Goal: Transaction & Acquisition: Purchase product/service

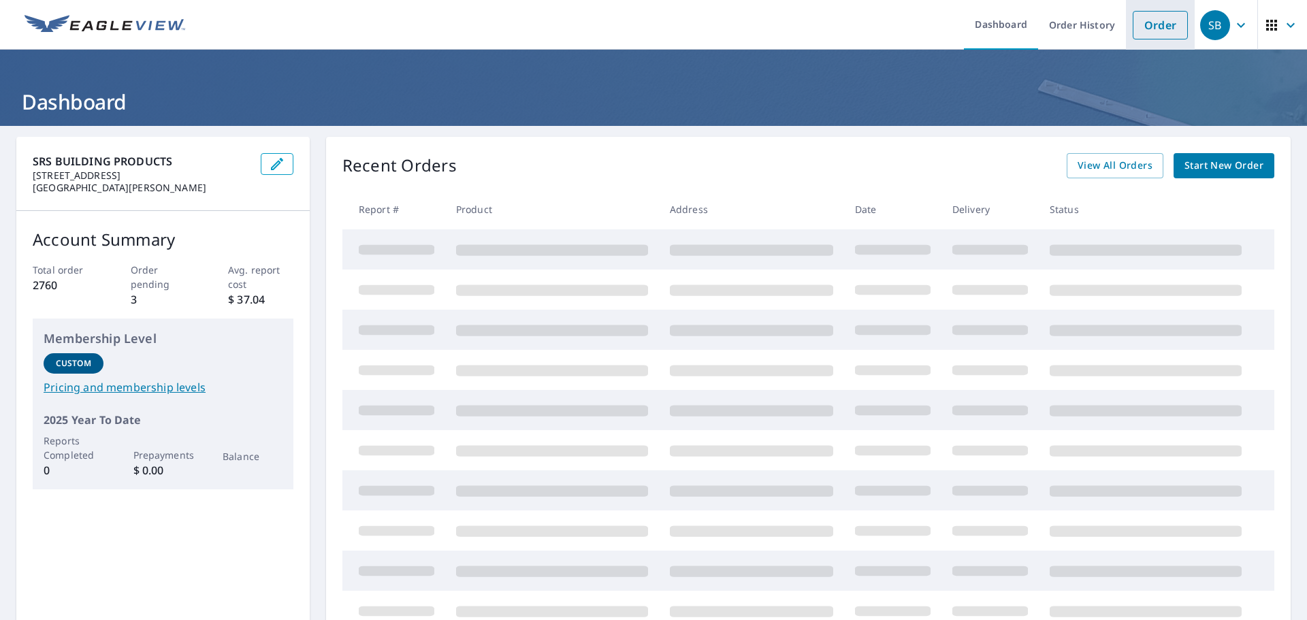
click at [1142, 28] on link "Order" at bounding box center [1160, 25] width 55 height 29
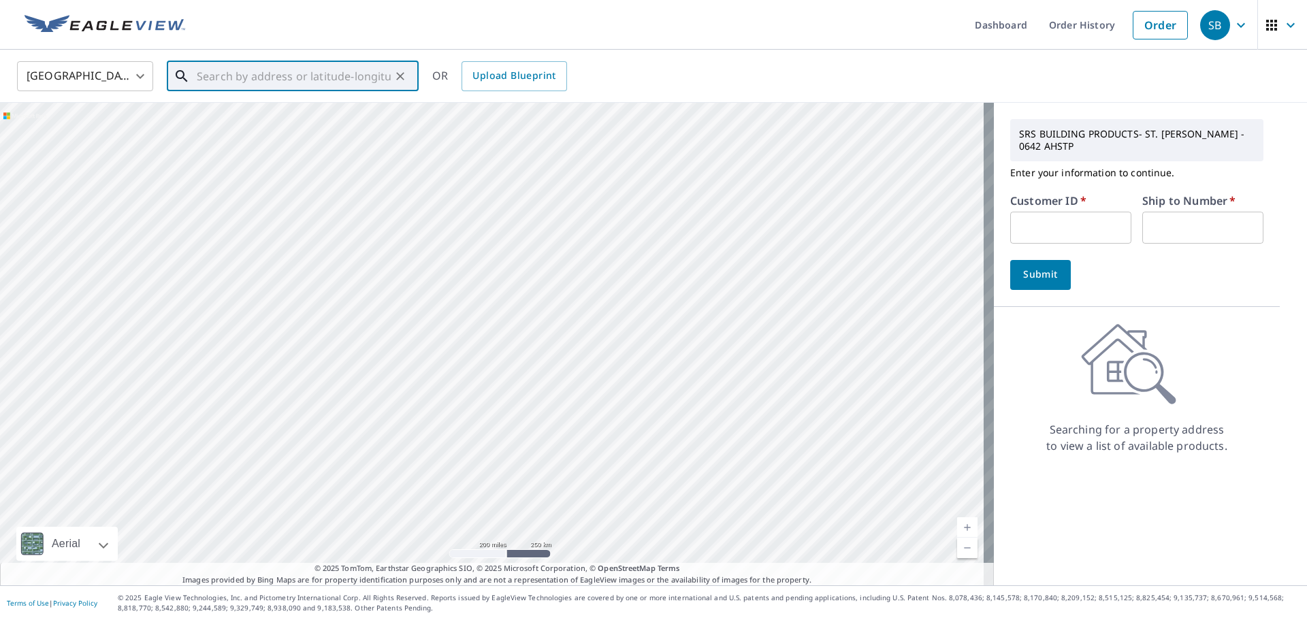
click at [354, 68] on input "text" at bounding box center [294, 76] width 194 height 38
click at [234, 115] on span "[STREET_ADDRESS]" at bounding box center [301, 116] width 214 height 16
type input "[STREET_ADDRESS]"
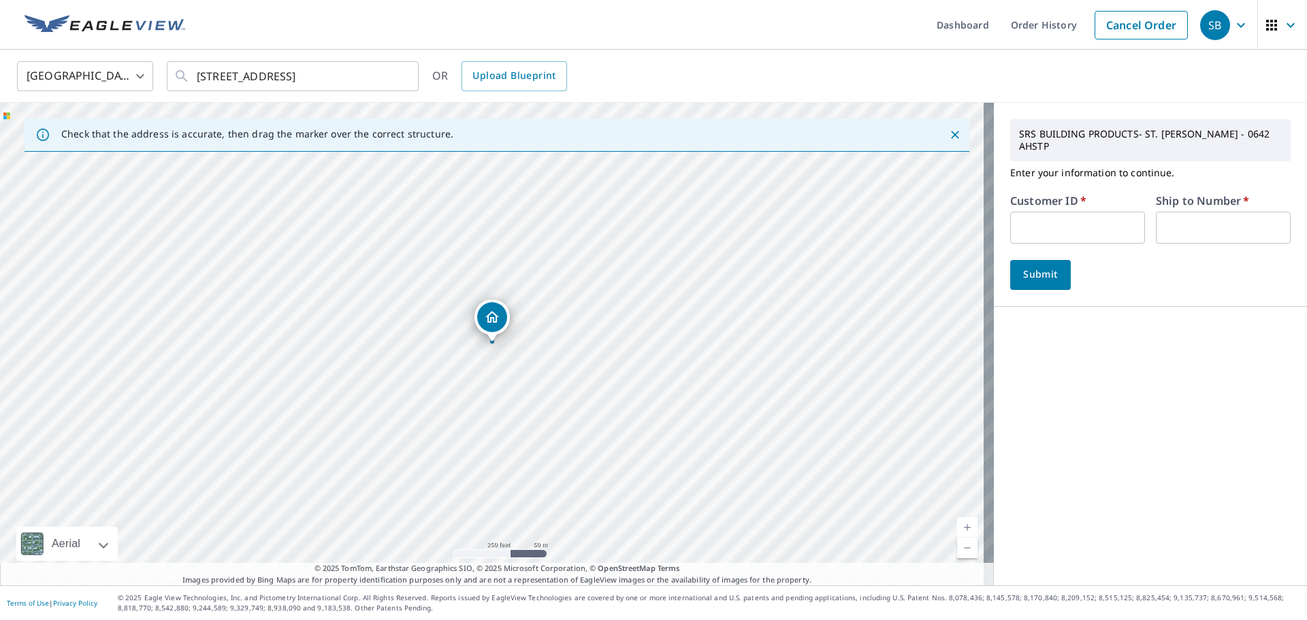
click at [1046, 212] on input "text" at bounding box center [1077, 228] width 135 height 32
type input "rya247"
click at [1220, 215] on input "text" at bounding box center [1223, 228] width 135 height 32
type input "1"
click at [1046, 266] on span "Submit" at bounding box center [1040, 274] width 39 height 17
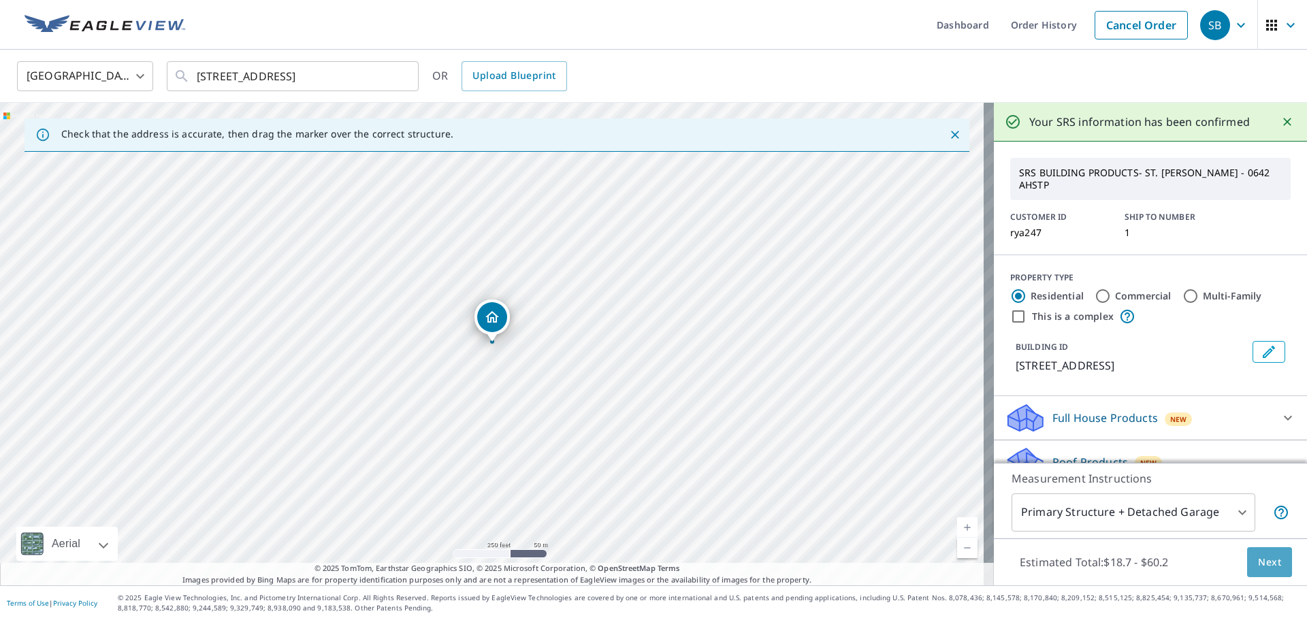
click at [1265, 563] on span "Next" at bounding box center [1269, 562] width 23 height 17
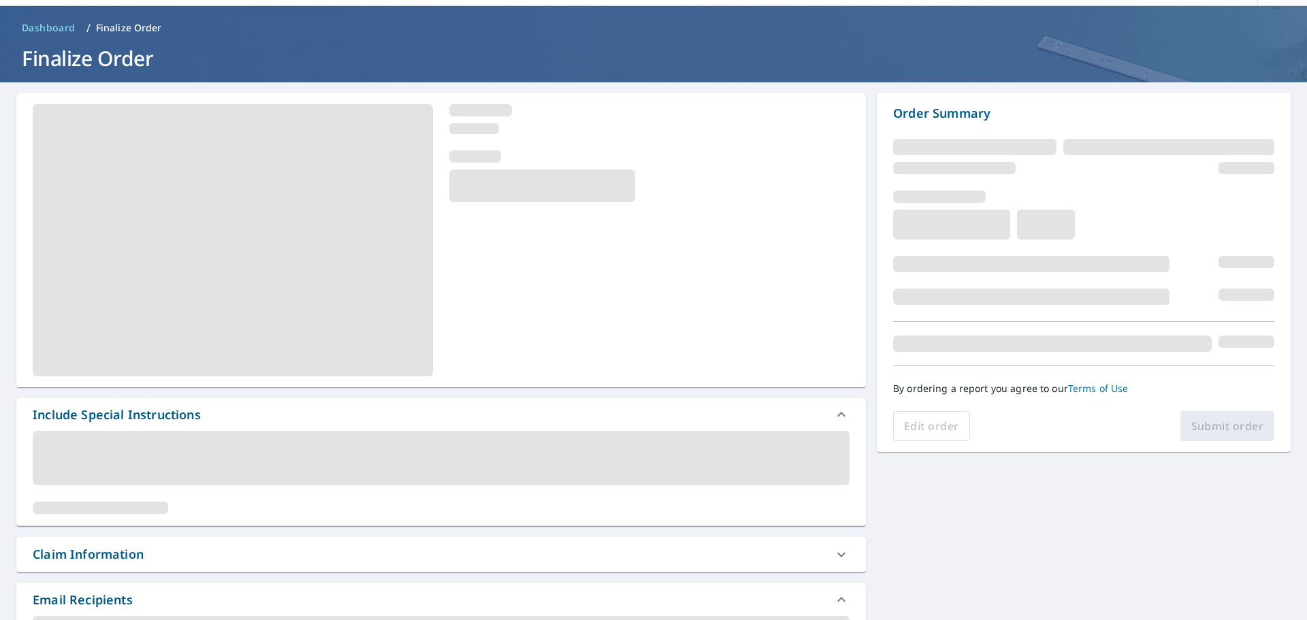
scroll to position [68, 0]
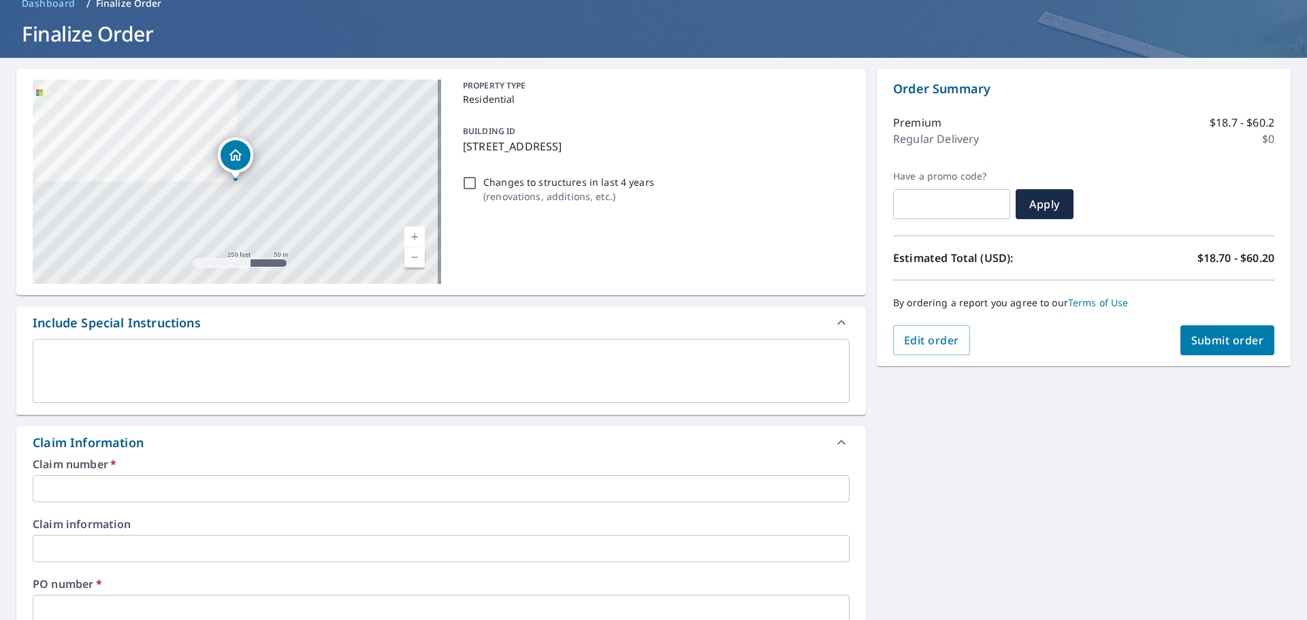
click at [155, 490] on input "text" at bounding box center [441, 488] width 817 height 27
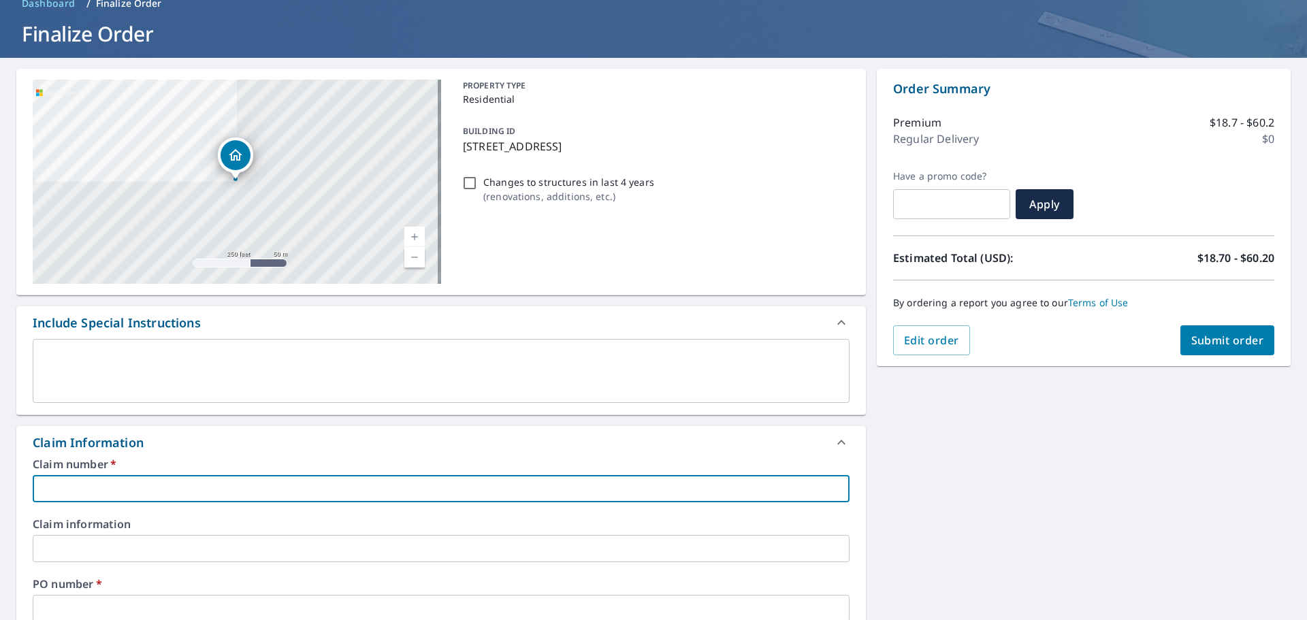
type input "2"
checkbox input "true"
type input "20"
checkbox input "true"
type input "202"
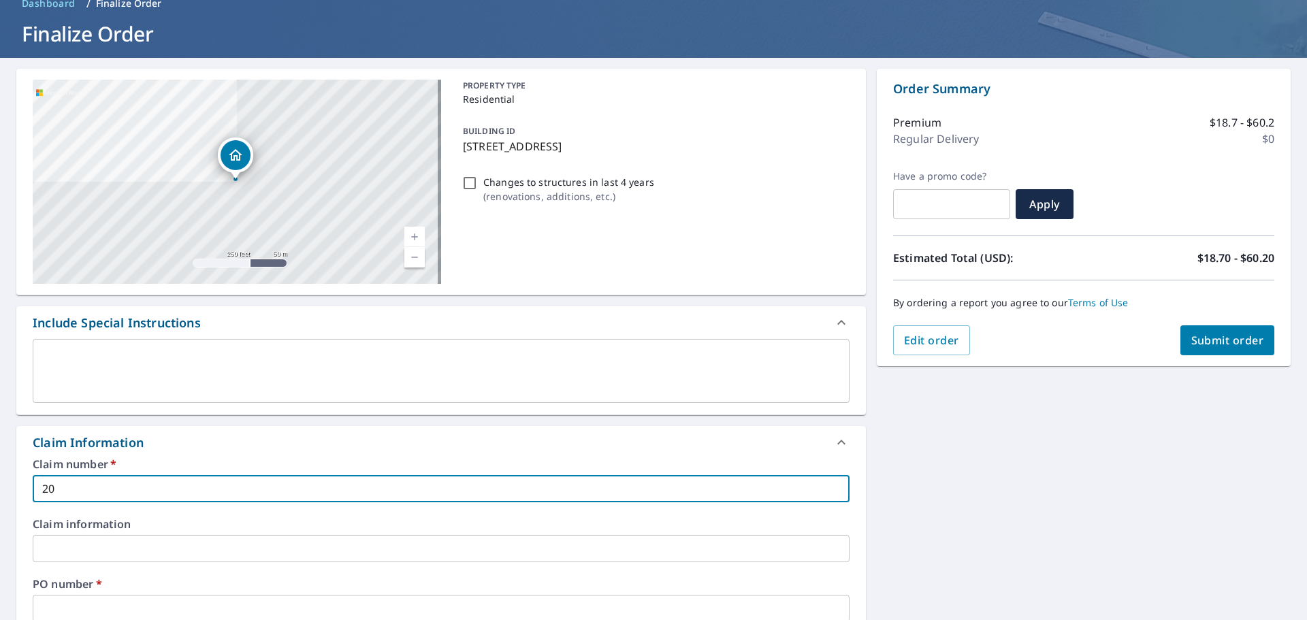
checkbox input "true"
type input "202"
checkbox input "true"
type input "202 w"
checkbox input "true"
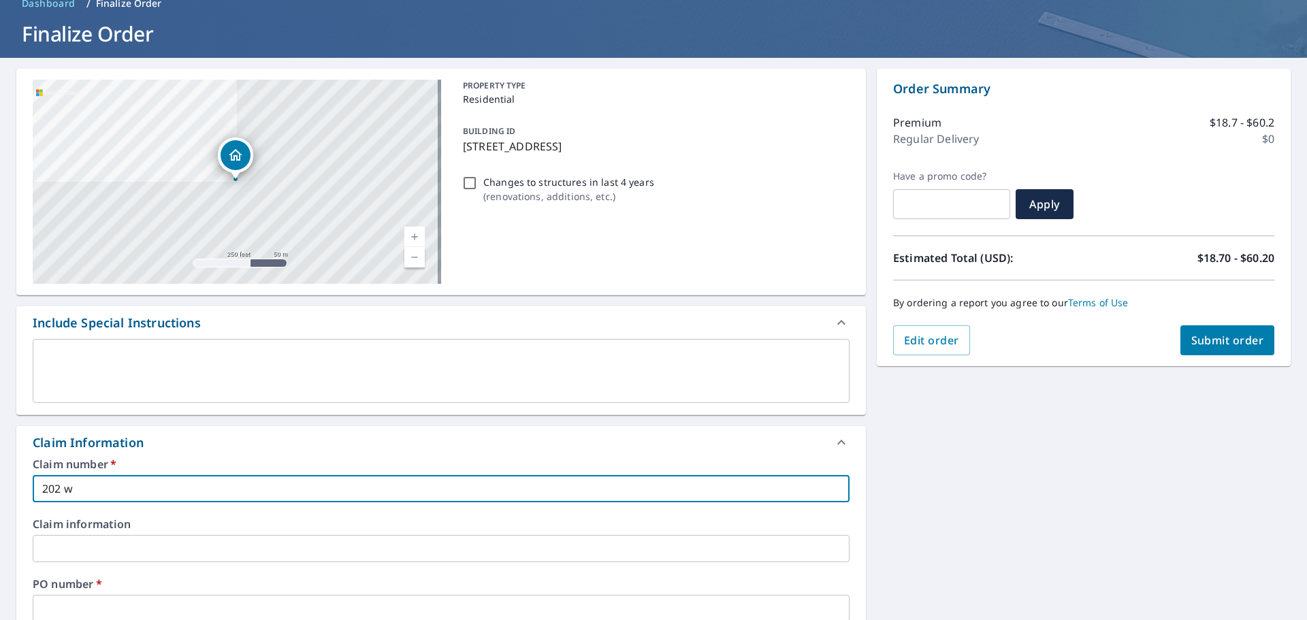
type input "202 w"
checkbox input "true"
type input "202 w c"
checkbox input "true"
type input "202 w co"
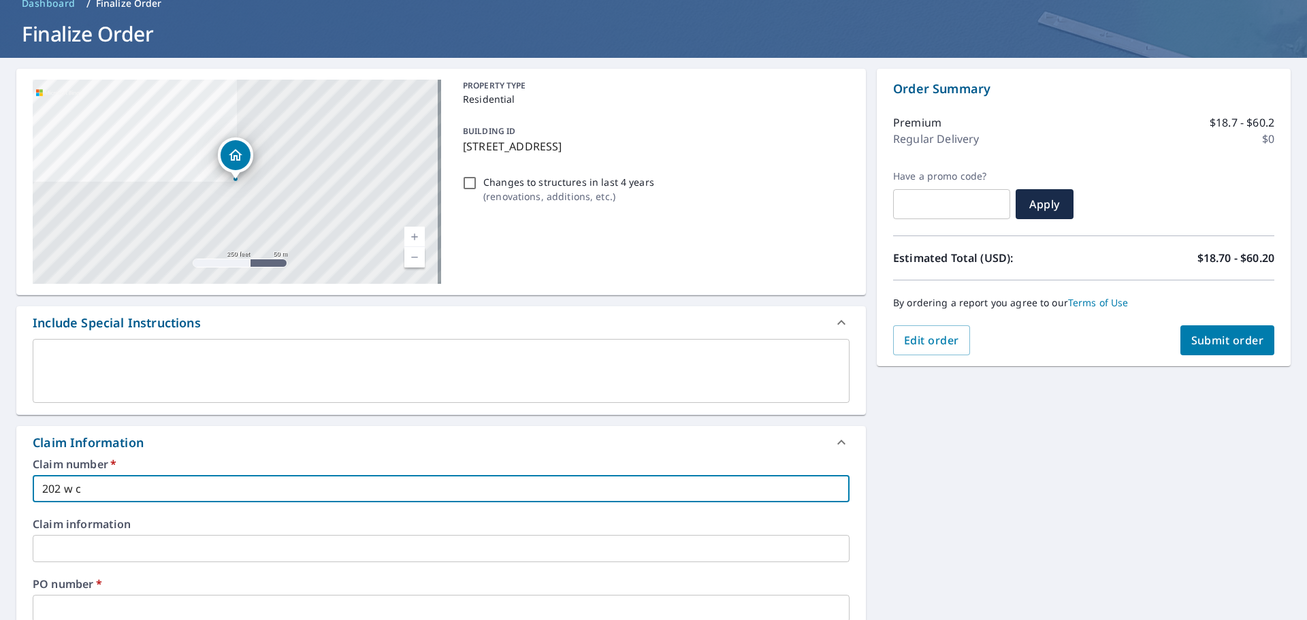
checkbox input "true"
type input "202 w cou"
checkbox input "true"
type input "202 w cout"
checkbox input "true"
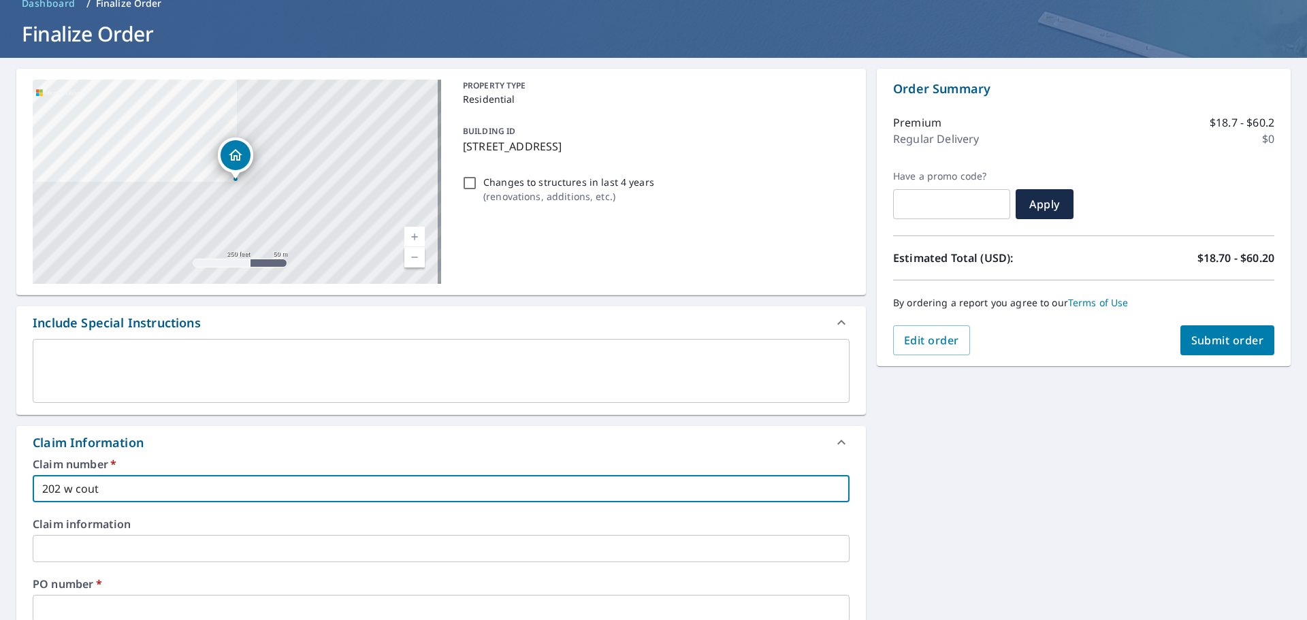
type input "202 w cou"
checkbox input "true"
type input "202 w coun"
checkbox input "true"
type input "202 w count"
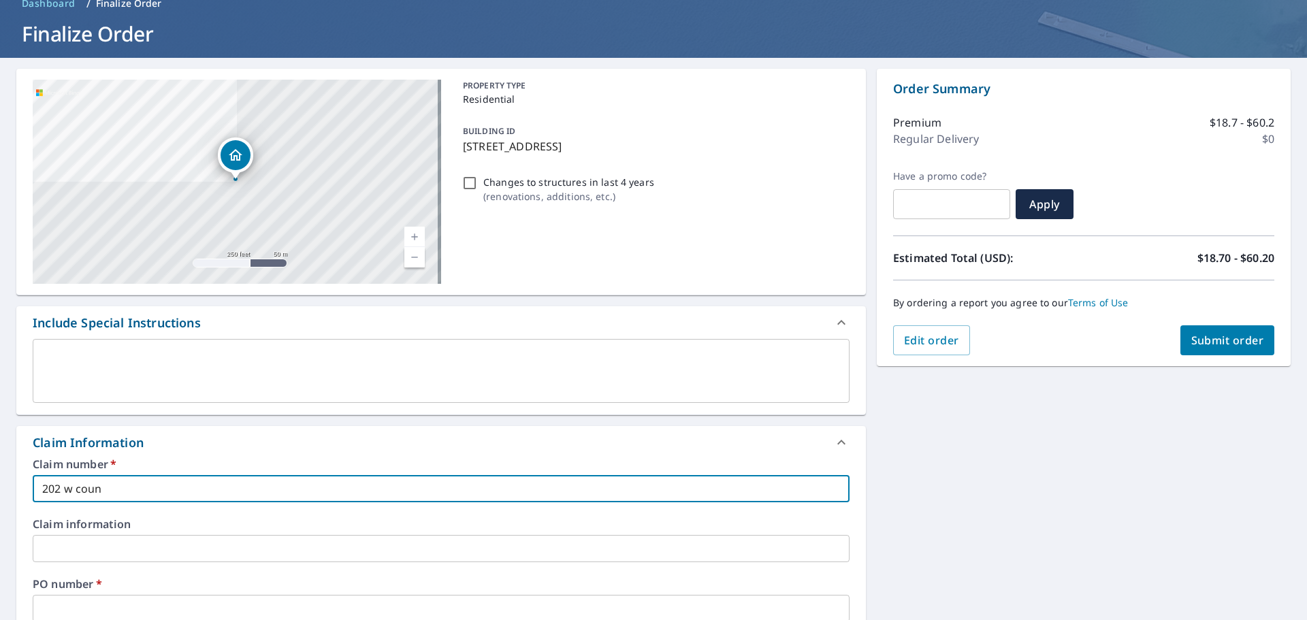
checkbox input "true"
type input "202 w county"
checkbox input "true"
type input "202 w county"
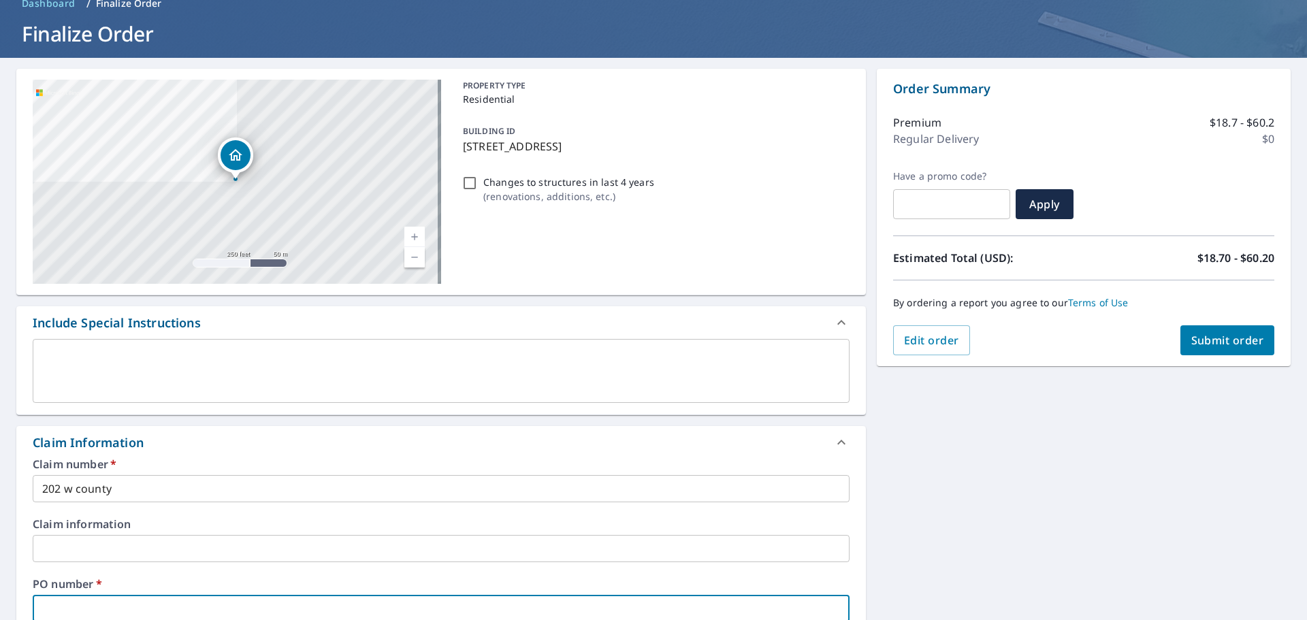
scroll to position [70, 0]
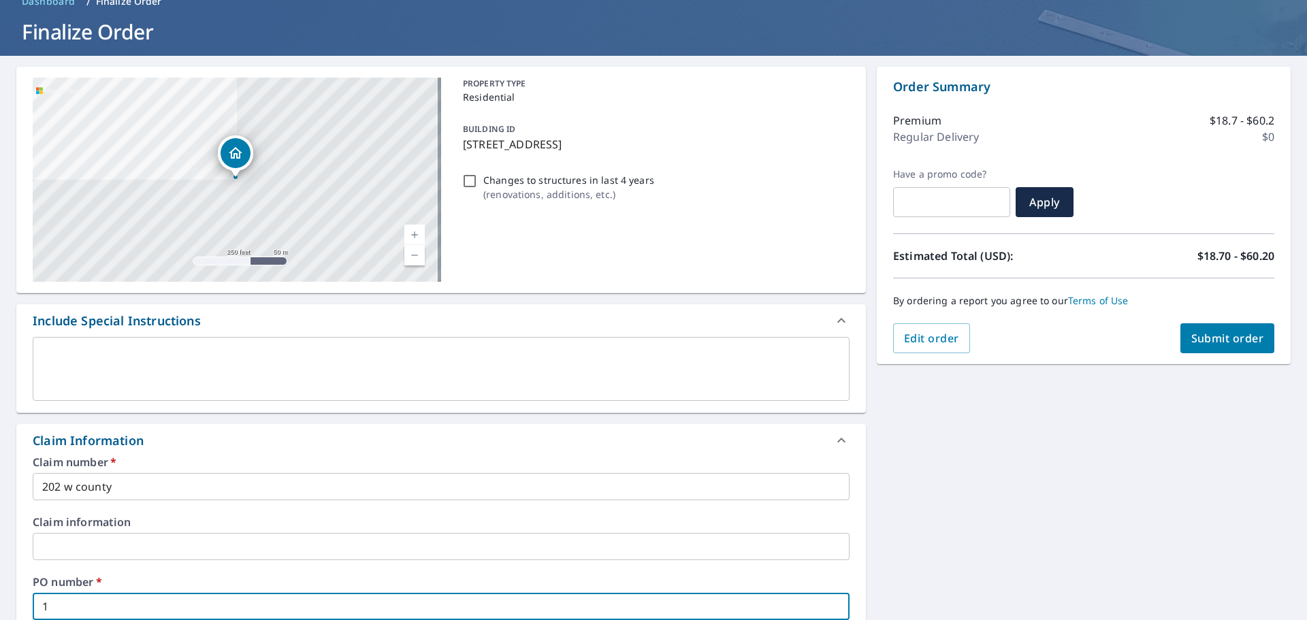
type input "12"
checkbox input "true"
type input "1"
checkbox input "true"
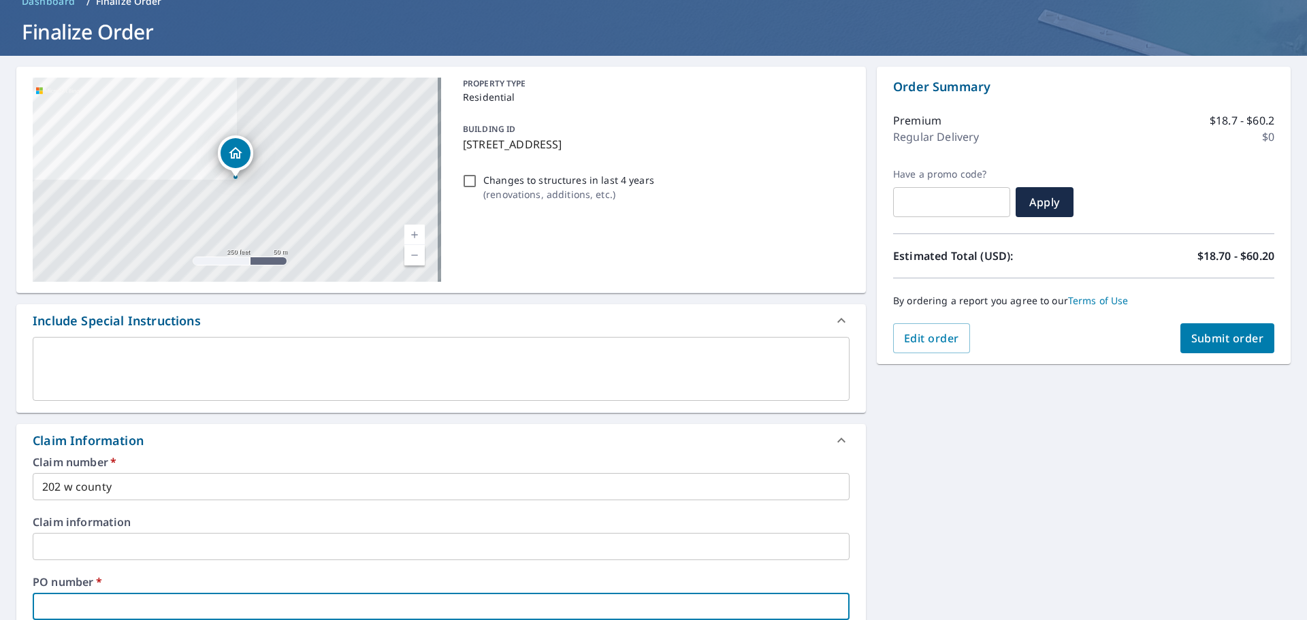
type input "2"
checkbox input "true"
type input "20"
checkbox input "true"
type input "202"
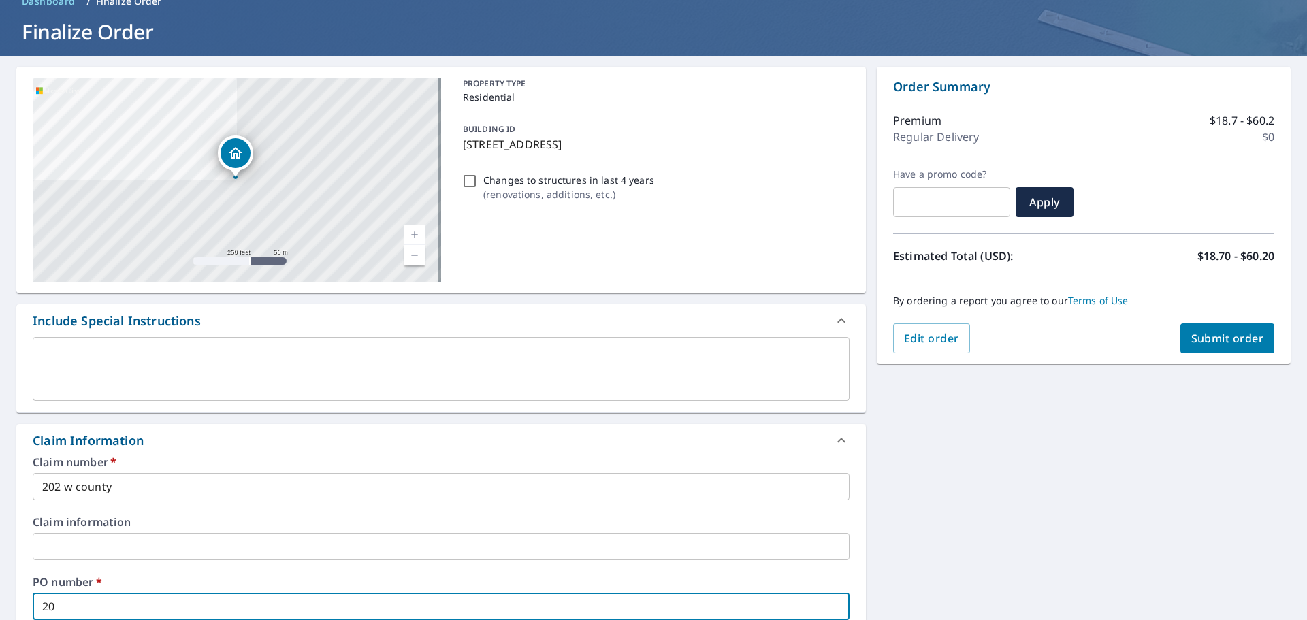
checkbox input "true"
type input "202"
checkbox input "true"
type input "202 w"
checkbox input "true"
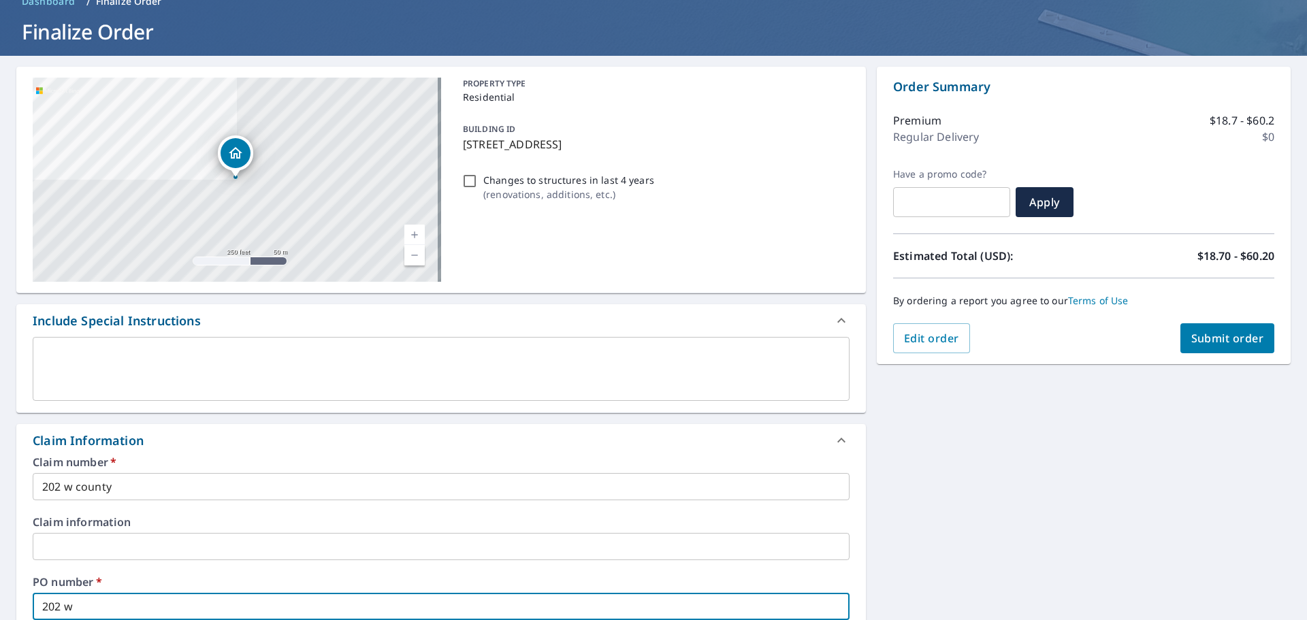
type input "202 w"
checkbox input "true"
type input "202 w c"
checkbox input "true"
type input "202 w co"
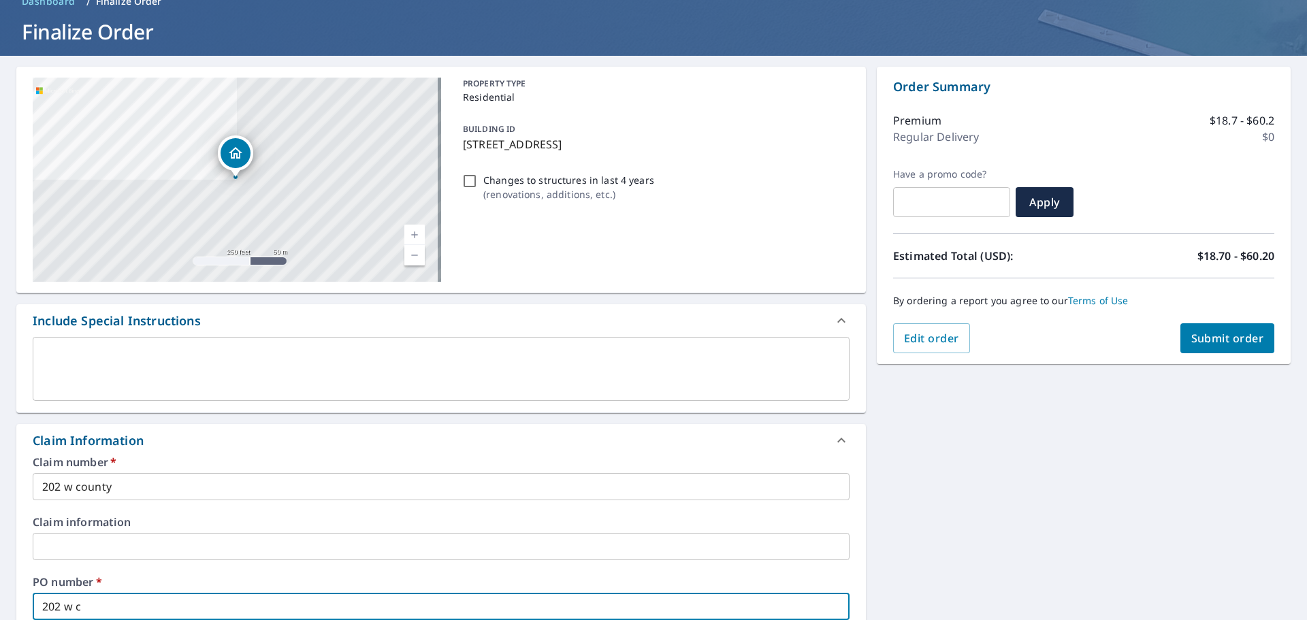
checkbox input "true"
type input "202 w cou"
checkbox input "true"
type input "202 w coun"
checkbox input "true"
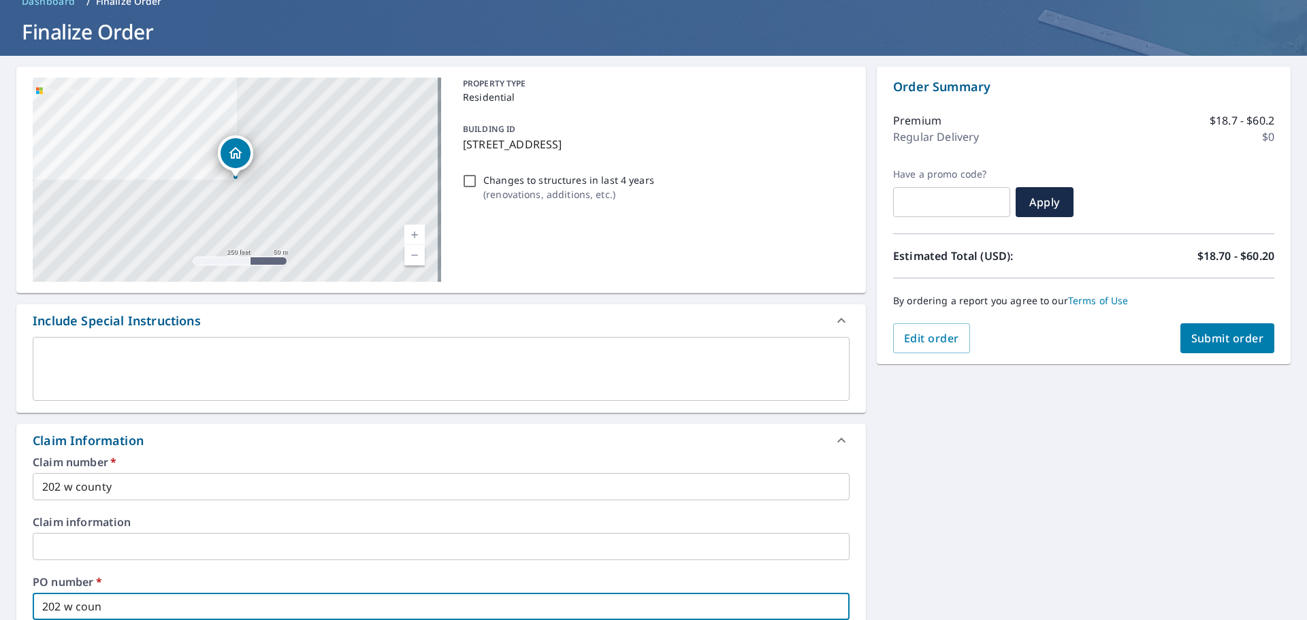
type input "202 w count"
checkbox input "true"
type input "202 w county"
checkbox input "true"
type input "202 w county"
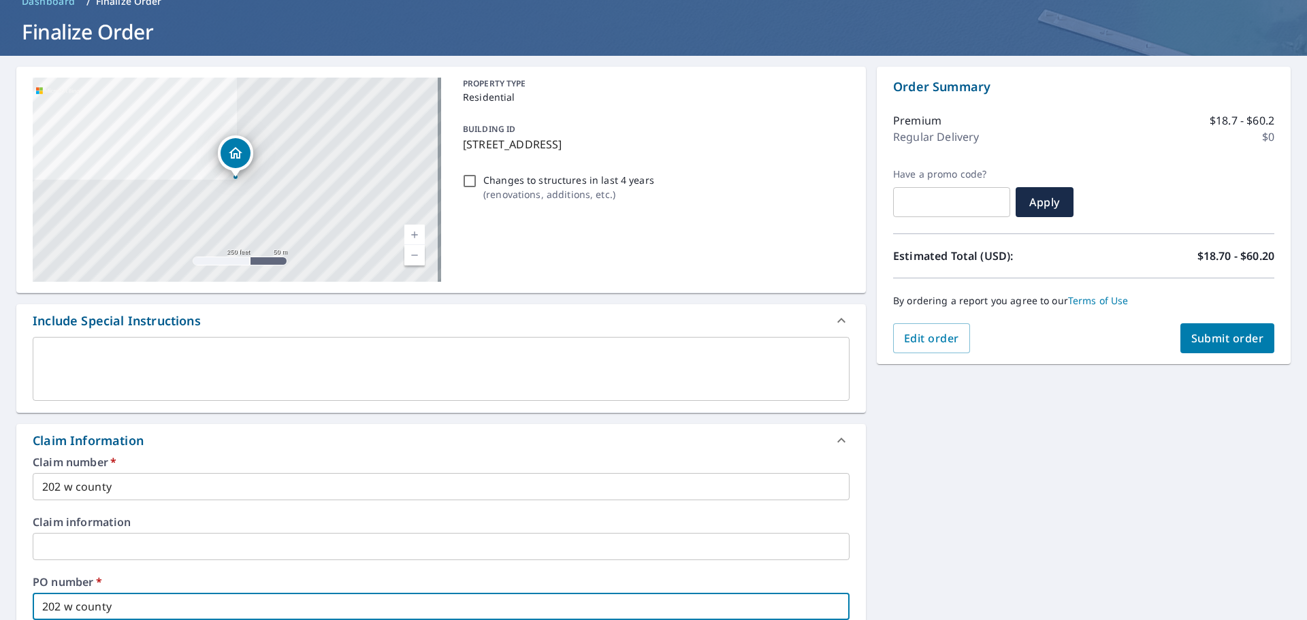
checkbox input "true"
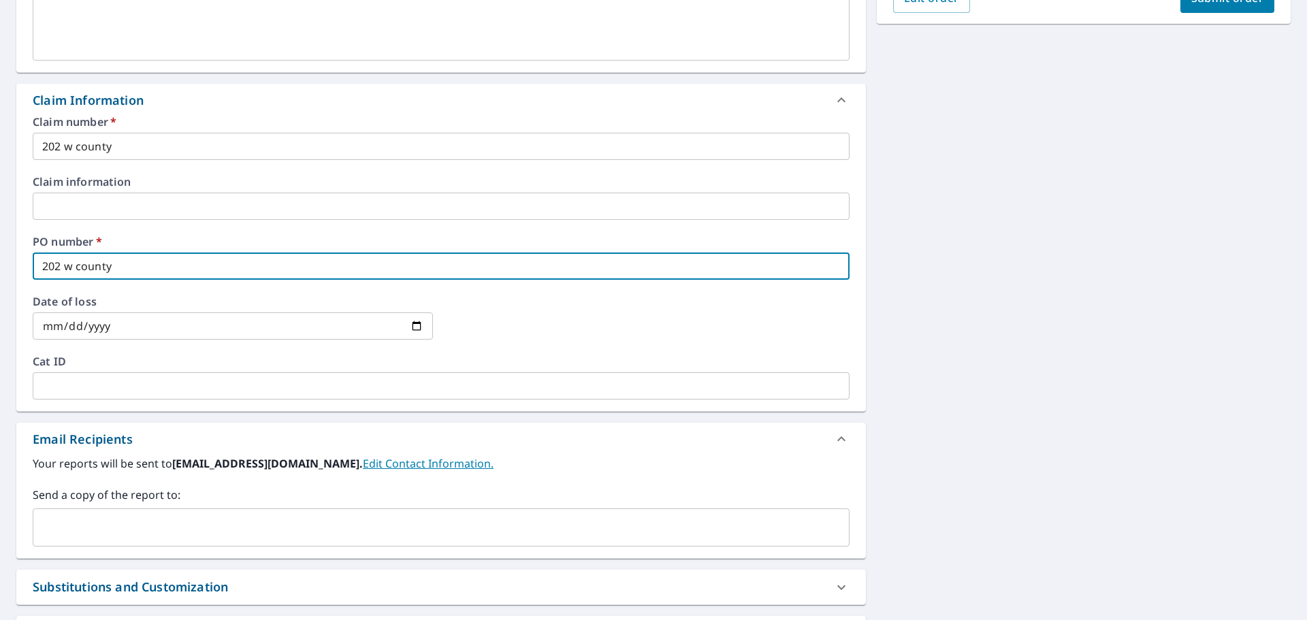
type input "202 w county"
click at [146, 520] on input "text" at bounding box center [431, 528] width 784 height 26
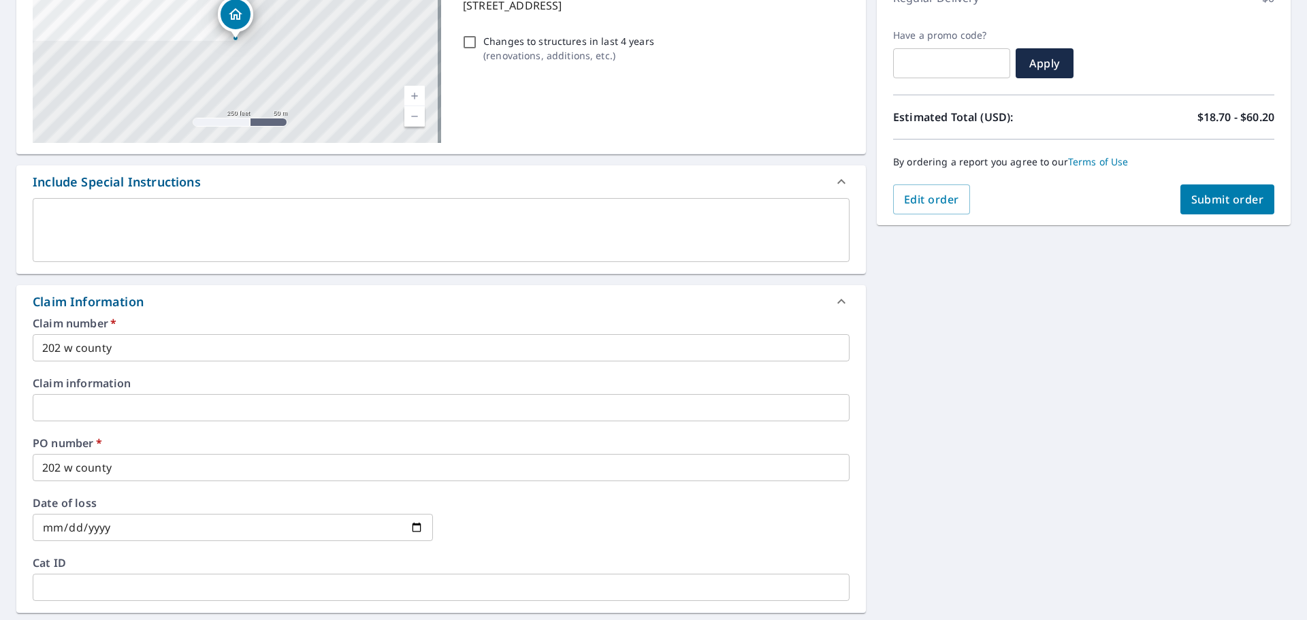
scroll to position [206, 0]
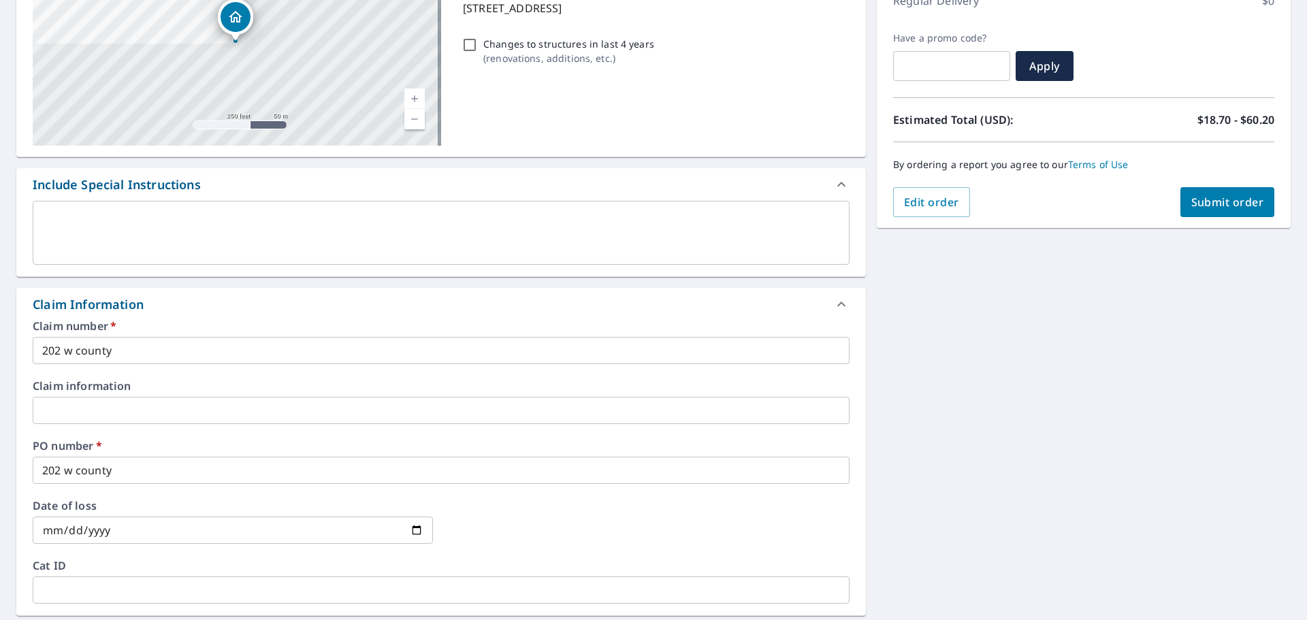
type input "[EMAIL_ADDRESS][DOMAIN_NAME]"
click at [1227, 197] on span "Submit order" at bounding box center [1227, 202] width 73 height 15
checkbox input "true"
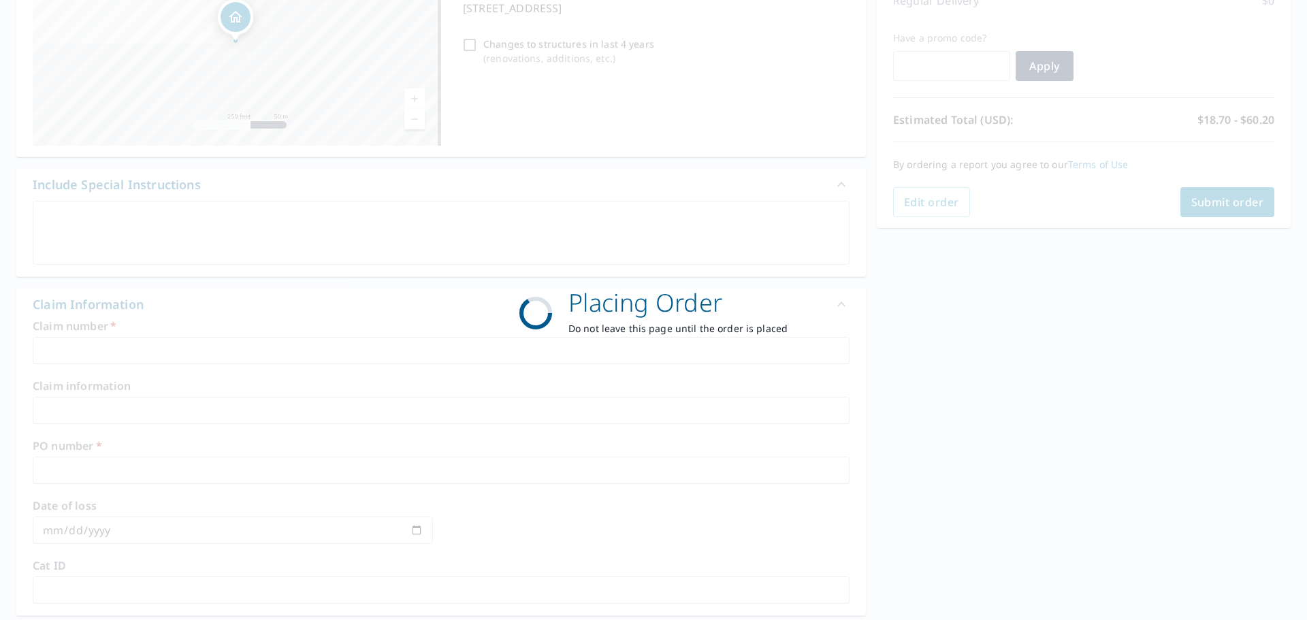
scroll to position [181, 0]
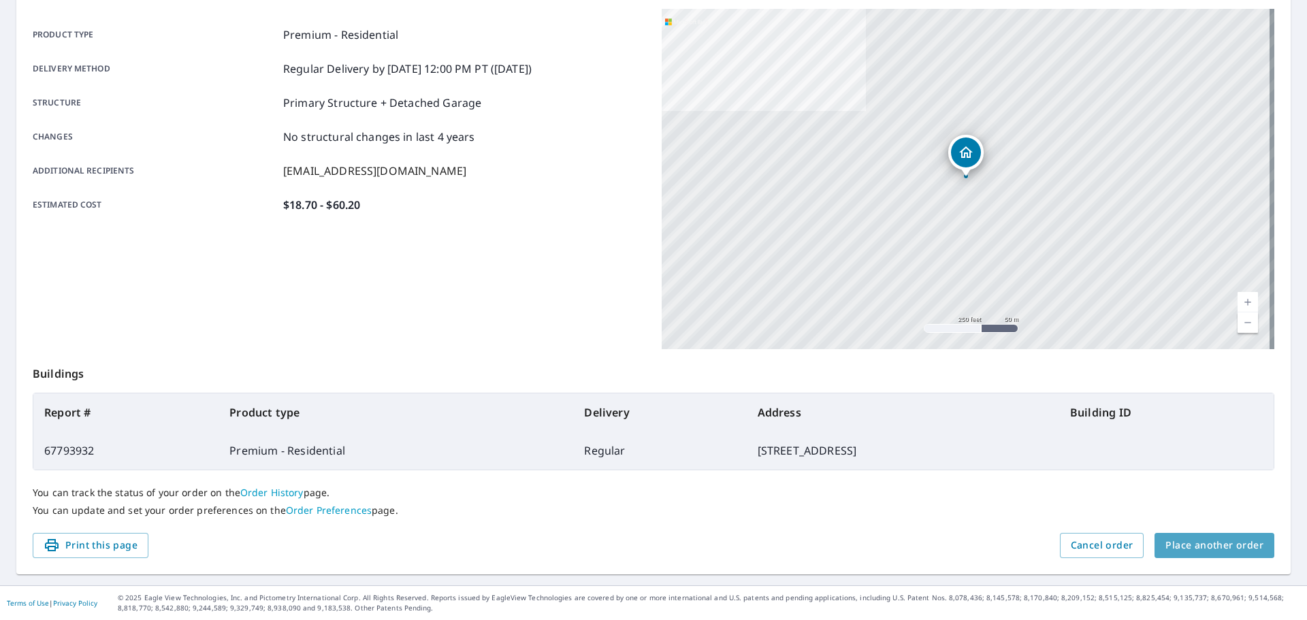
click at [1207, 543] on span "Place another order" at bounding box center [1214, 545] width 98 height 17
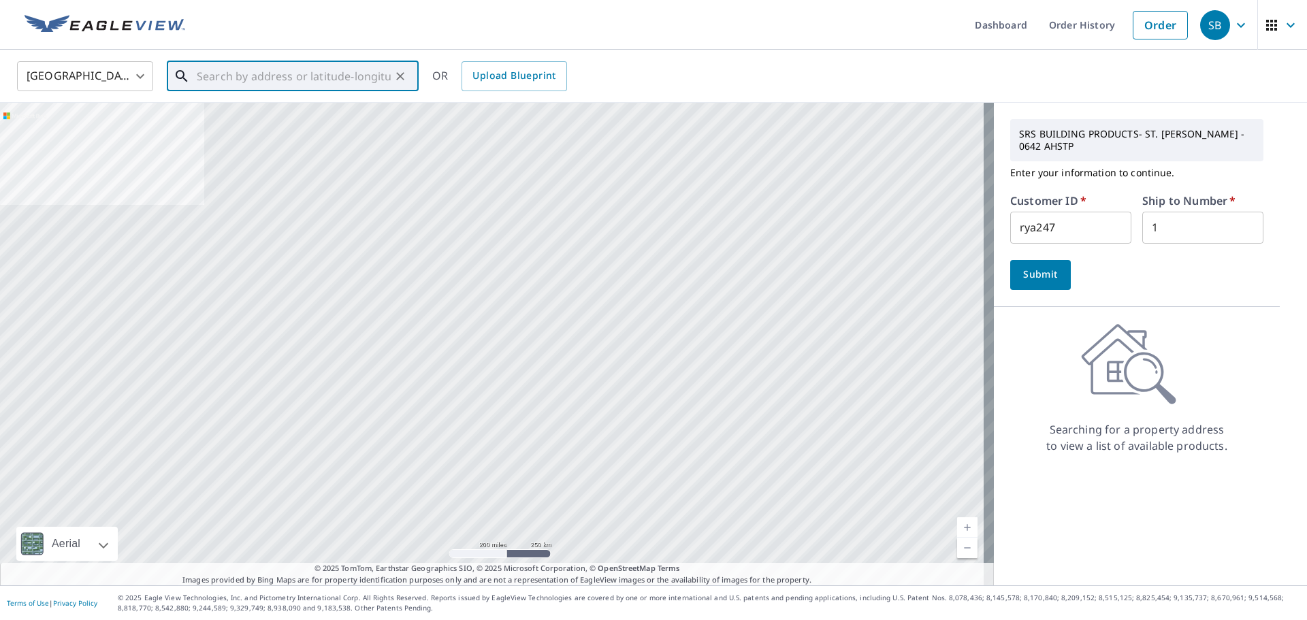
click at [300, 80] on input "text" at bounding box center [294, 76] width 194 height 38
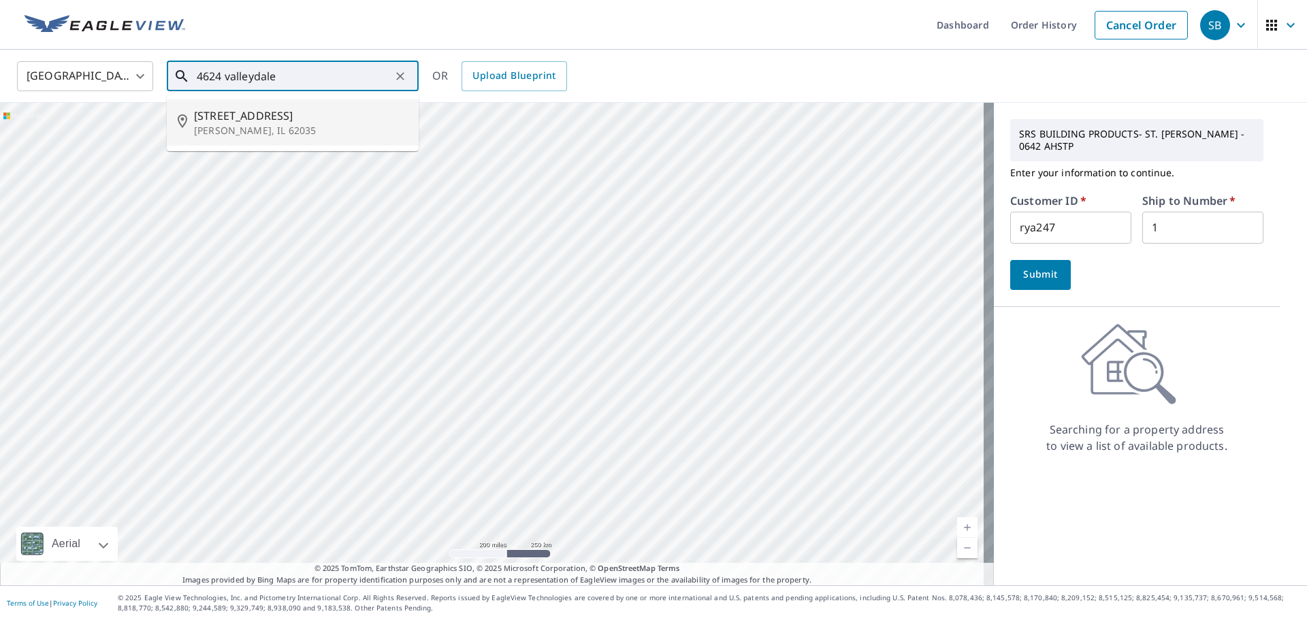
click at [233, 124] on p "[PERSON_NAME], IL 62035" at bounding box center [301, 131] width 214 height 14
type input "[STREET_ADDRESS][PERSON_NAME]"
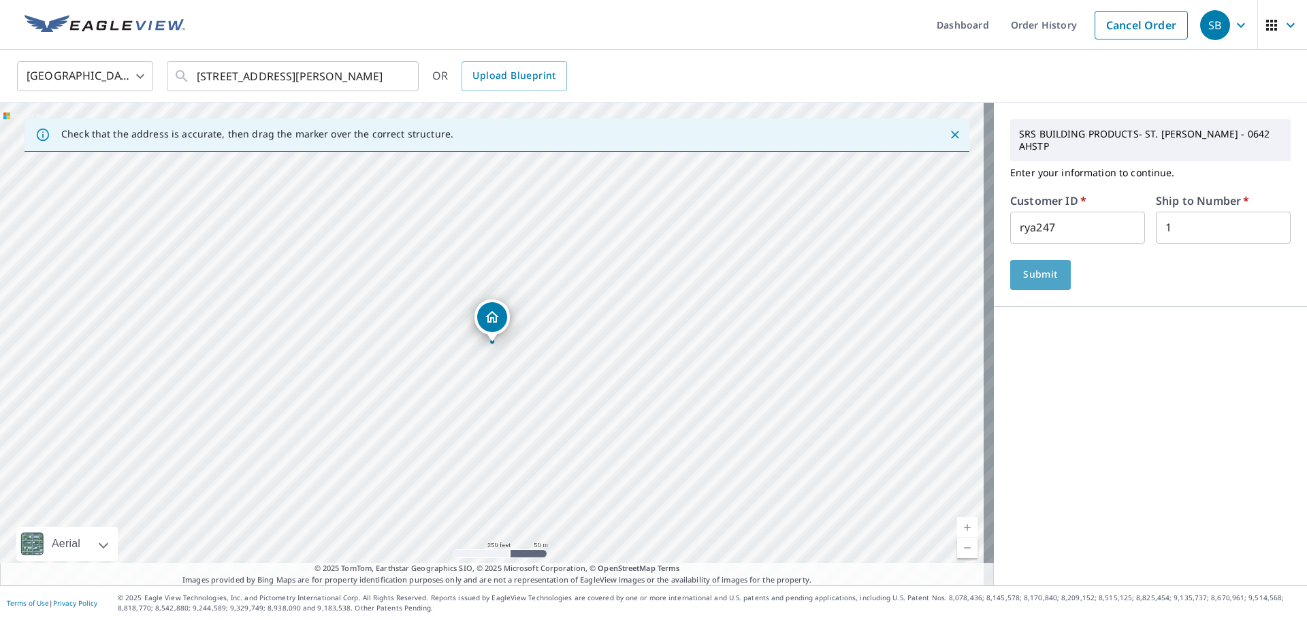
click at [1035, 266] on span "Submit" at bounding box center [1040, 274] width 39 height 17
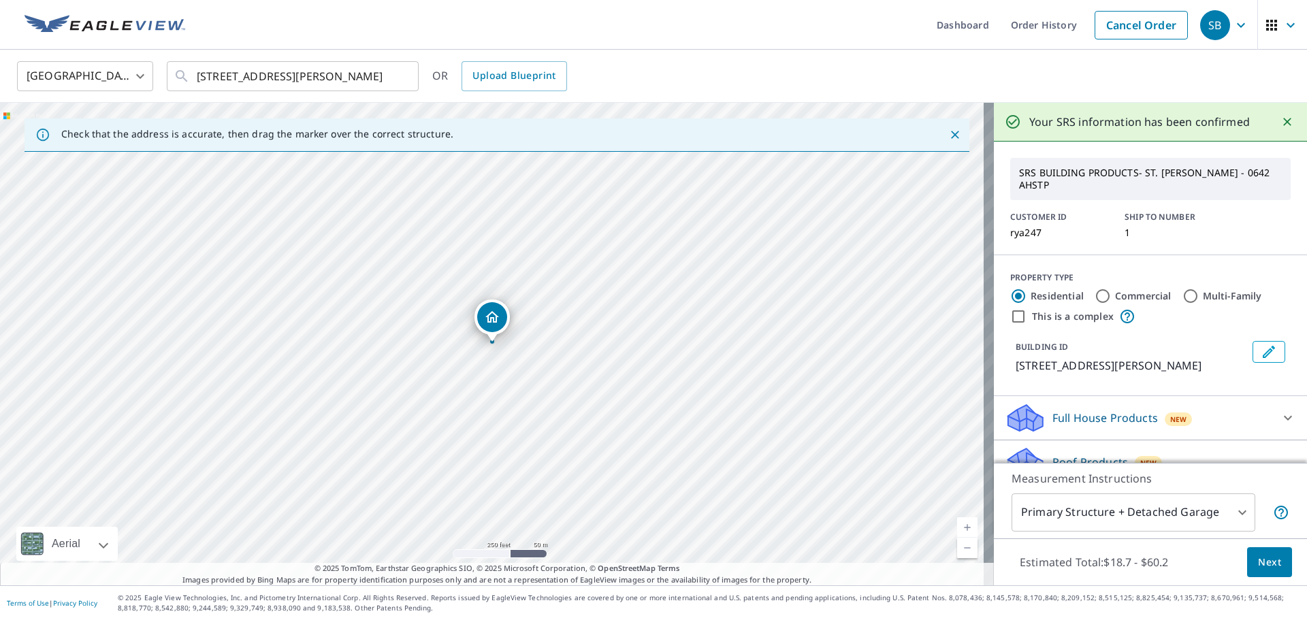
click at [1262, 569] on span "Next" at bounding box center [1269, 562] width 23 height 17
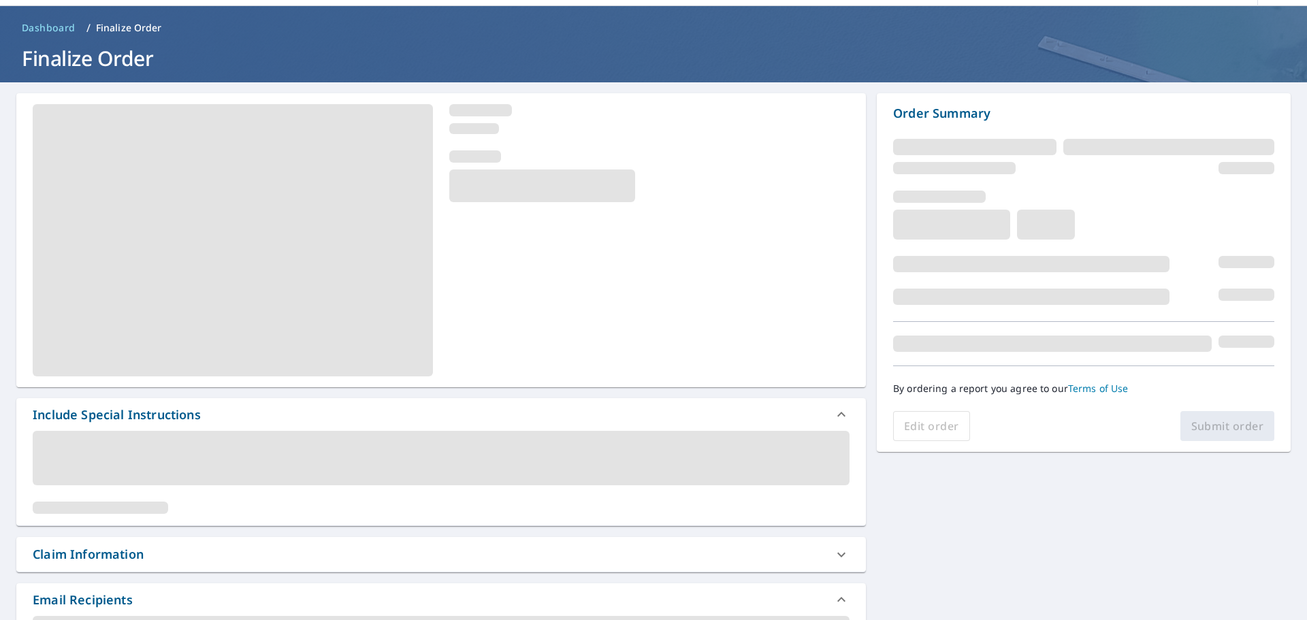
scroll to position [68, 0]
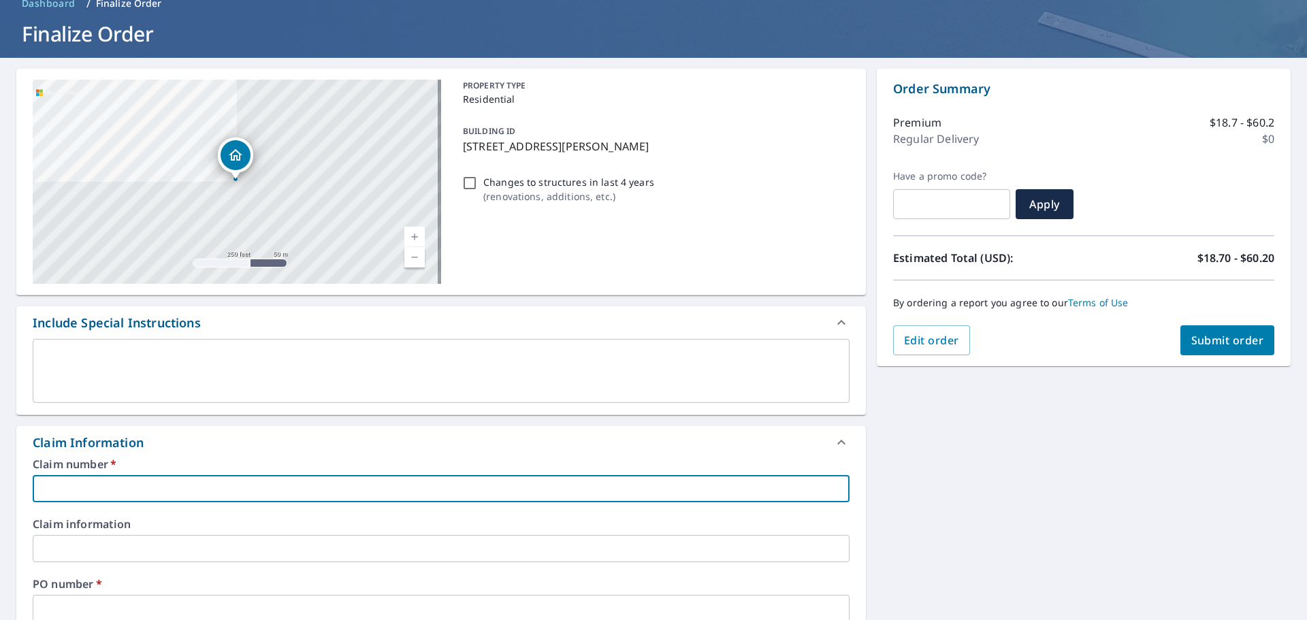
click at [193, 490] on input "text" at bounding box center [441, 488] width 817 height 27
type input "4"
checkbox input "true"
type input "46"
checkbox input "true"
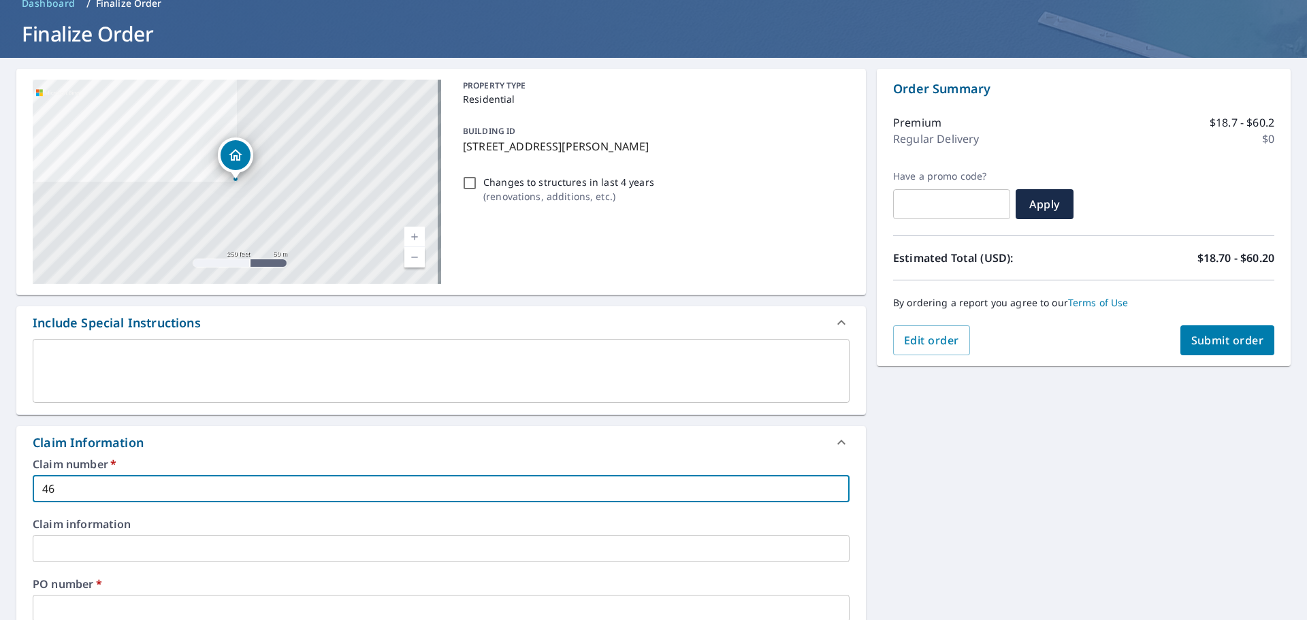
type input "462"
checkbox input "true"
type input "4626"
checkbox input "true"
type input "4626"
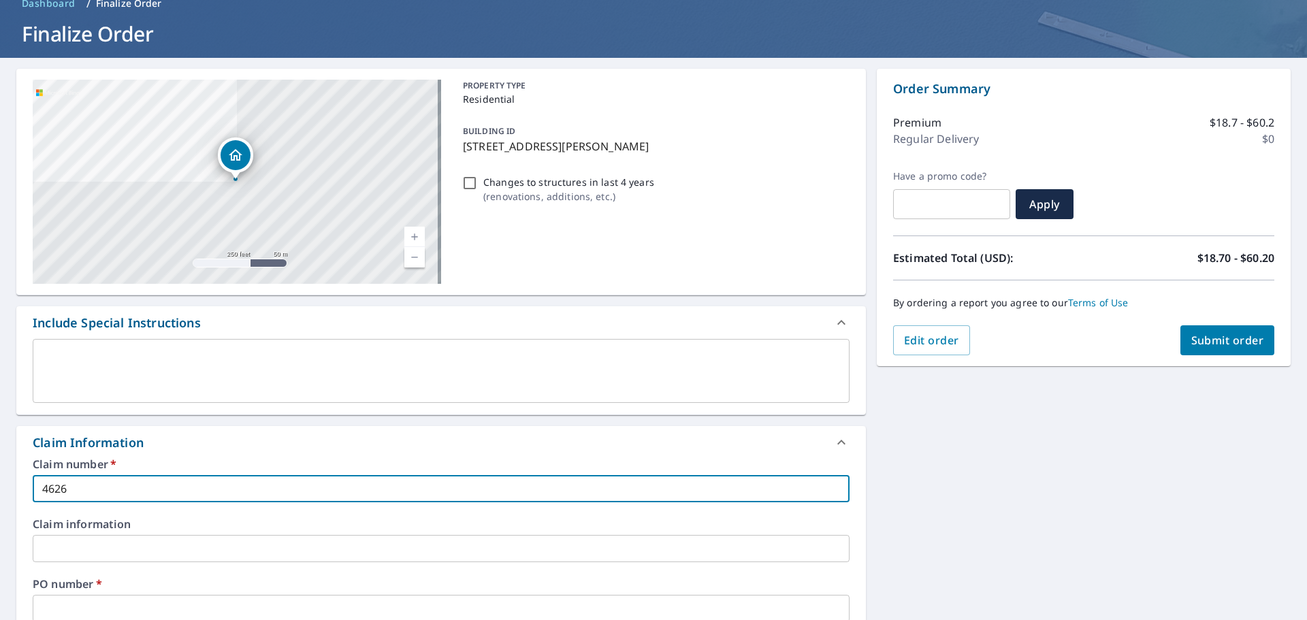
checkbox input "true"
type input "4626 v"
checkbox input "true"
type input "4626 va"
checkbox input "true"
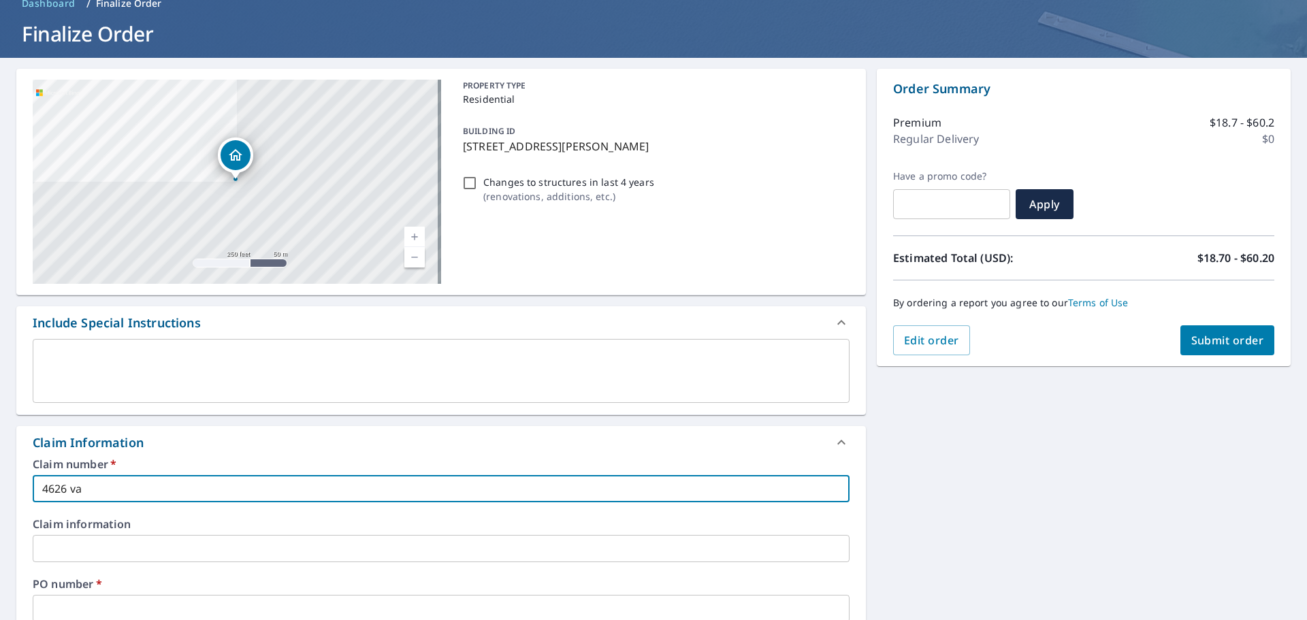
type input "4626 val"
checkbox input "true"
type input "4626 vall"
checkbox input "true"
type input "4626 [PERSON_NAME]"
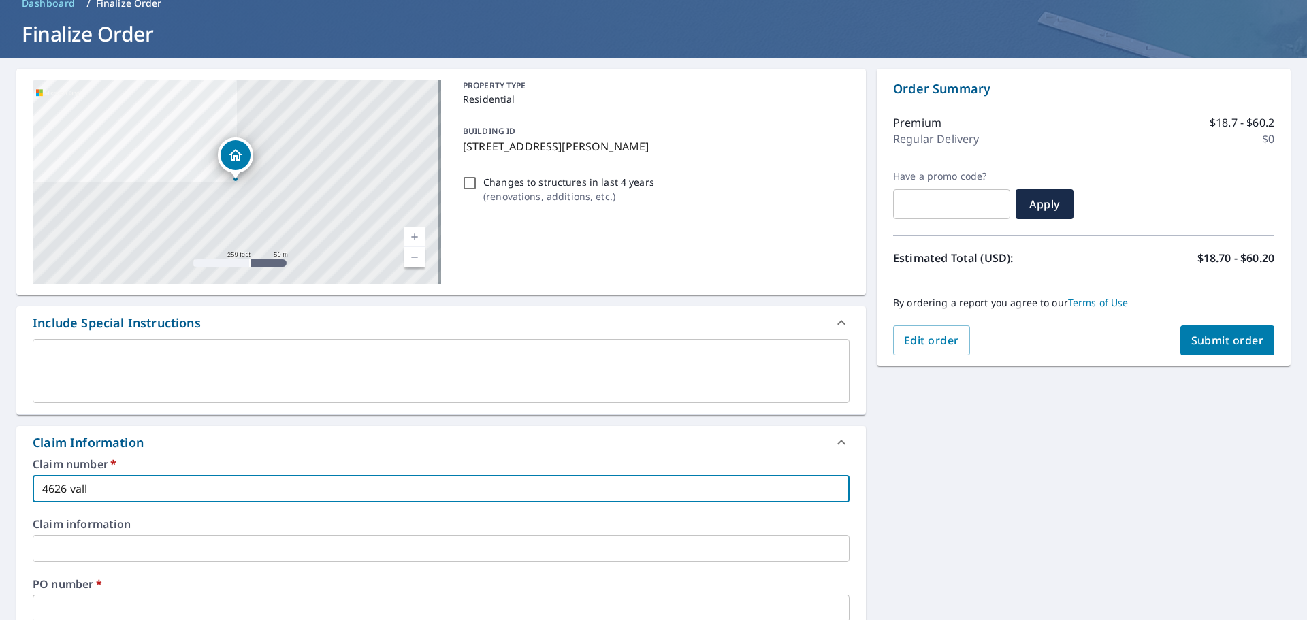
checkbox input "true"
type input "[GEOGRAPHIC_DATA]"
checkbox input "true"
type input "4626 valleyd"
checkbox input "true"
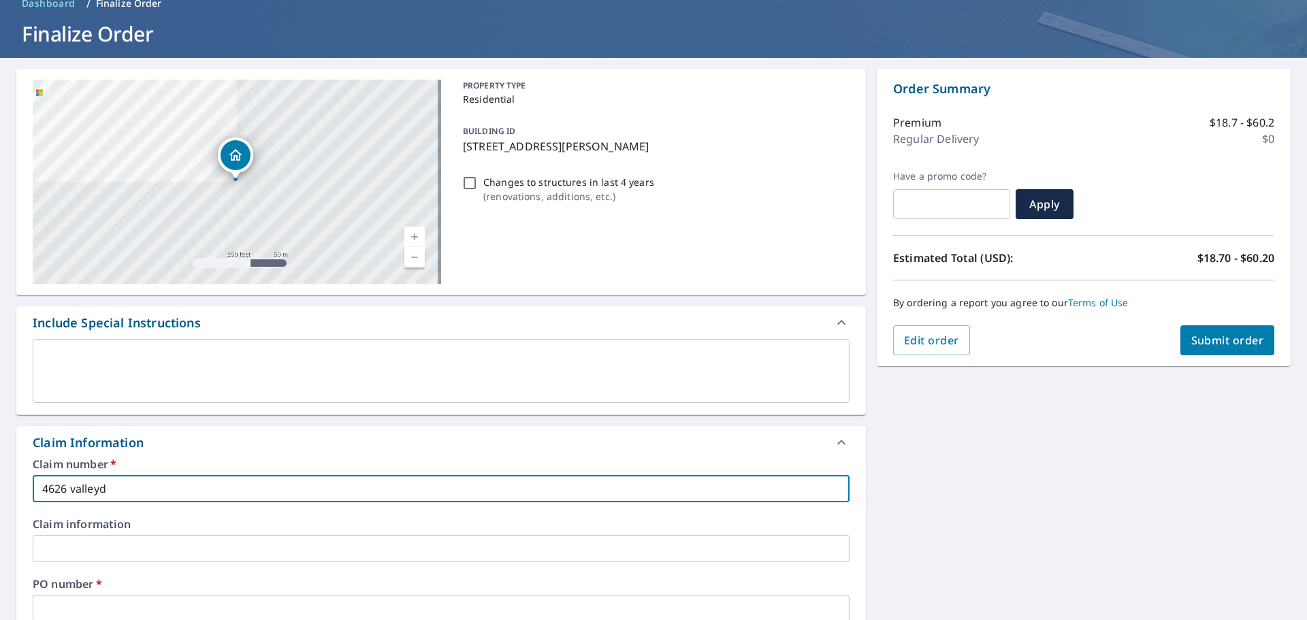
type input "4626 valleyda"
checkbox input "true"
type input "4626 valleydal"
checkbox input "true"
type input "4626 valleydale"
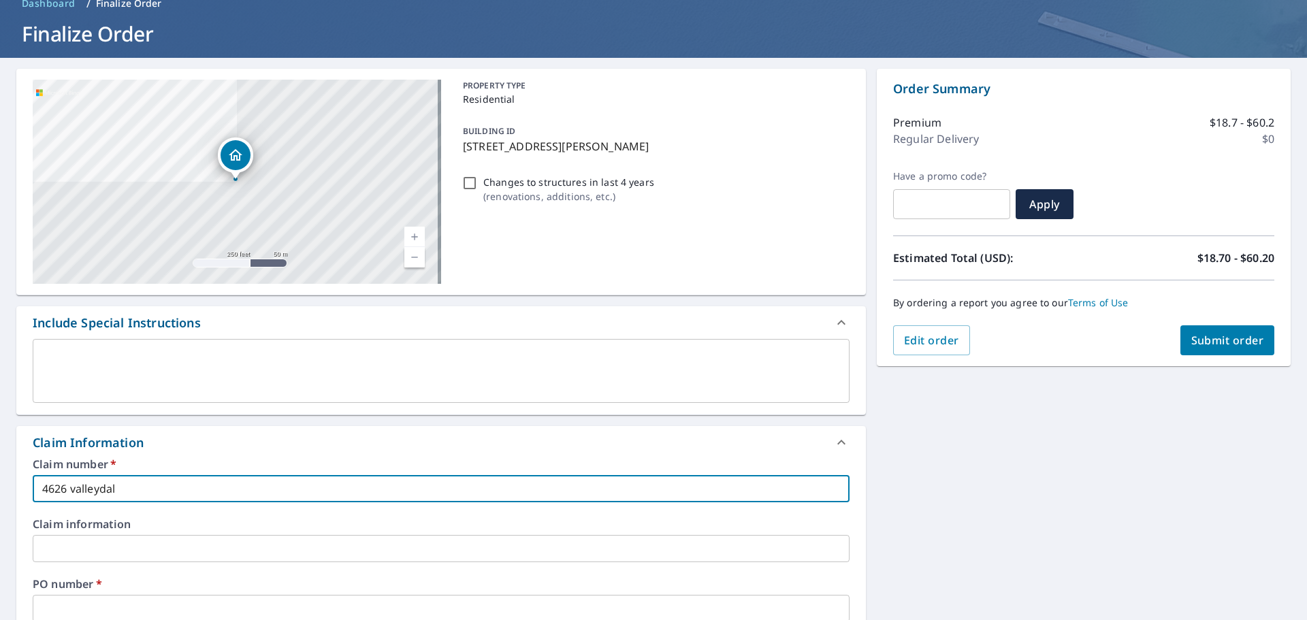
checkbox input "true"
type input "4626 valleydale"
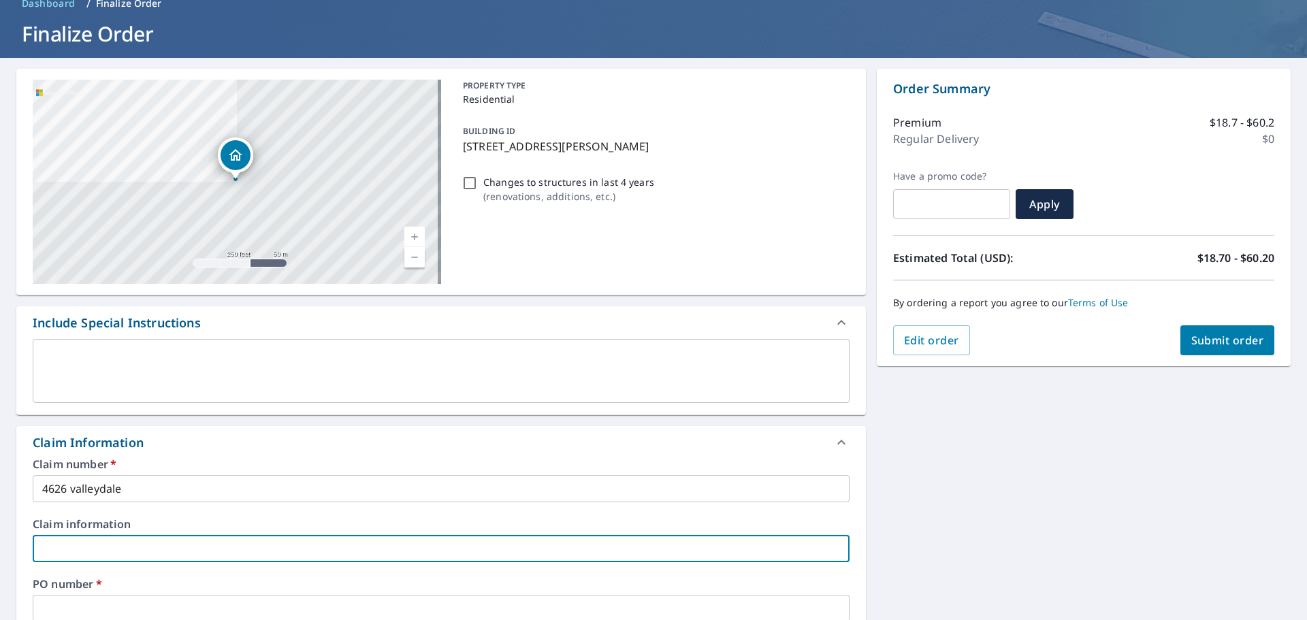
scroll to position [70, 0]
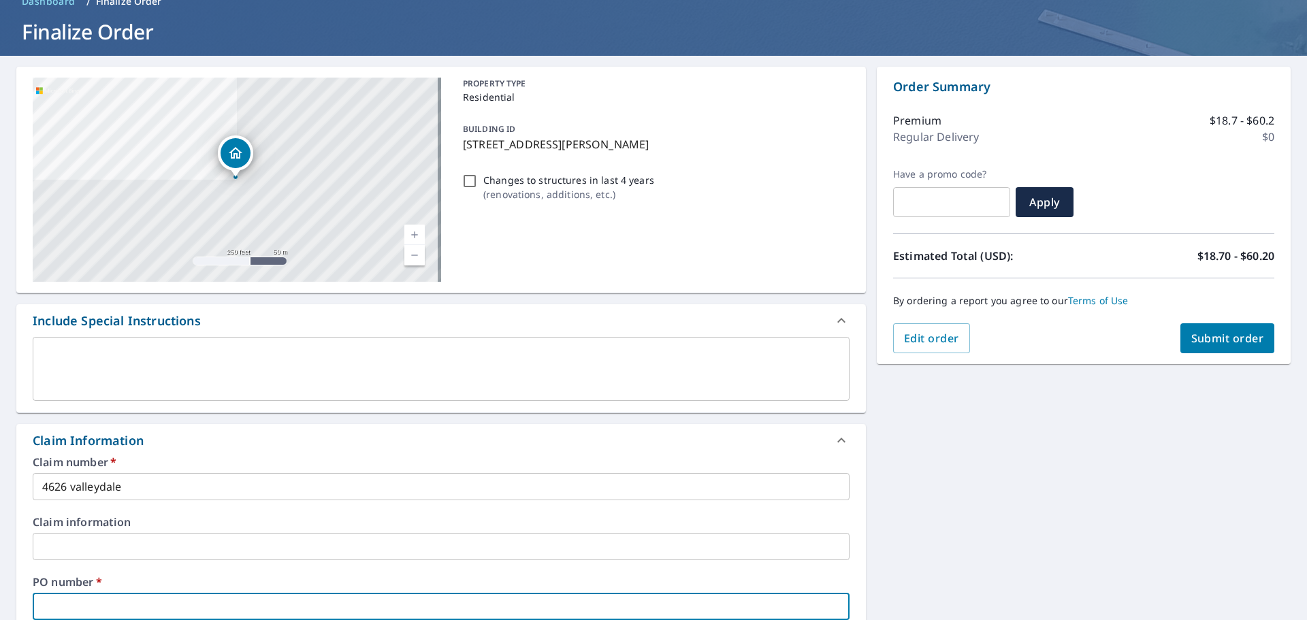
type input "4"
checkbox input "true"
type input "46"
checkbox input "true"
type input "462"
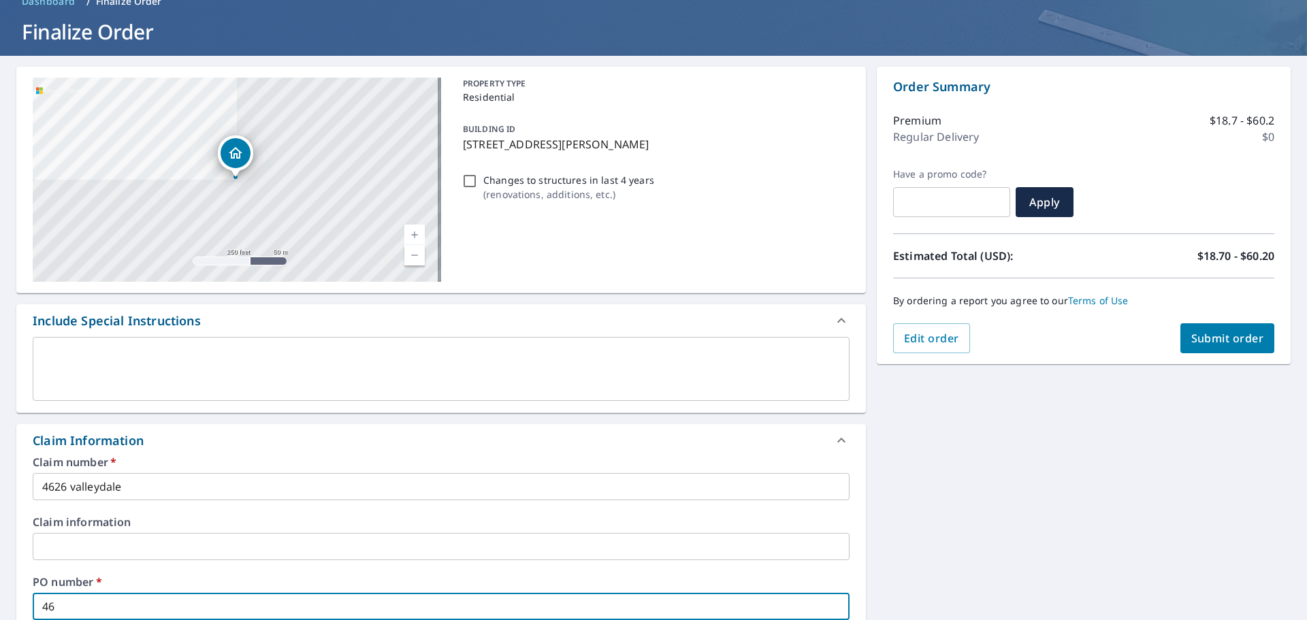
checkbox input "true"
type input "4624"
checkbox input "true"
type input "4624"
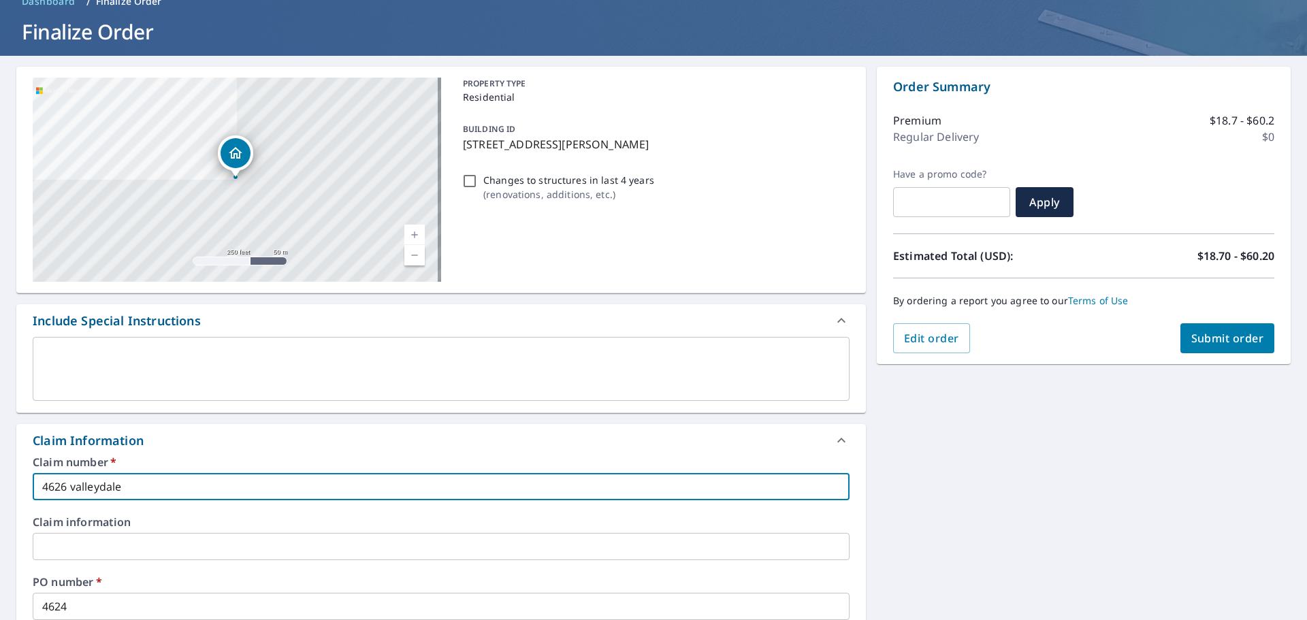
click at [64, 492] on input "4626 valleydale" at bounding box center [441, 486] width 817 height 27
type input "462 valleydale"
checkbox input "true"
type input "4624 valleydale"
checkbox input "true"
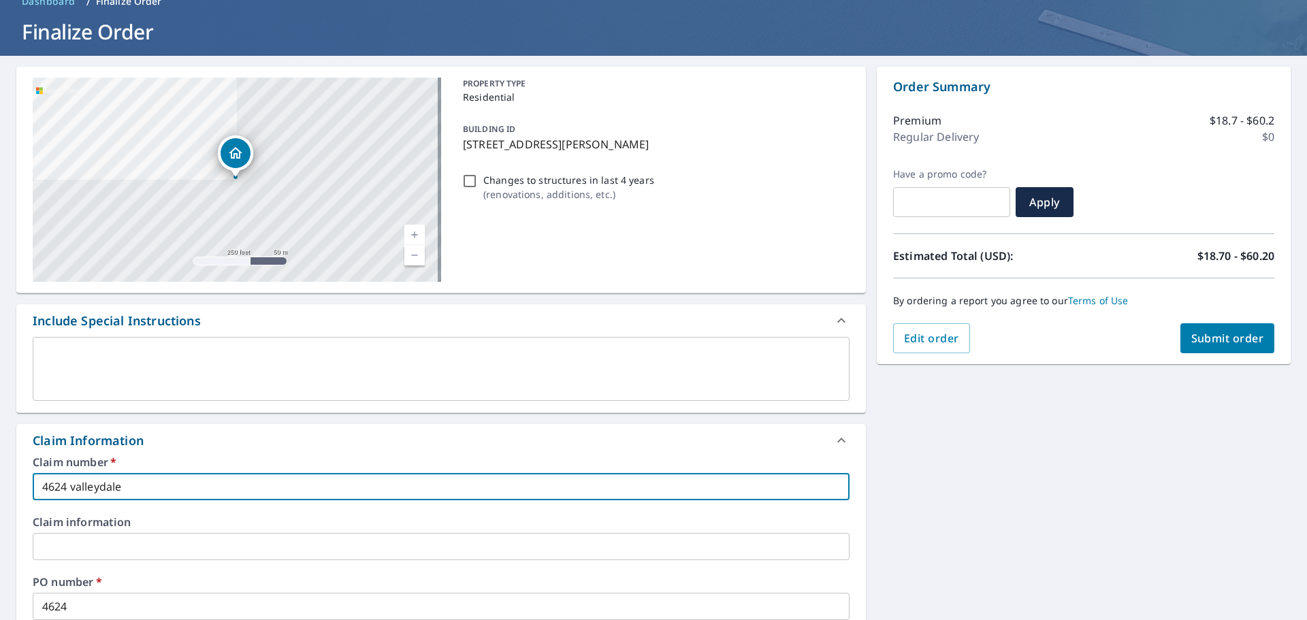
type input "4624 valleydale"
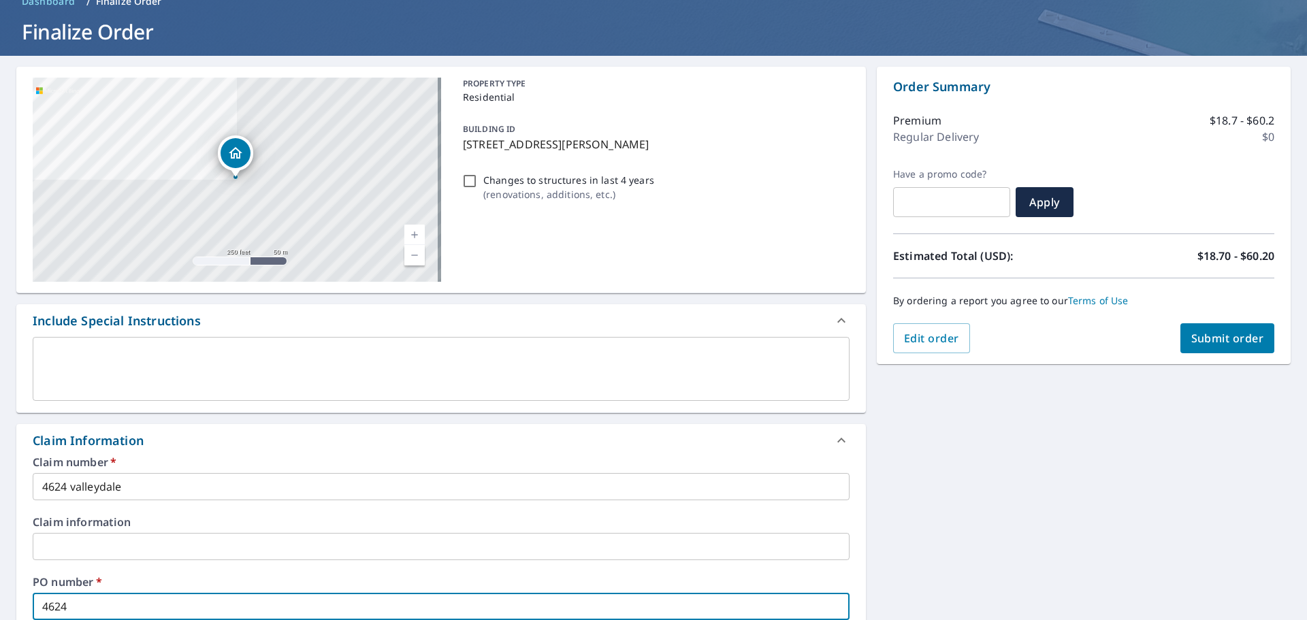
click at [129, 593] on input "4624" at bounding box center [441, 606] width 817 height 27
type input "4624"
checkbox input "true"
type input "4624 v"
checkbox input "true"
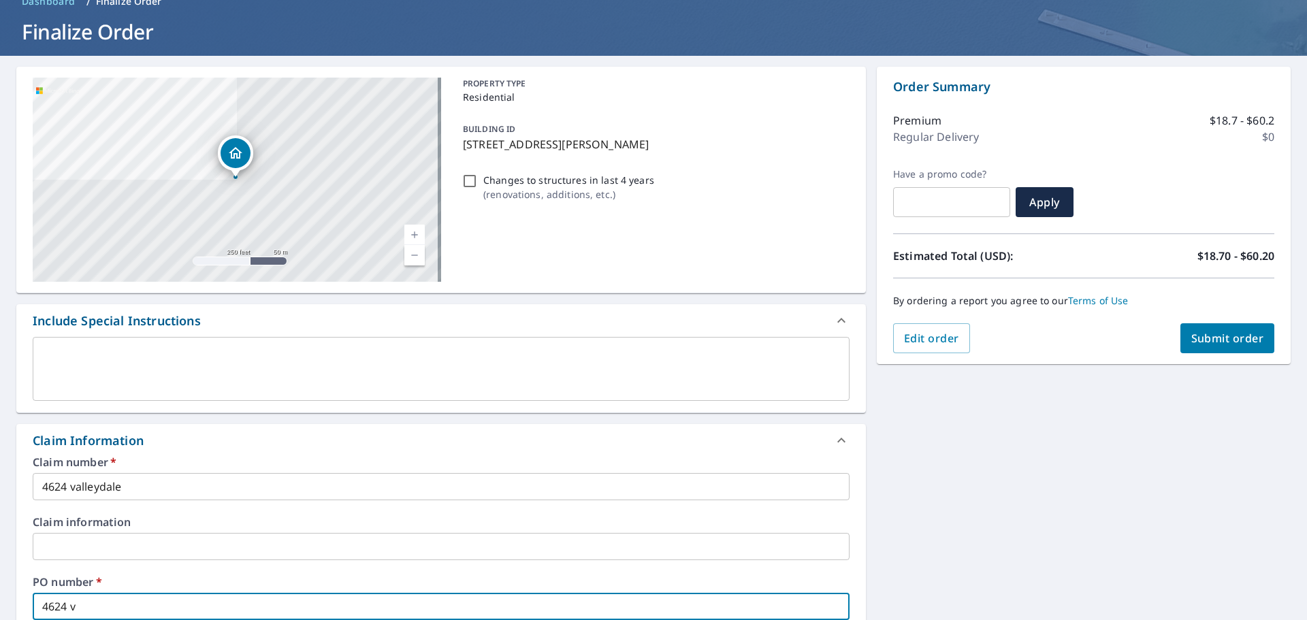
type input "4624 va"
checkbox input "true"
type input "4624 val"
checkbox input "true"
type input "4624 vall"
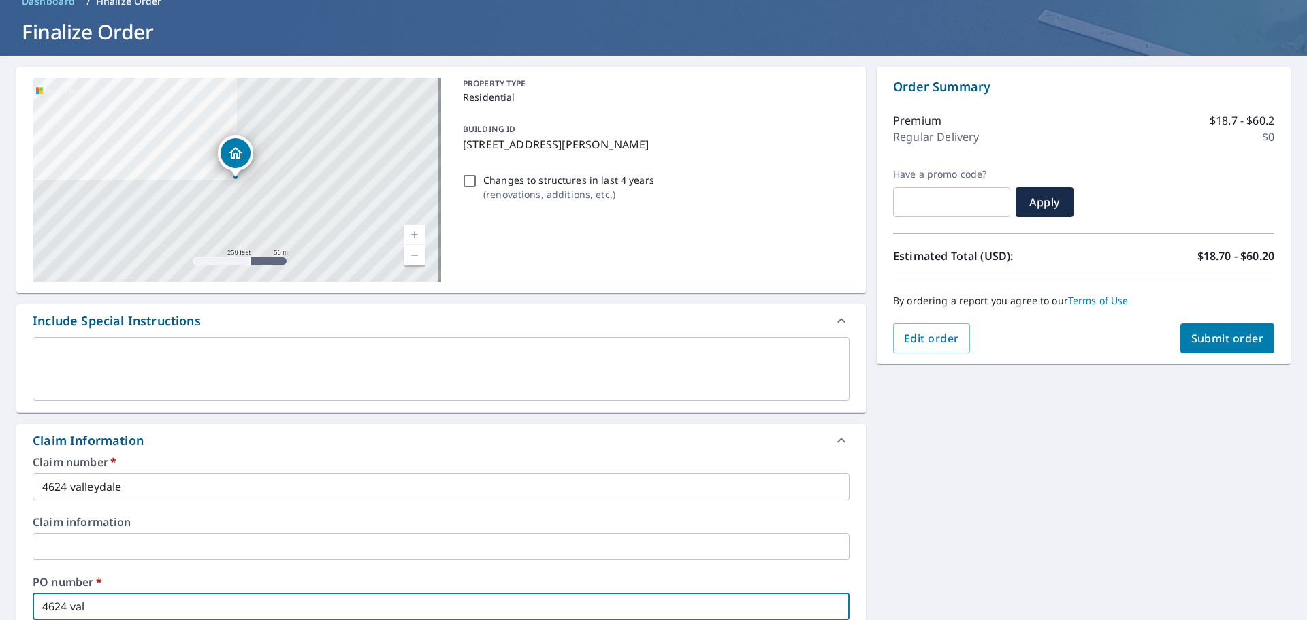
checkbox input "true"
type input "4624 [PERSON_NAME]"
checkbox input "true"
type input "[GEOGRAPHIC_DATA]"
checkbox input "true"
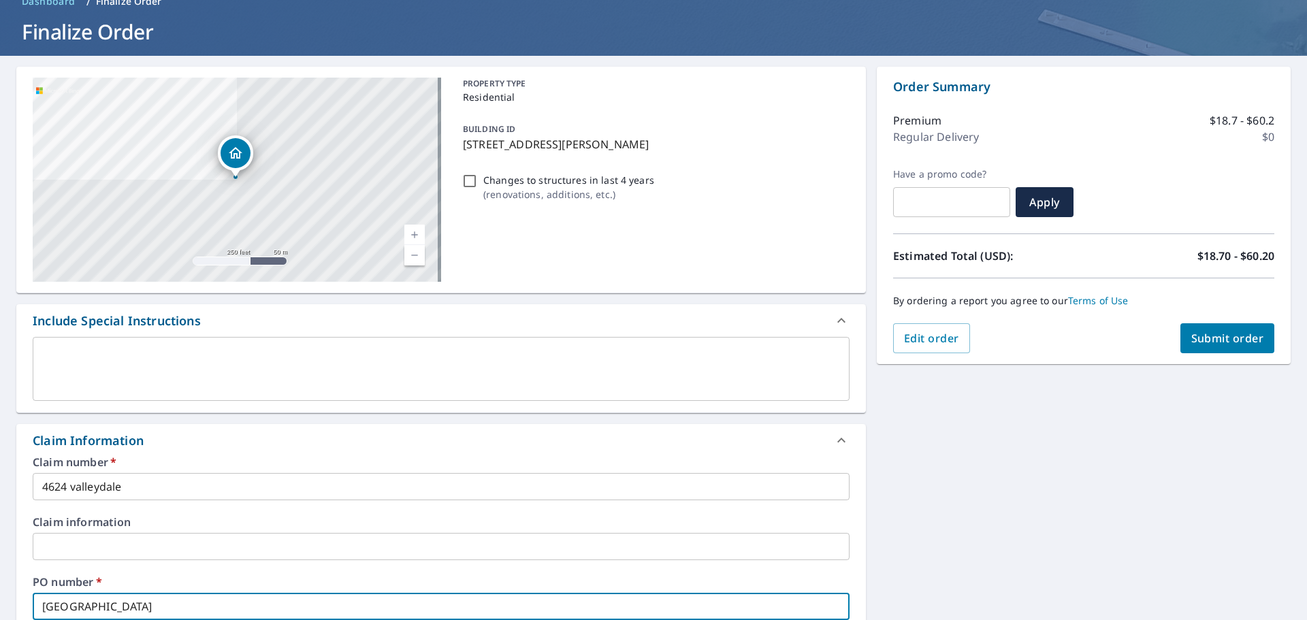
type input "4624 valleyd"
checkbox input "true"
type input "4624 valleyda"
checkbox input "true"
type input "4624 valleydal"
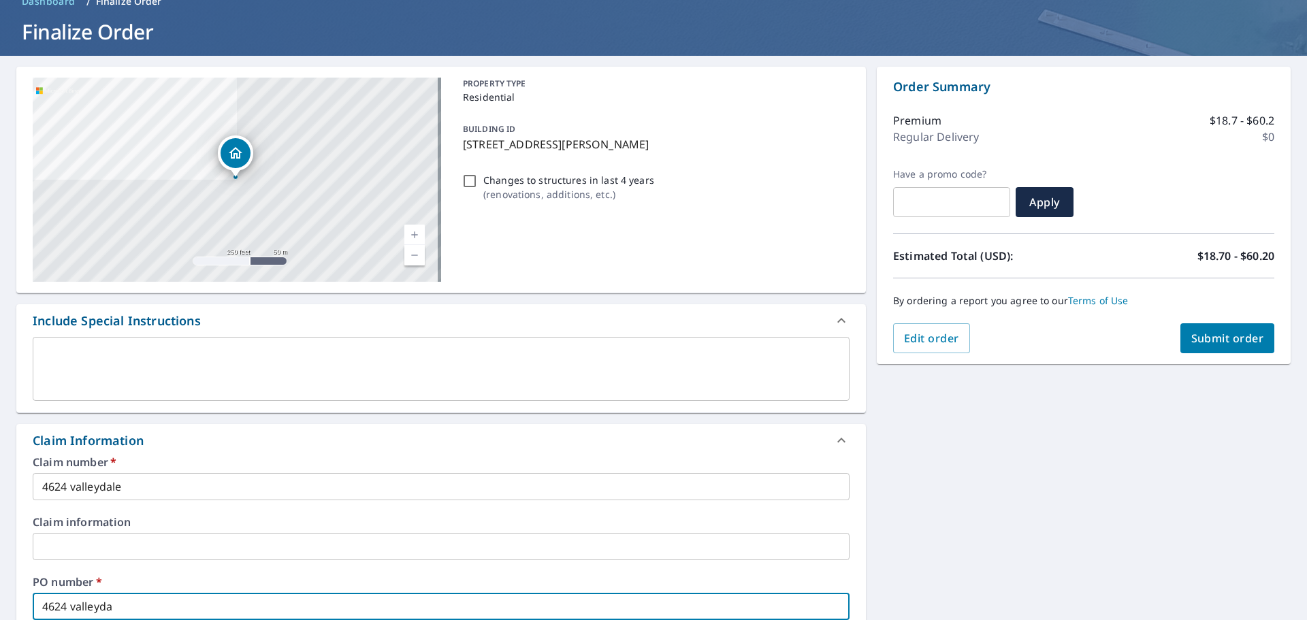
checkbox input "true"
type input "4624 valleydale"
checkbox input "true"
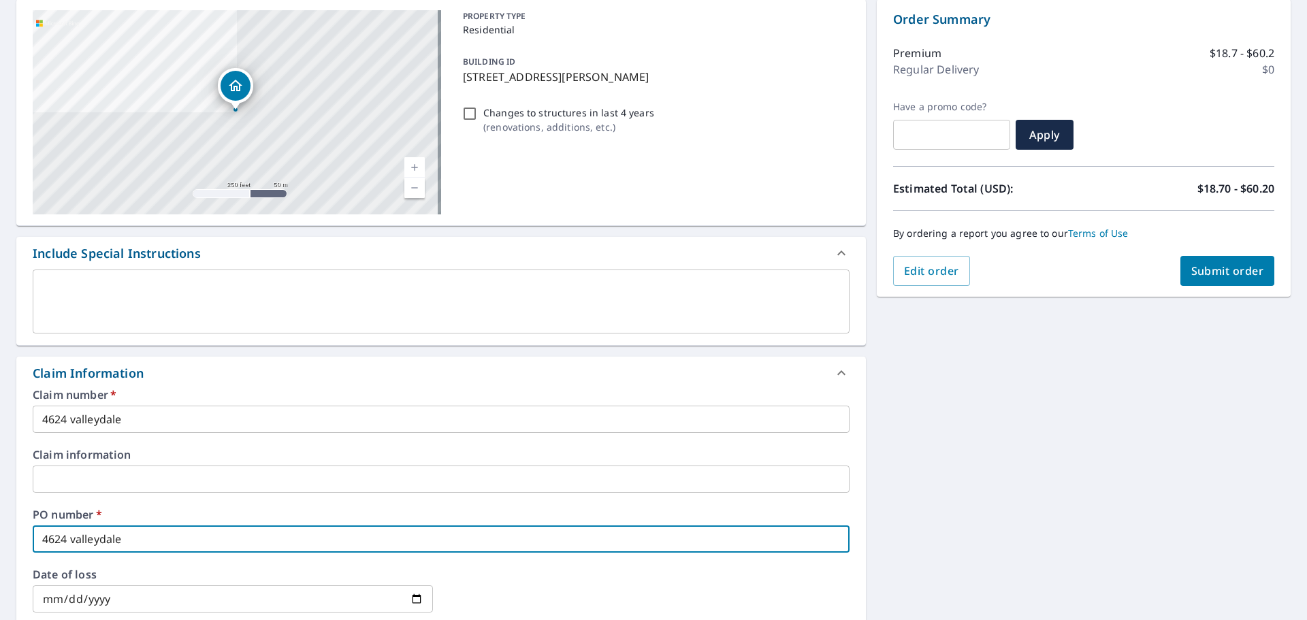
scroll to position [342, 0]
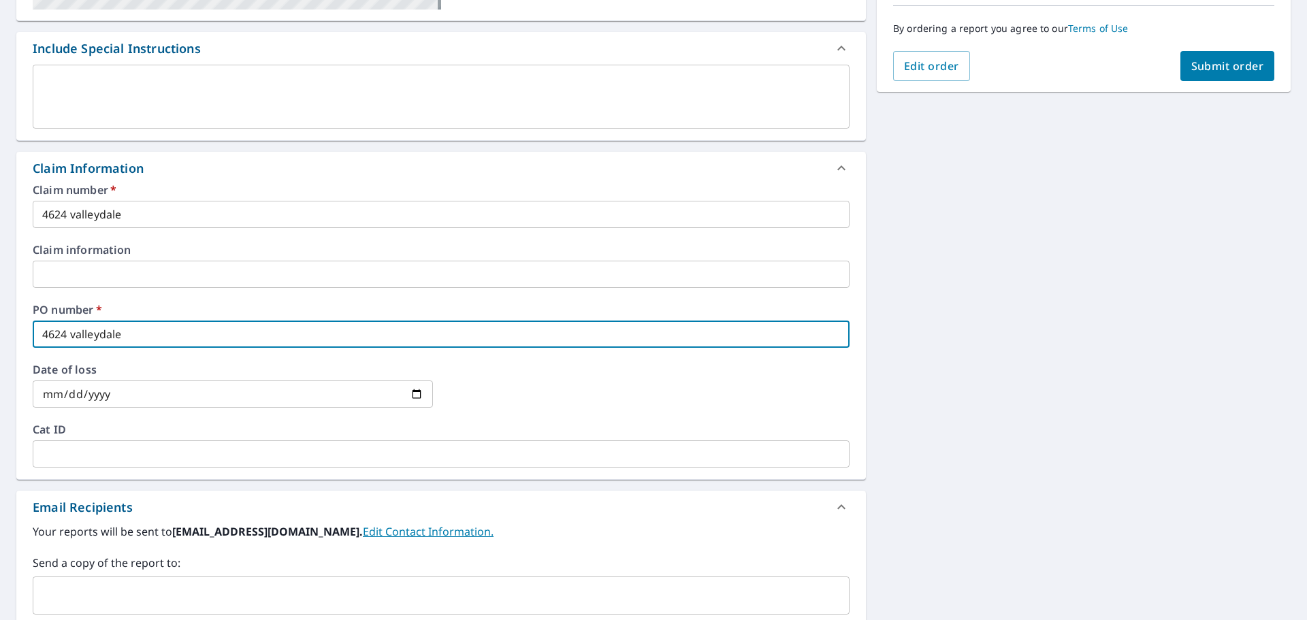
type input "4624 valleydale"
click at [130, 583] on input "text" at bounding box center [431, 596] width 784 height 26
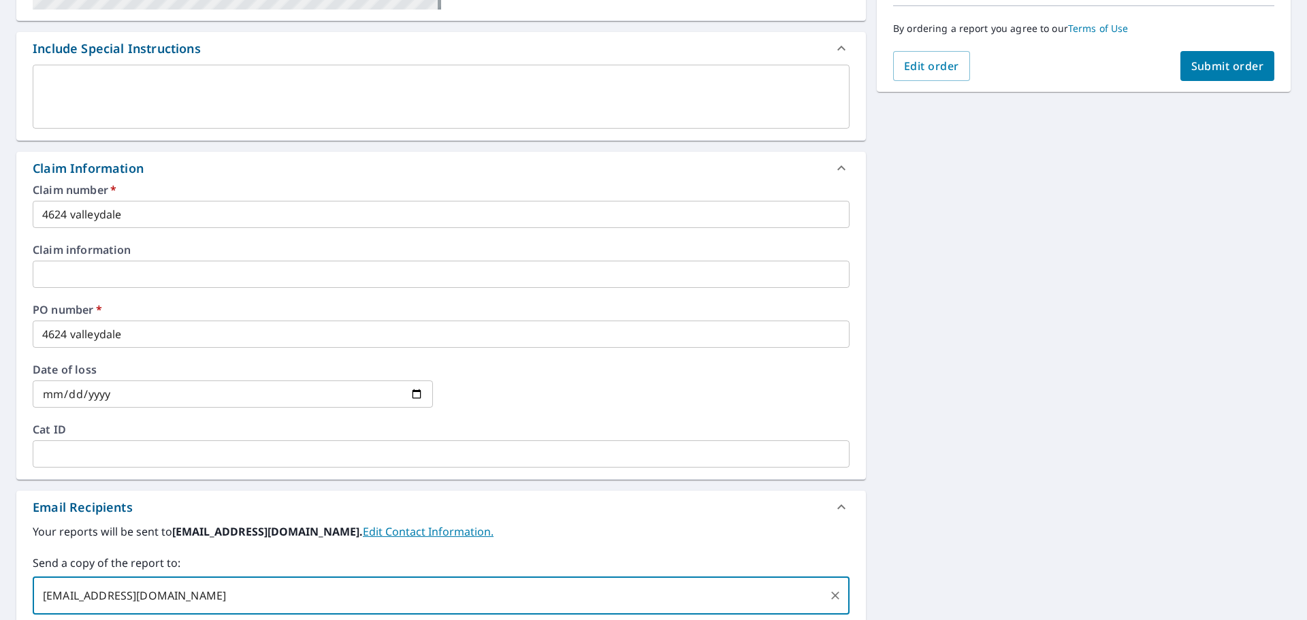
type input "[EMAIL_ADDRESS][DOMAIN_NAME]"
click at [1204, 74] on button "Submit order" at bounding box center [1227, 66] width 95 height 30
checkbox input "true"
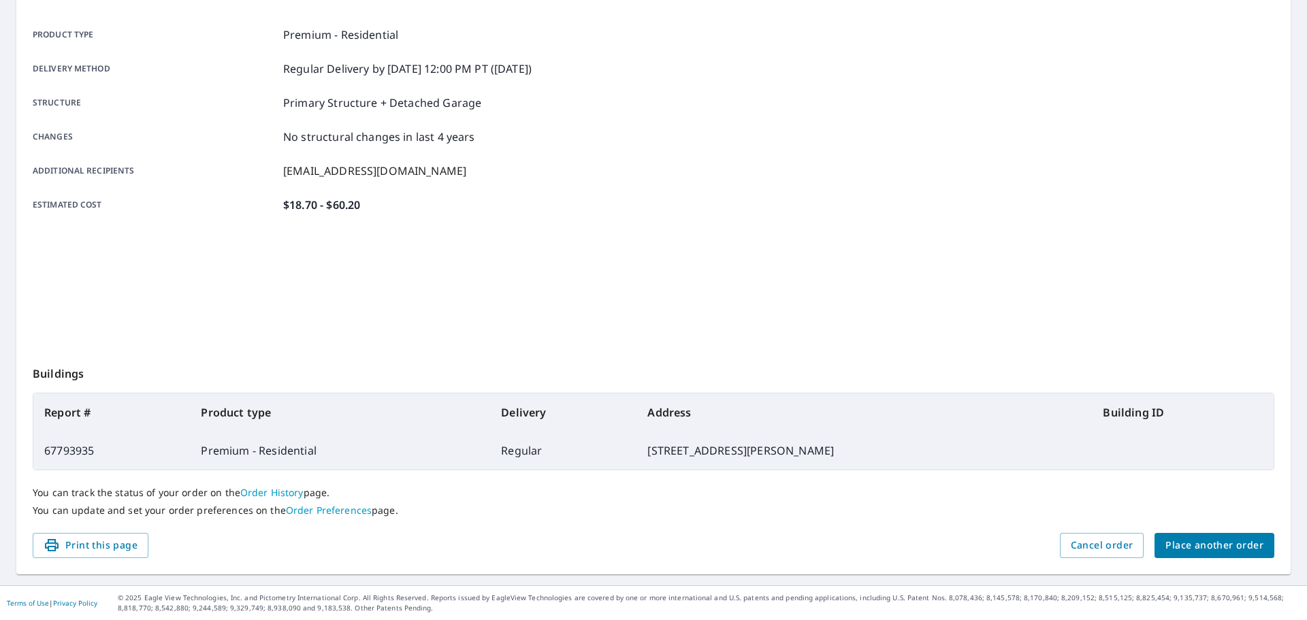
scroll to position [181, 0]
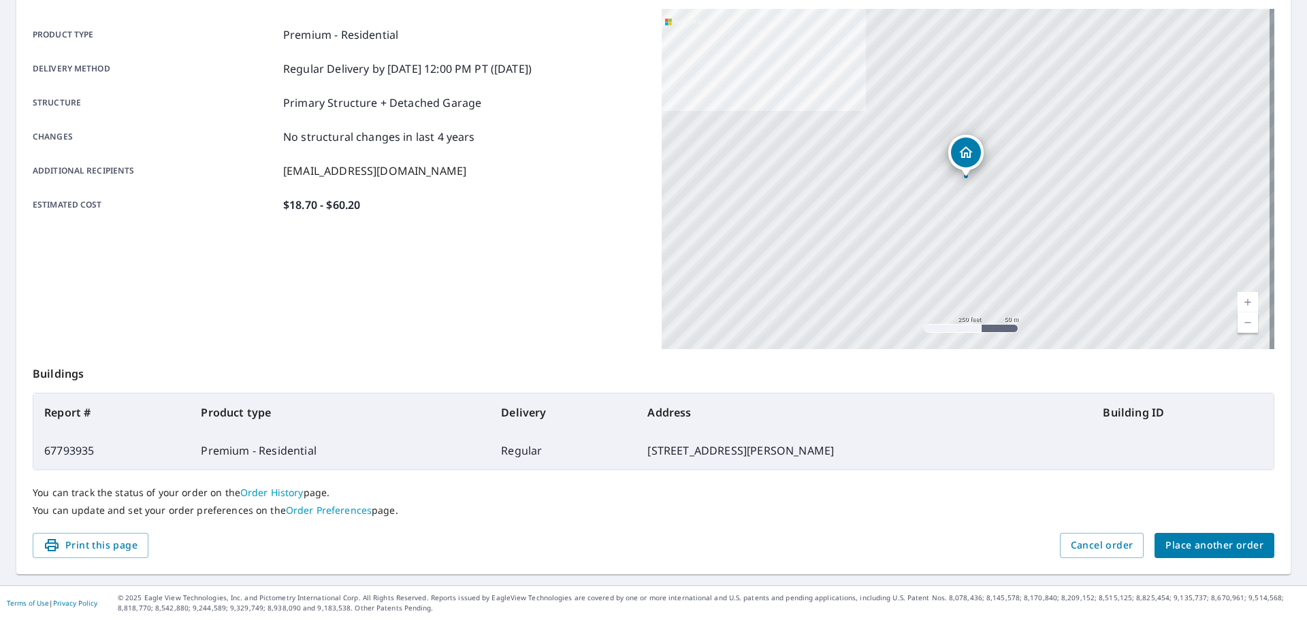
click at [1233, 553] on span "Place another order" at bounding box center [1214, 545] width 98 height 17
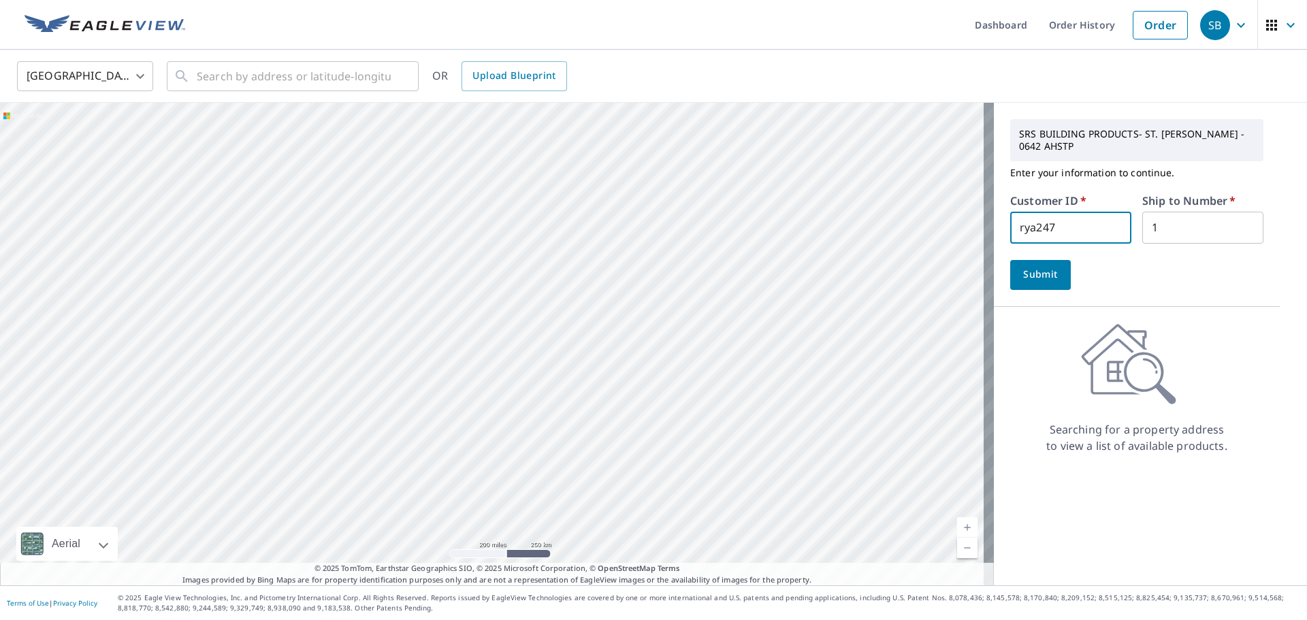
click at [1097, 229] on input "rya247" at bounding box center [1070, 228] width 121 height 32
type input "ang100"
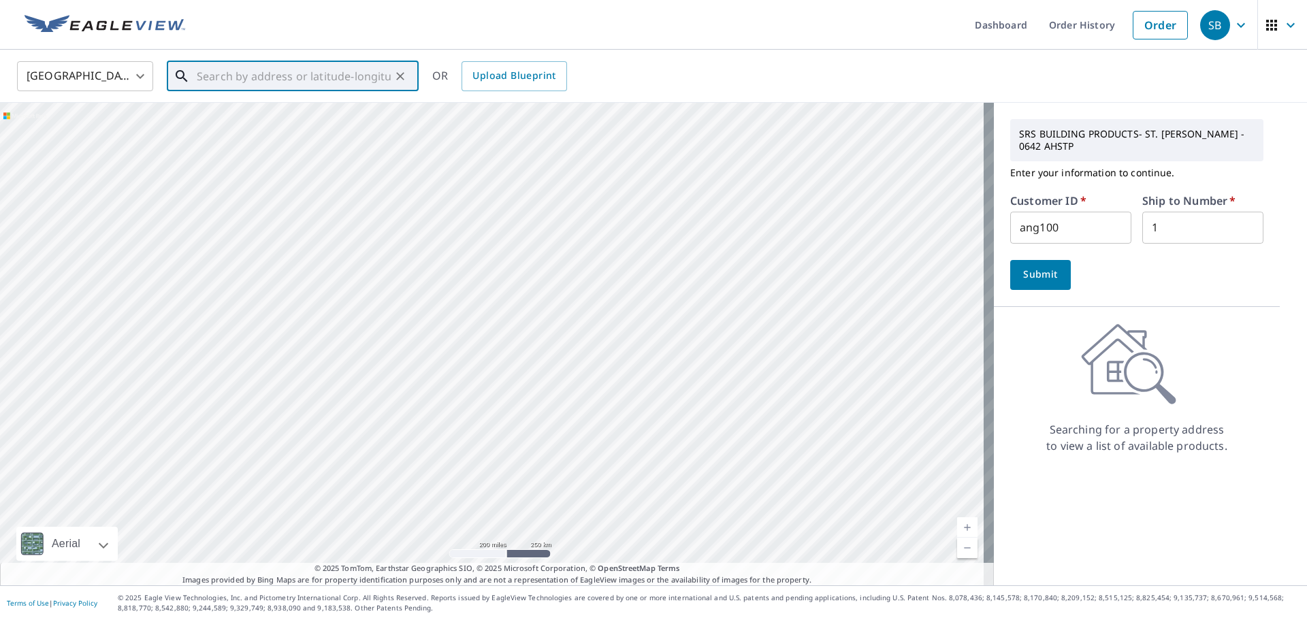
click at [342, 76] on input "text" at bounding box center [294, 76] width 194 height 38
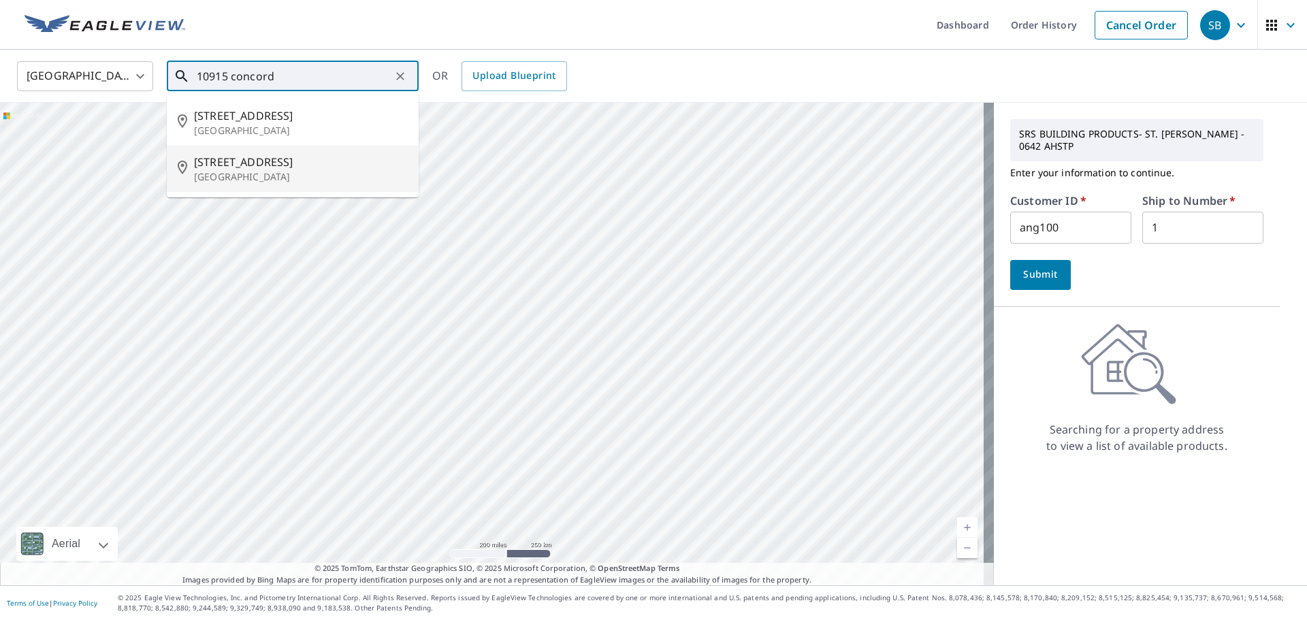
click at [302, 172] on p "[GEOGRAPHIC_DATA]" at bounding box center [301, 177] width 214 height 14
type input "[STREET_ADDRESS]"
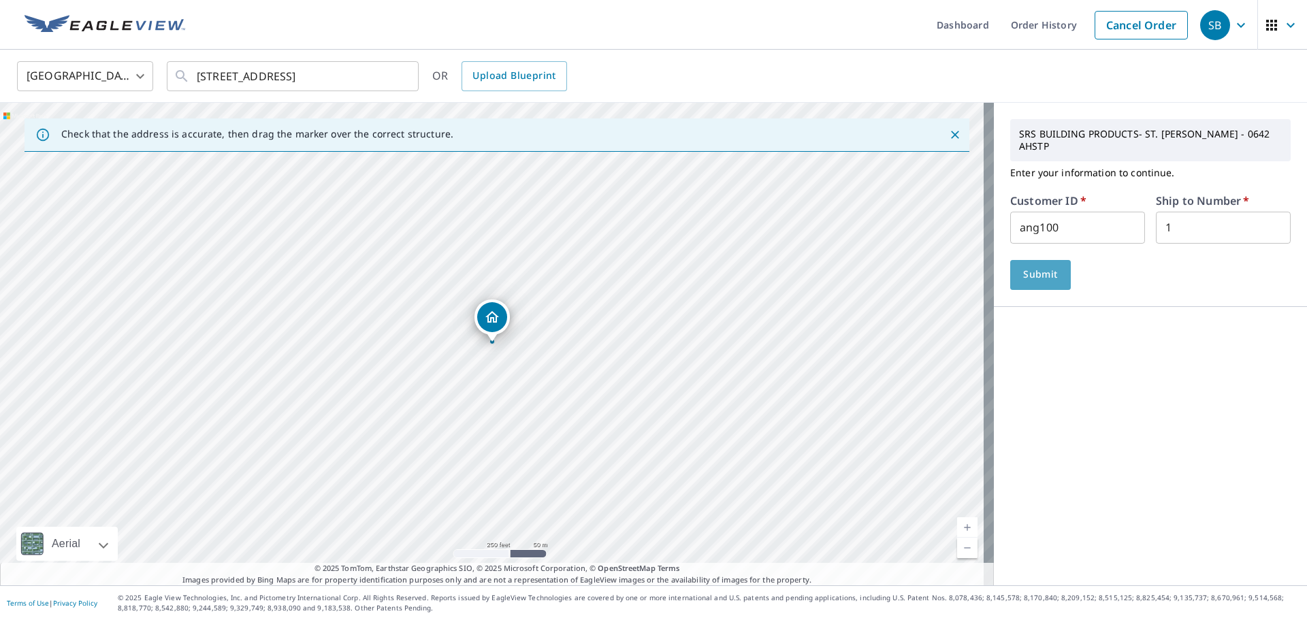
click at [1039, 266] on span "Submit" at bounding box center [1040, 274] width 39 height 17
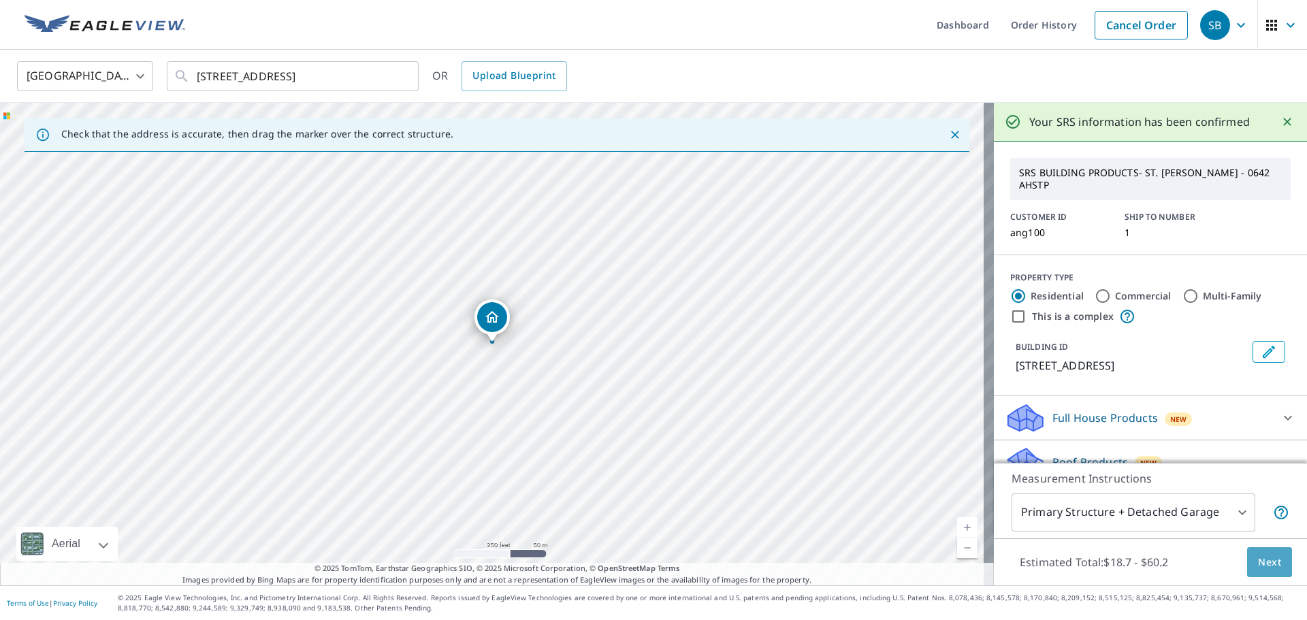
click at [1271, 561] on button "Next" at bounding box center [1269, 562] width 45 height 31
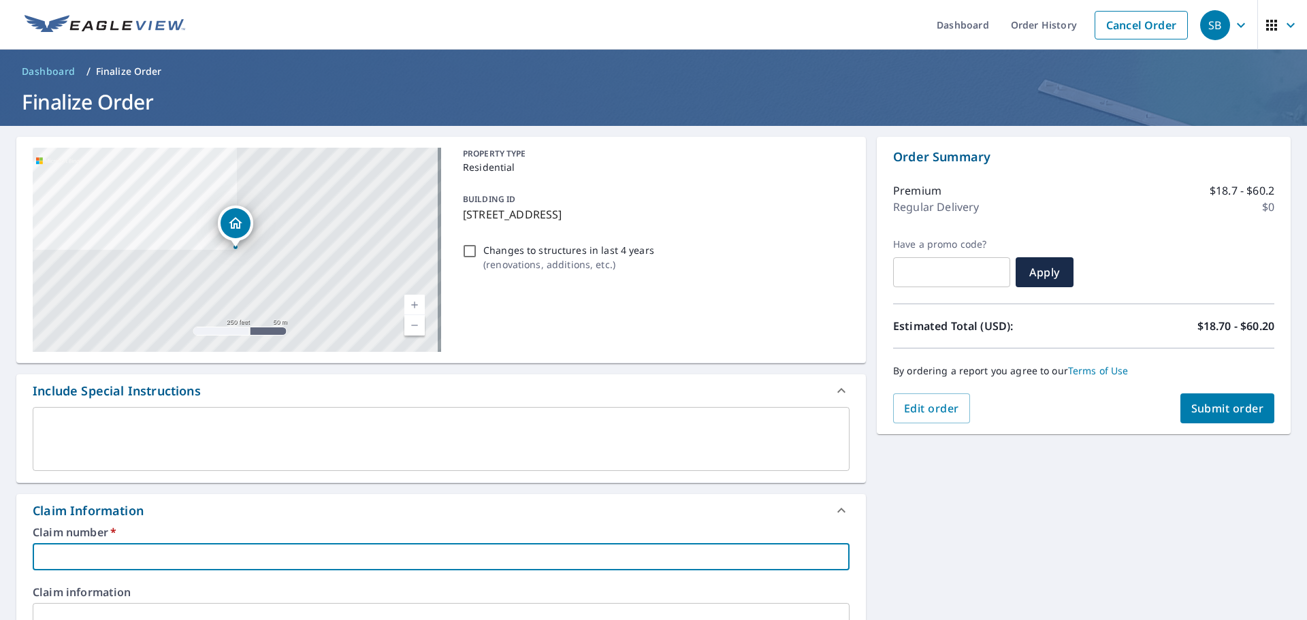
click at [172, 551] on input "text" at bounding box center [441, 556] width 817 height 27
type input "1"
checkbox input "true"
type input "10"
checkbox input "true"
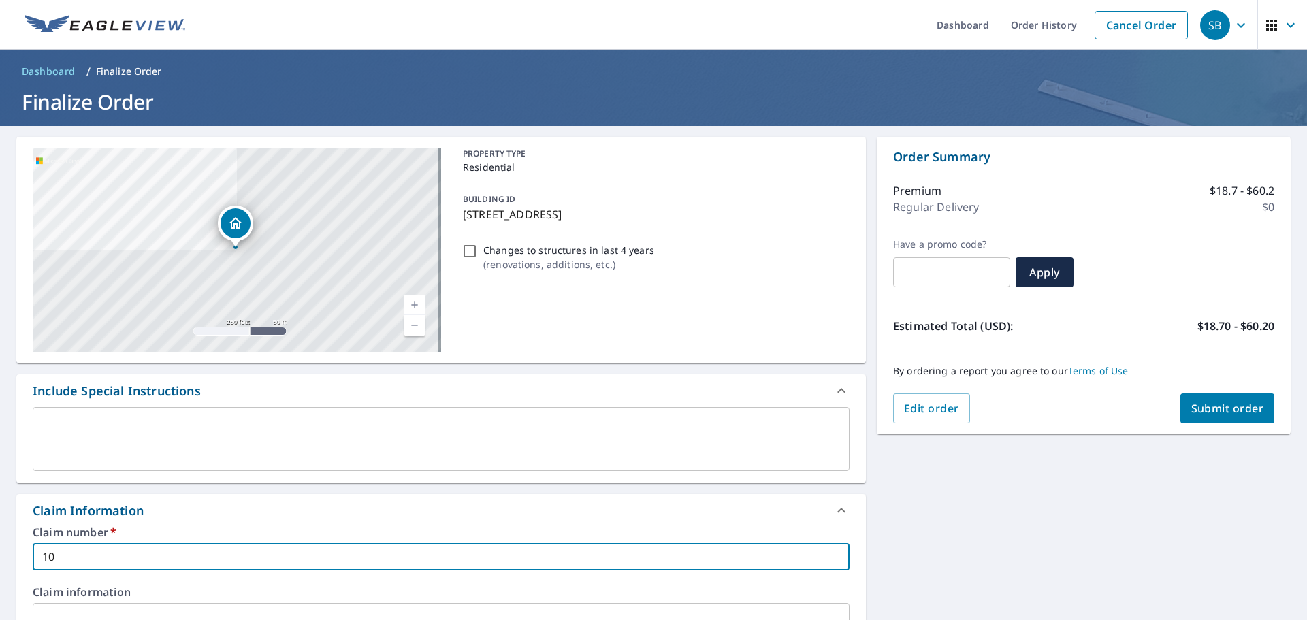
type input "109"
checkbox input "true"
type input "1091"
checkbox input "true"
type input "10915"
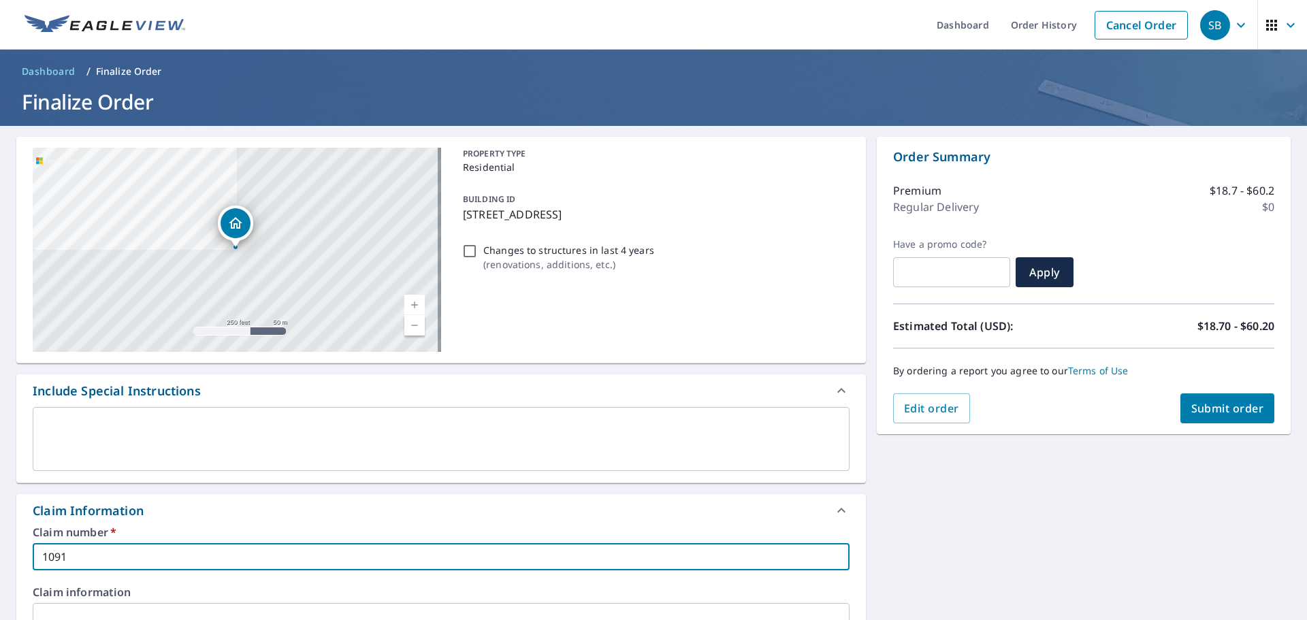
checkbox input "true"
type input "10915"
checkbox input "true"
type input "10915 c"
checkbox input "true"
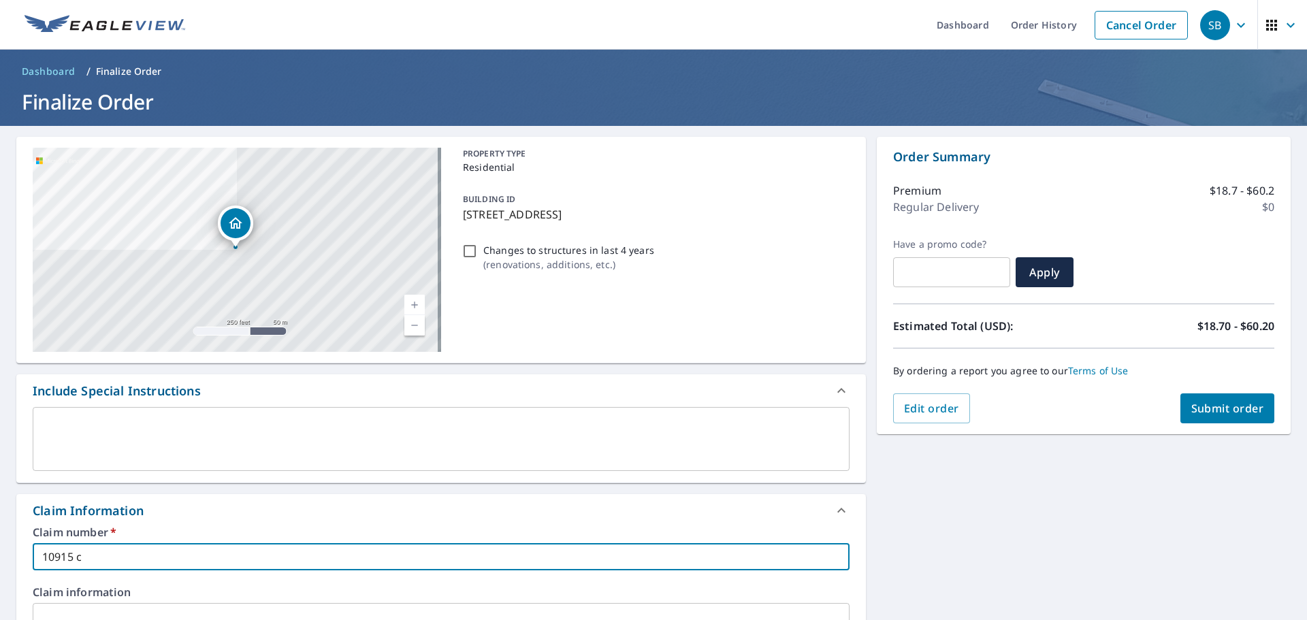
type input "10915 co"
checkbox input "true"
type input "10915 con"
checkbox input "true"
type input "10915 conc"
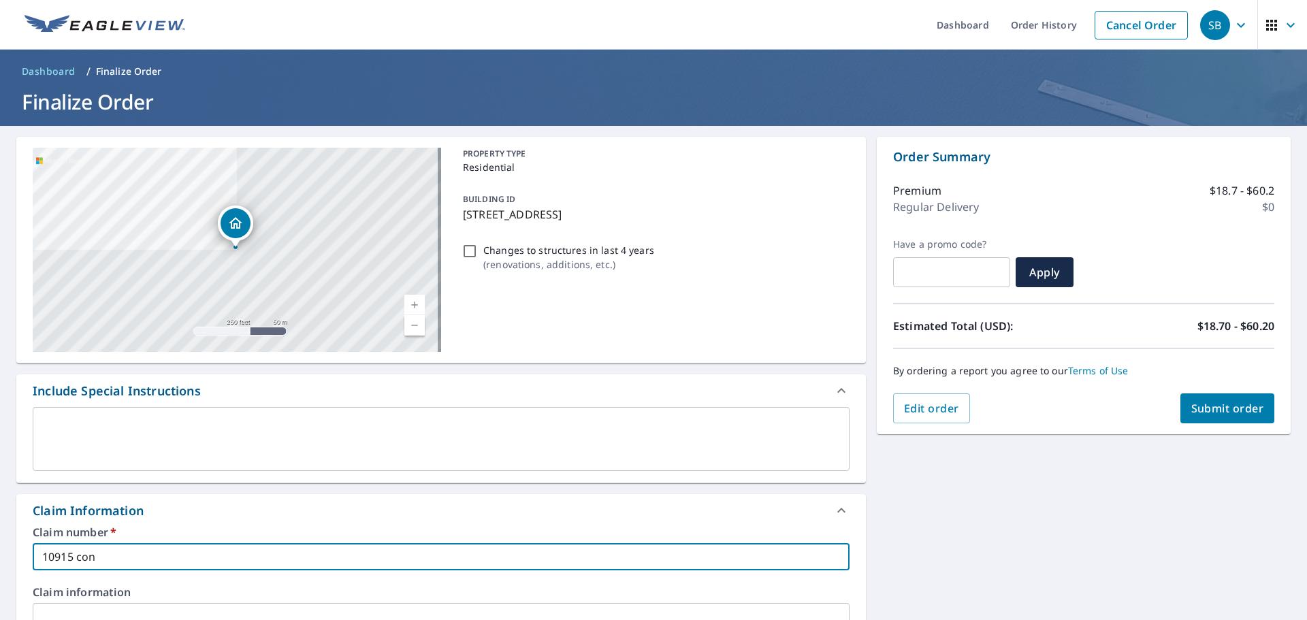
checkbox input "true"
type input "10915 conco"
checkbox input "true"
type input "10915 concor"
checkbox input "true"
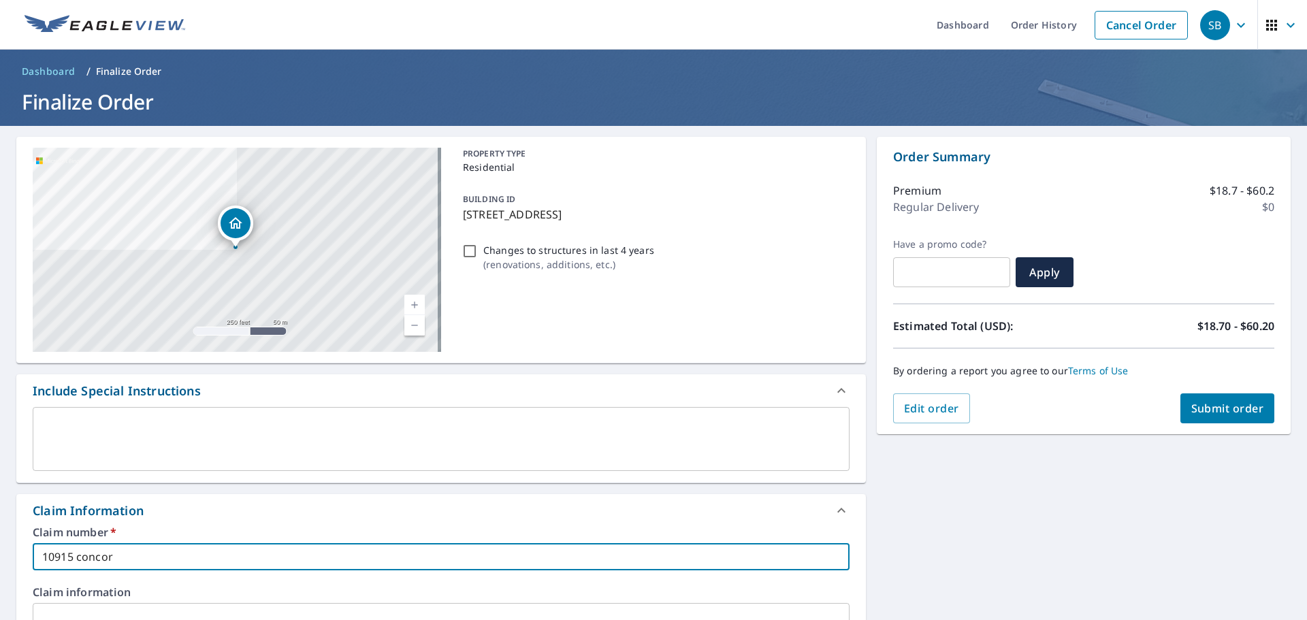
type input "10915 concord"
checkbox input "true"
type input "10915 concord"
checkbox input "true"
type input "10915 concord c"
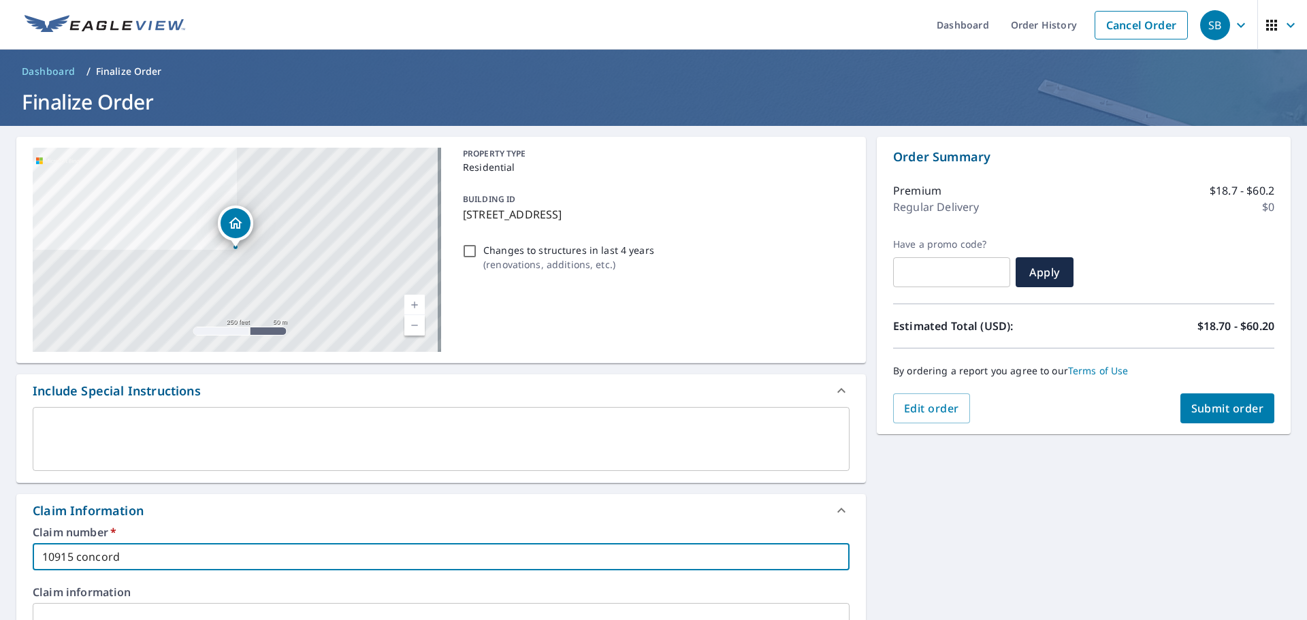
checkbox input "true"
type input "10915 concord ci"
checkbox input "true"
type input "10915 concord cir"
checkbox input "true"
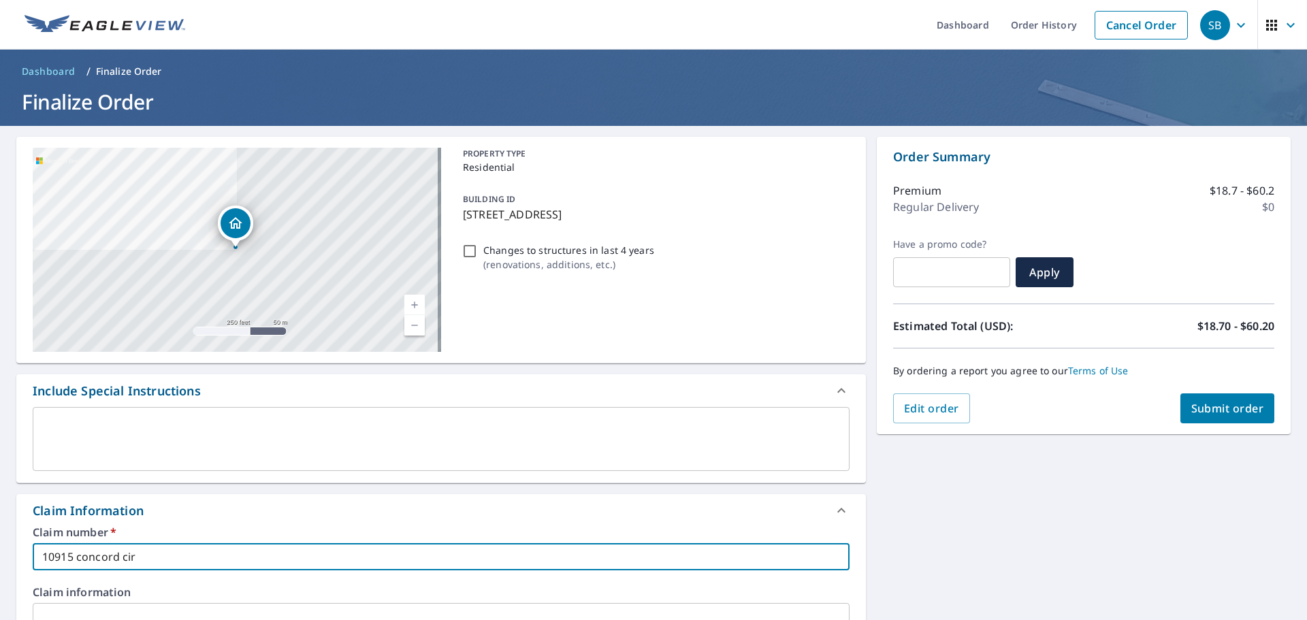
type input "10915 concord circ"
checkbox input "true"
type input "10915 concord circl"
checkbox input "true"
type input "[STREET_ADDRESS]"
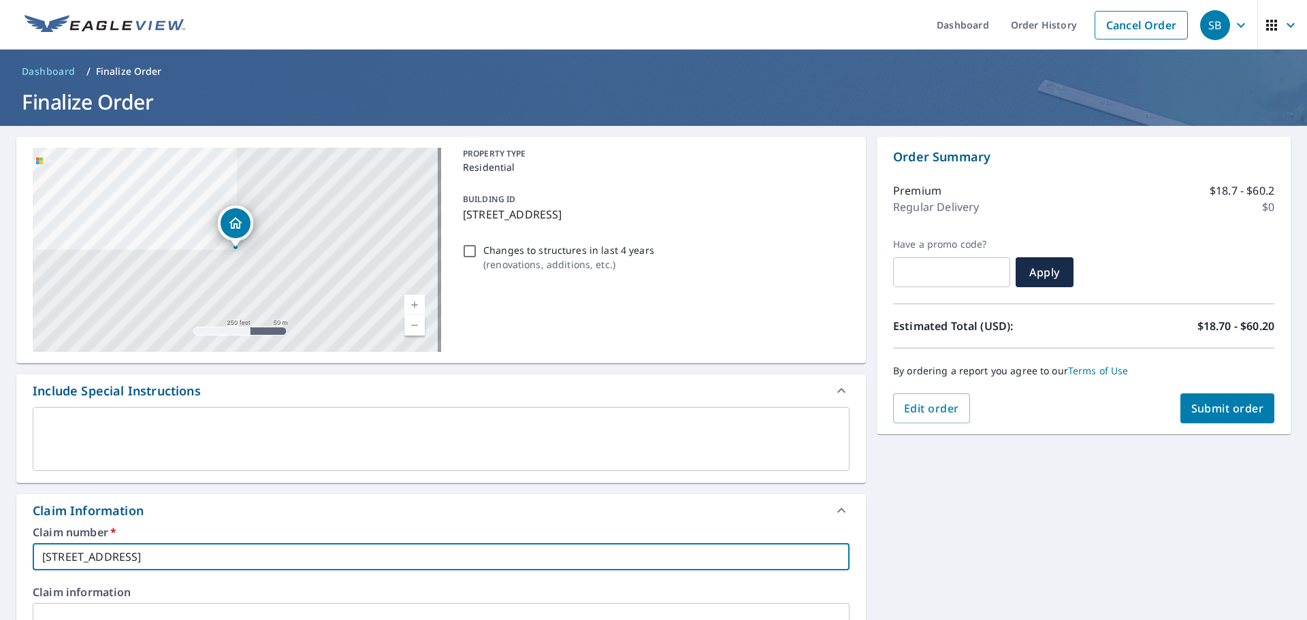
checkbox input "true"
type input "[STREET_ADDRESS]"
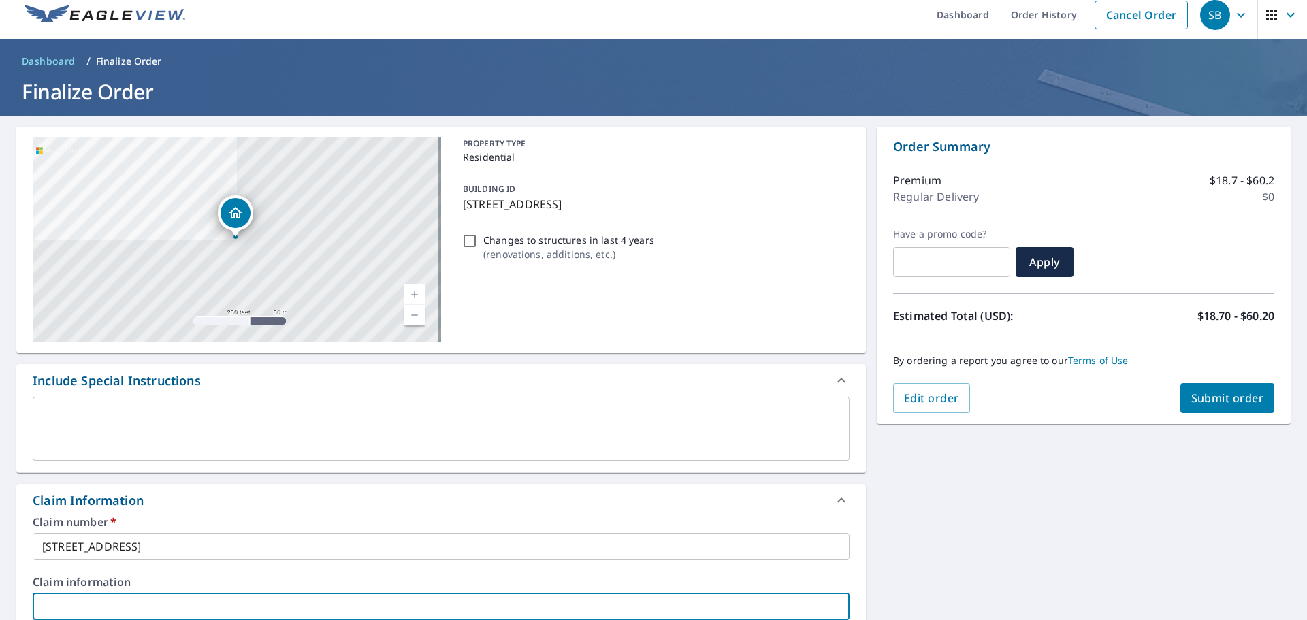
scroll to position [367, 0]
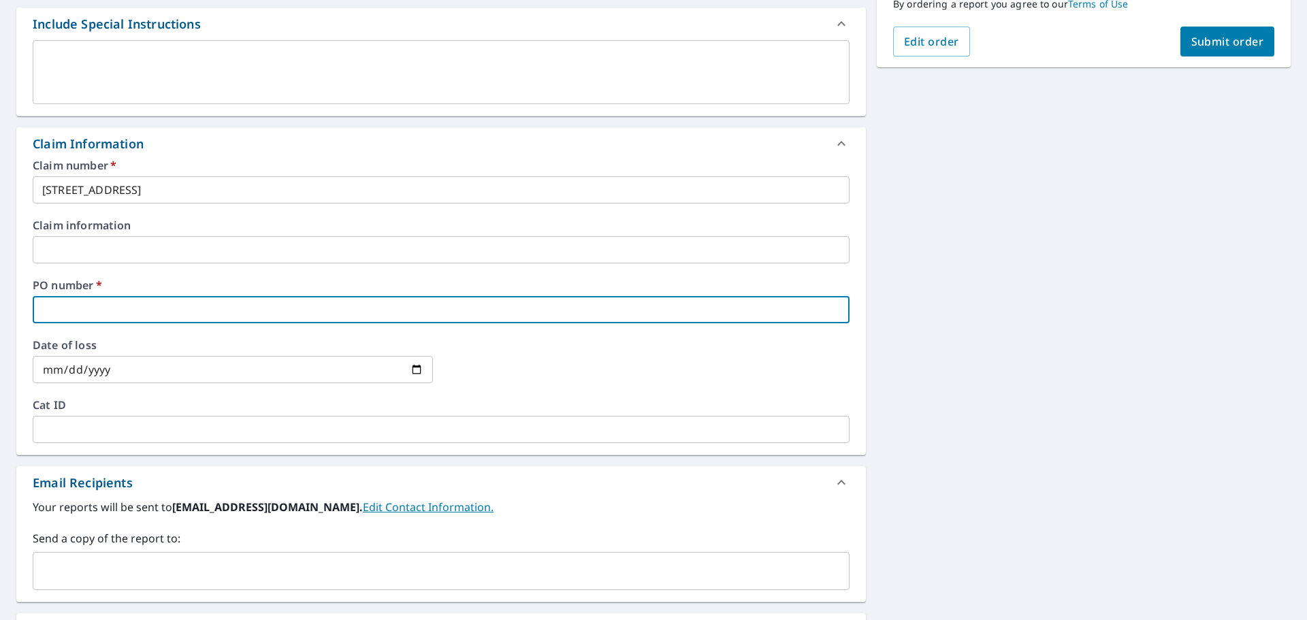
type input "1"
checkbox input "true"
type input "10"
checkbox input "true"
type input "109"
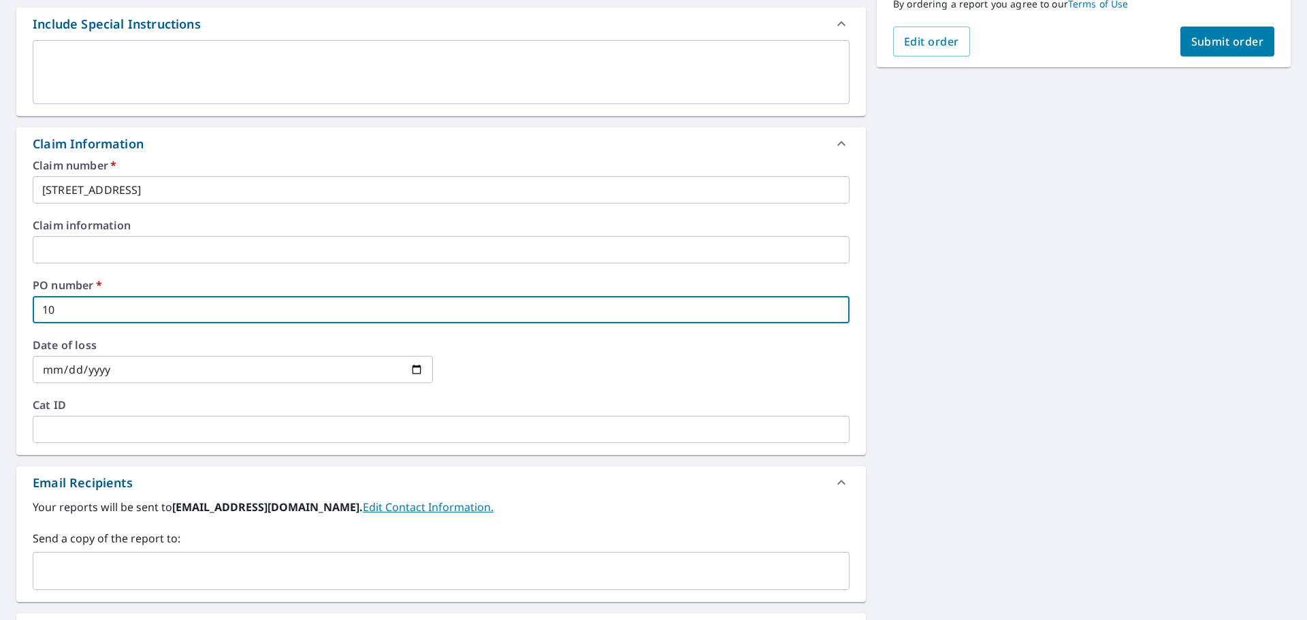
checkbox input "true"
type input "1091"
checkbox input "true"
type input "10915"
checkbox input "true"
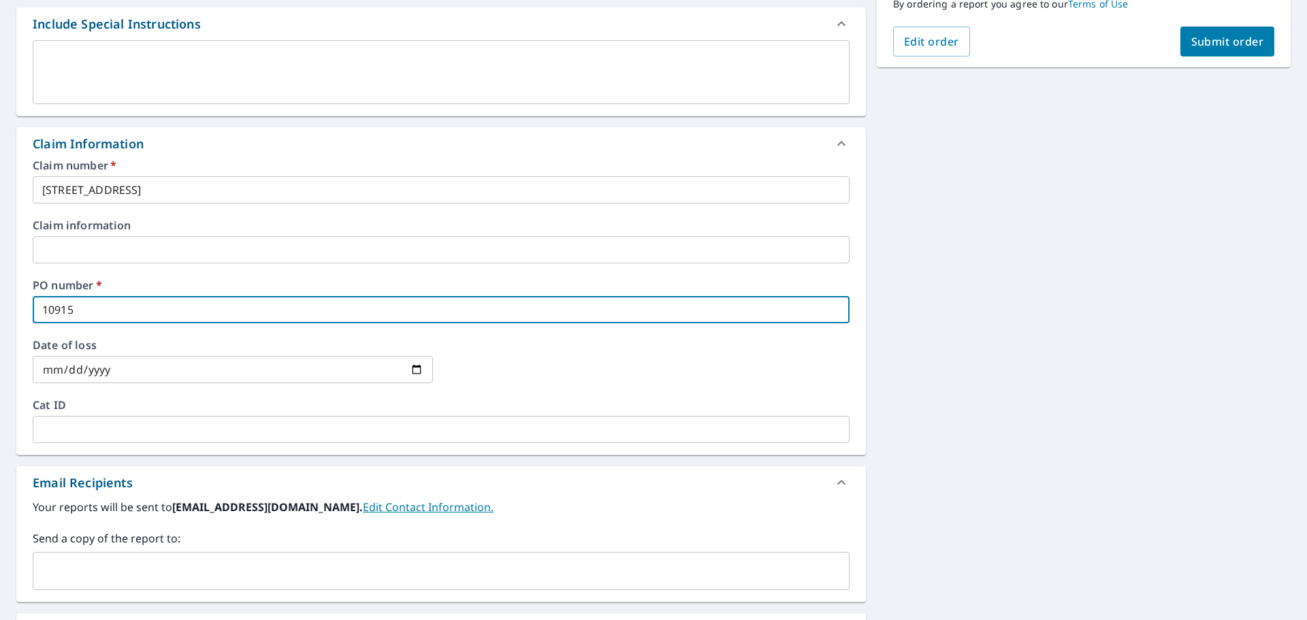
type input "10915"
checkbox input "true"
type input "10915 c"
checkbox input "true"
type input "10915 co"
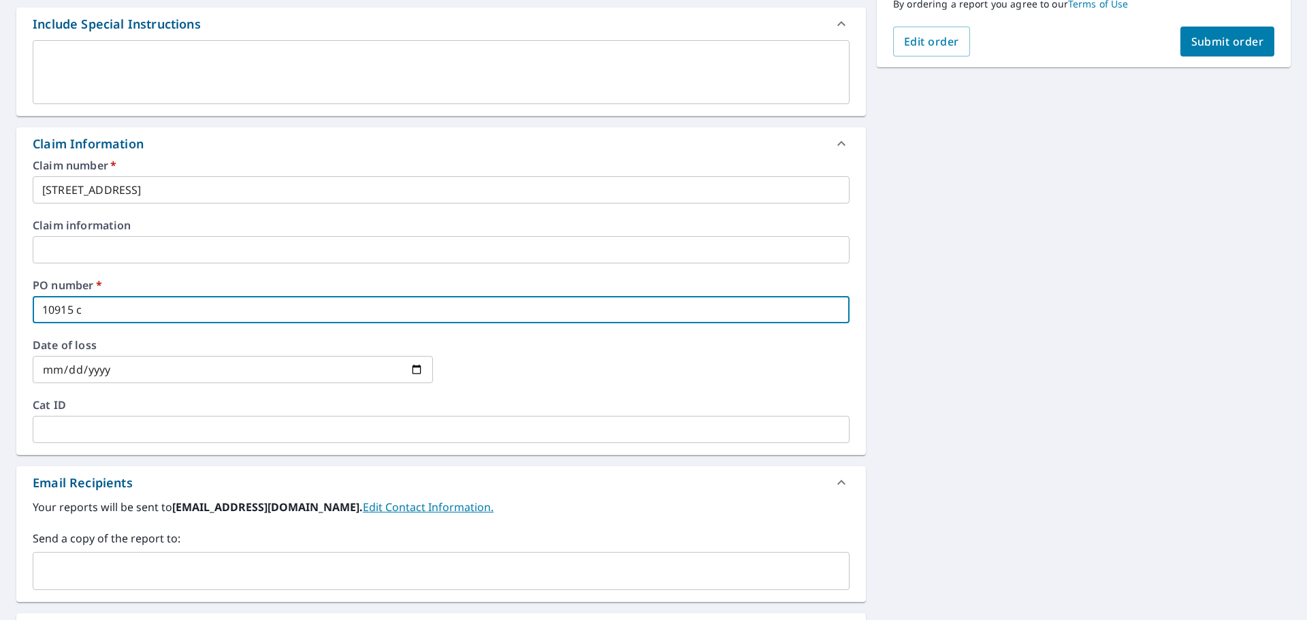
checkbox input "true"
type input "10915 con"
click at [208, 556] on div "​" at bounding box center [441, 571] width 817 height 38
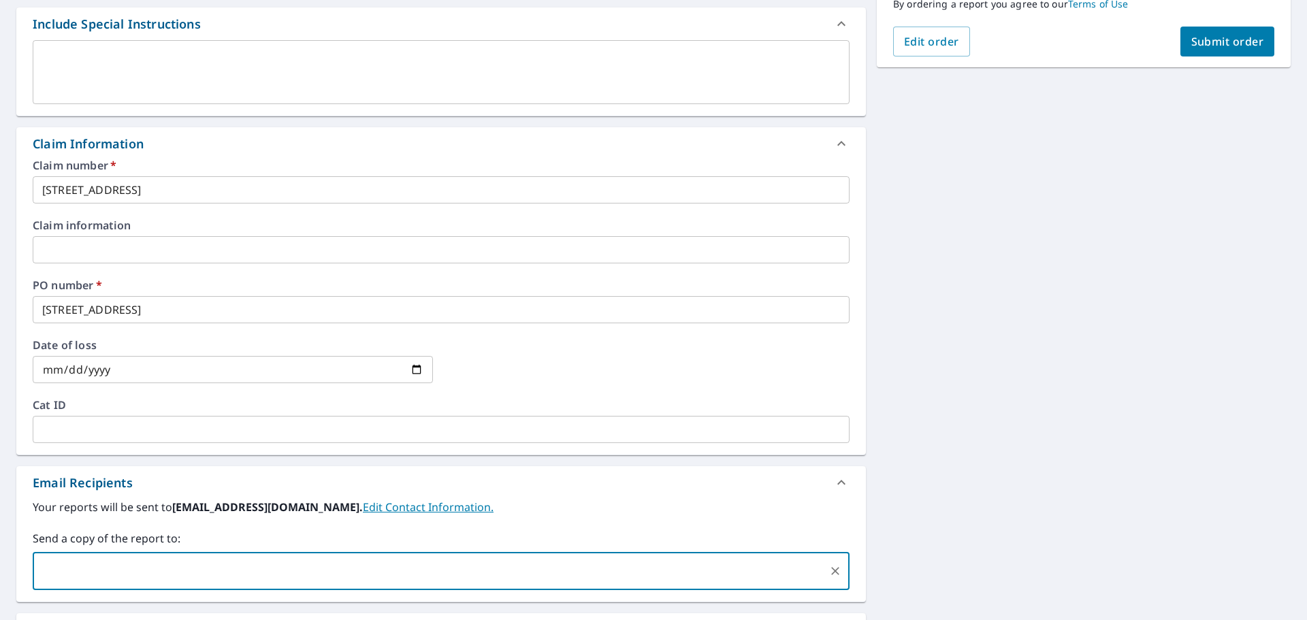
click at [1194, 39] on span "Submit order" at bounding box center [1227, 41] width 73 height 15
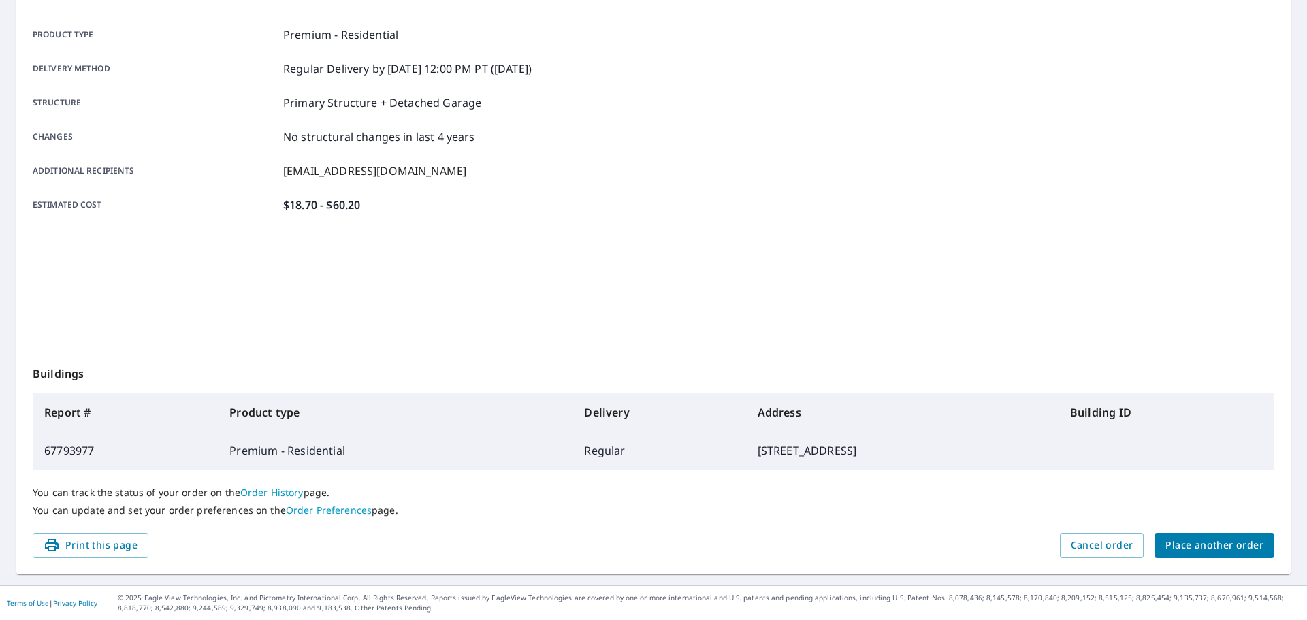
scroll to position [181, 0]
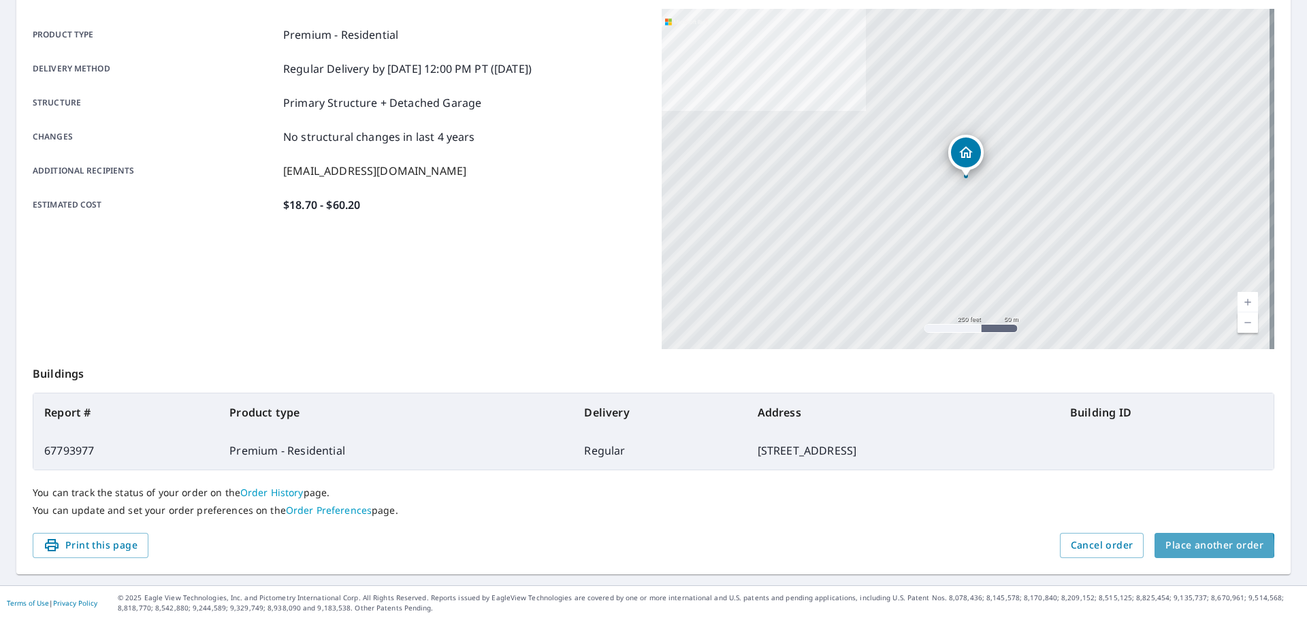
click at [1184, 548] on span "Place another order" at bounding box center [1214, 545] width 98 height 17
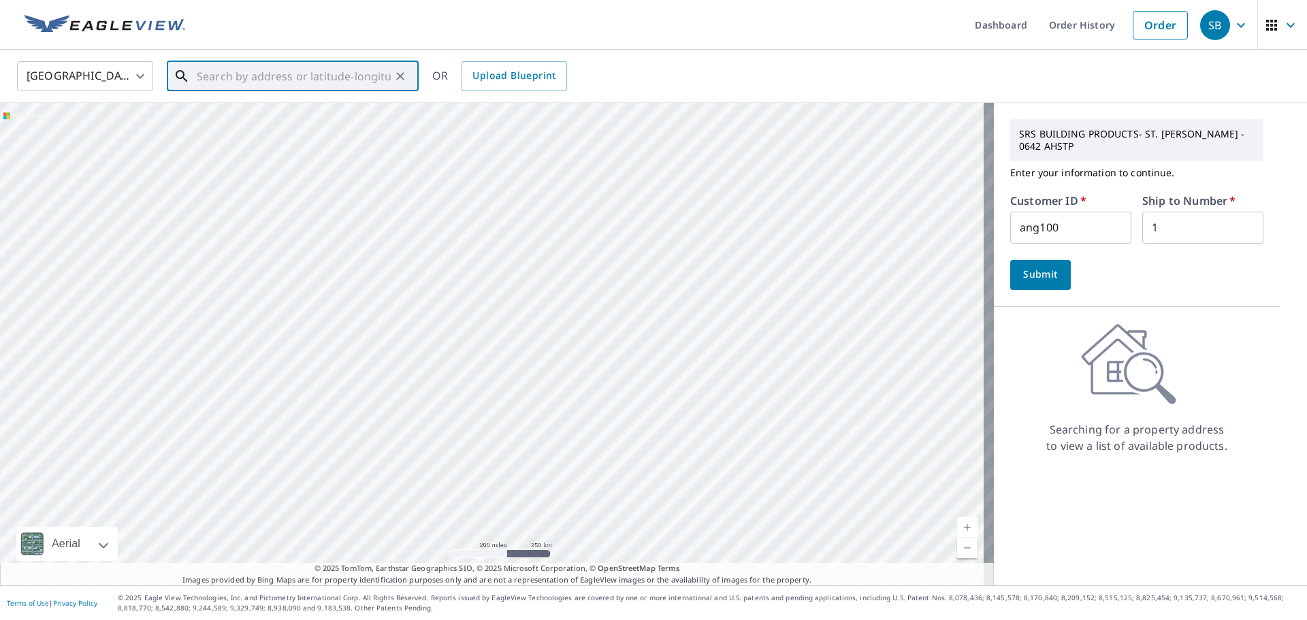
click at [255, 73] on input "text" at bounding box center [294, 76] width 194 height 38
click at [230, 112] on span "[STREET_ADDRESS][PERSON_NAME]" at bounding box center [301, 116] width 214 height 16
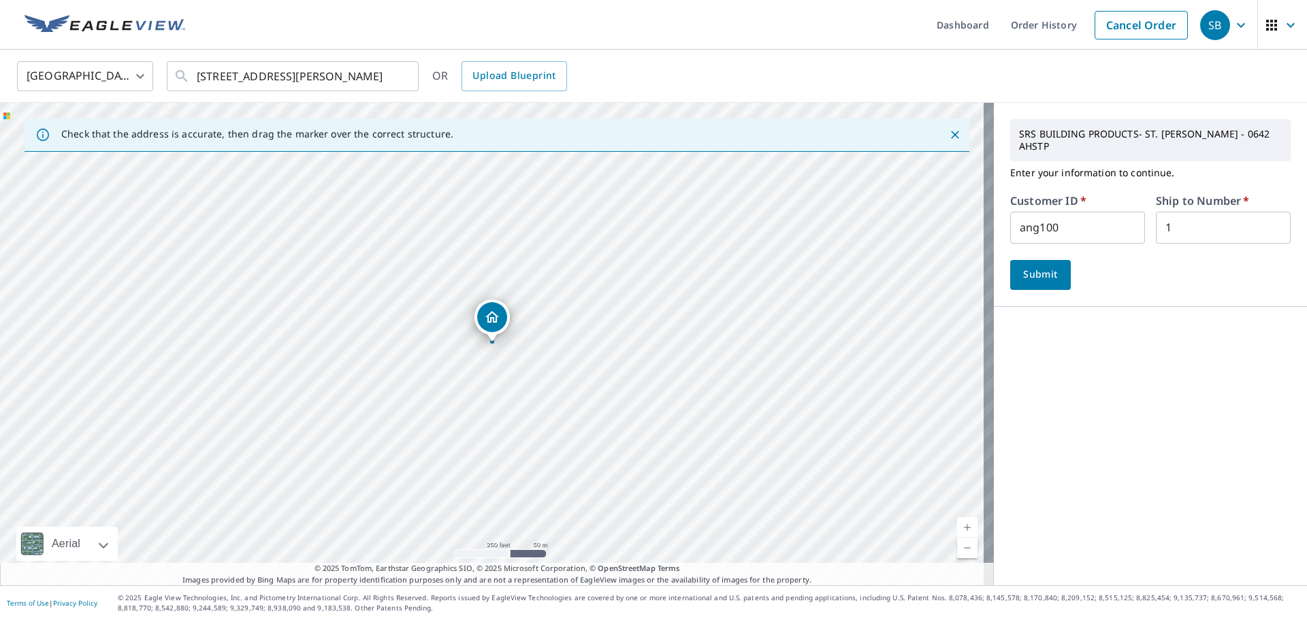
click at [1022, 260] on button "Submit" at bounding box center [1040, 275] width 61 height 30
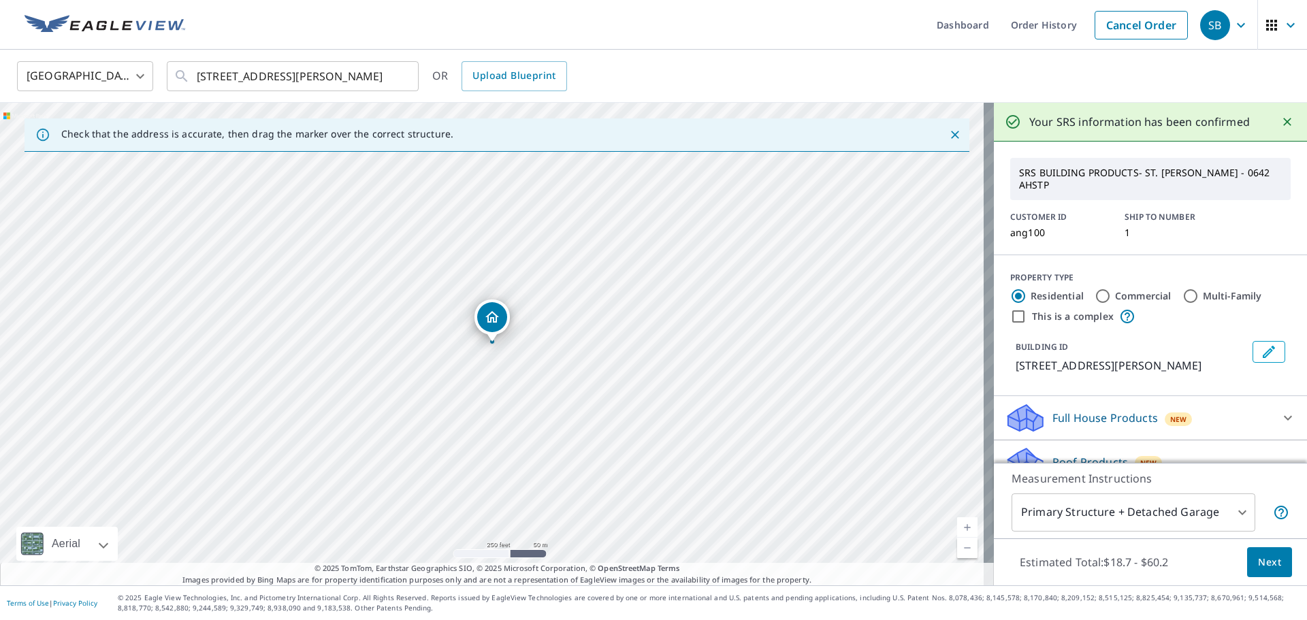
click at [1266, 568] on span "Next" at bounding box center [1269, 562] width 23 height 17
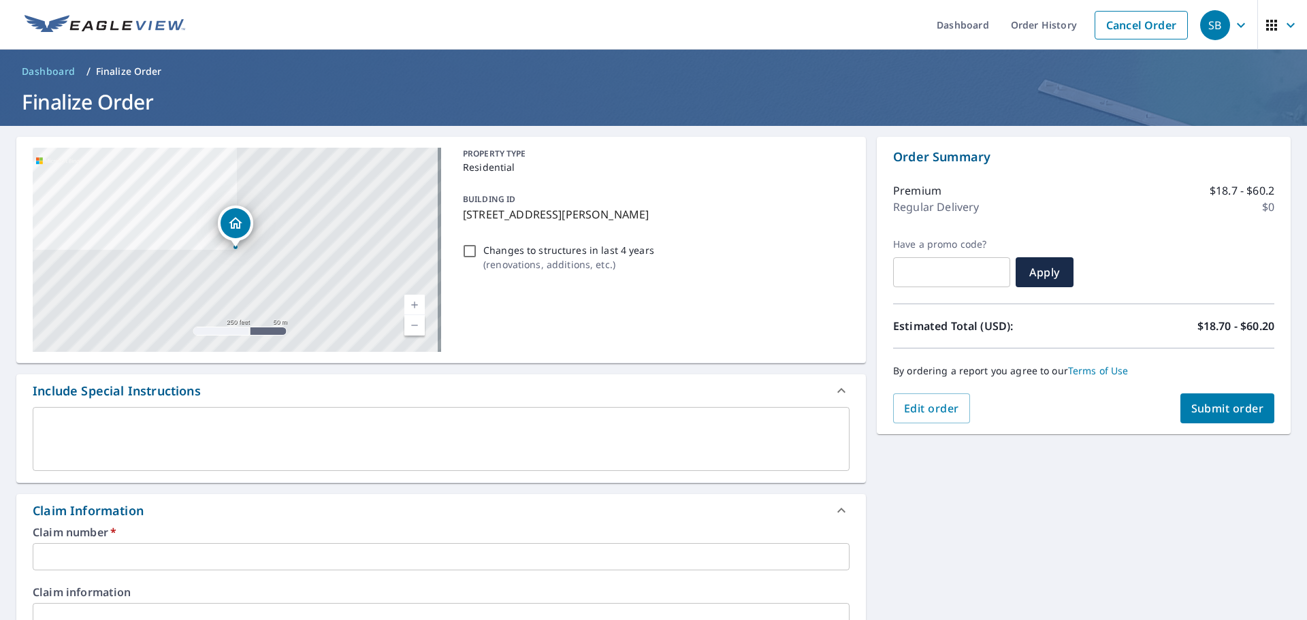
click at [255, 560] on input "text" at bounding box center [441, 556] width 817 height 27
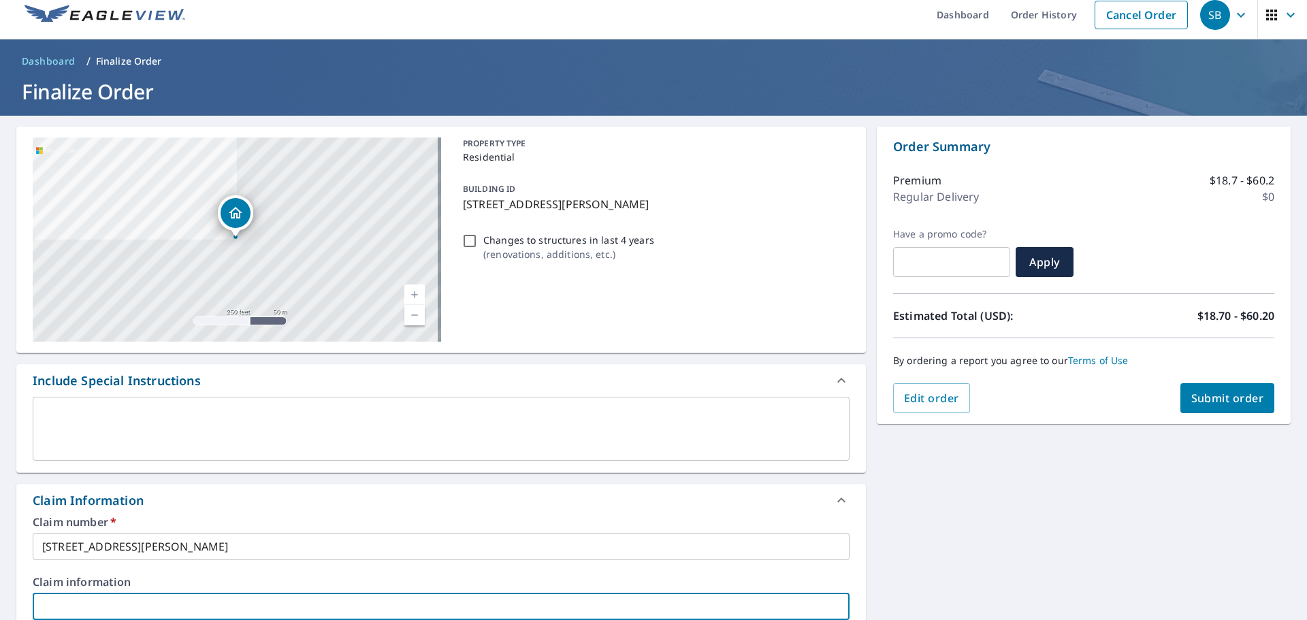
scroll to position [367, 0]
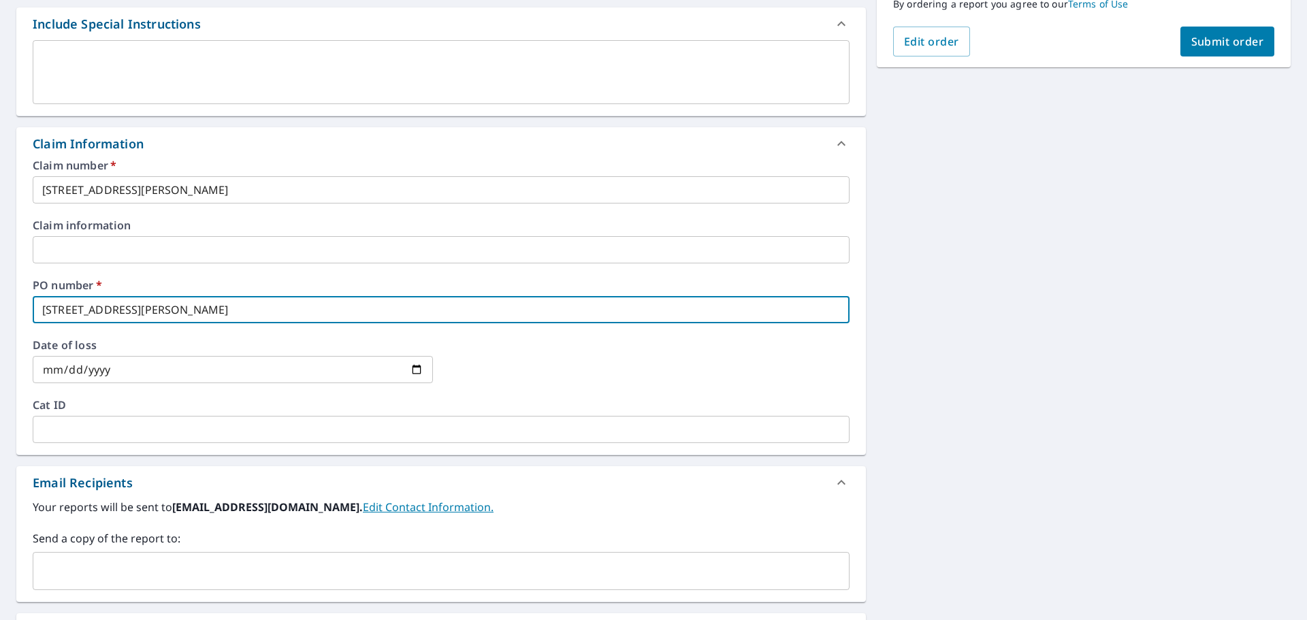
click at [263, 557] on div "​" at bounding box center [441, 571] width 817 height 38
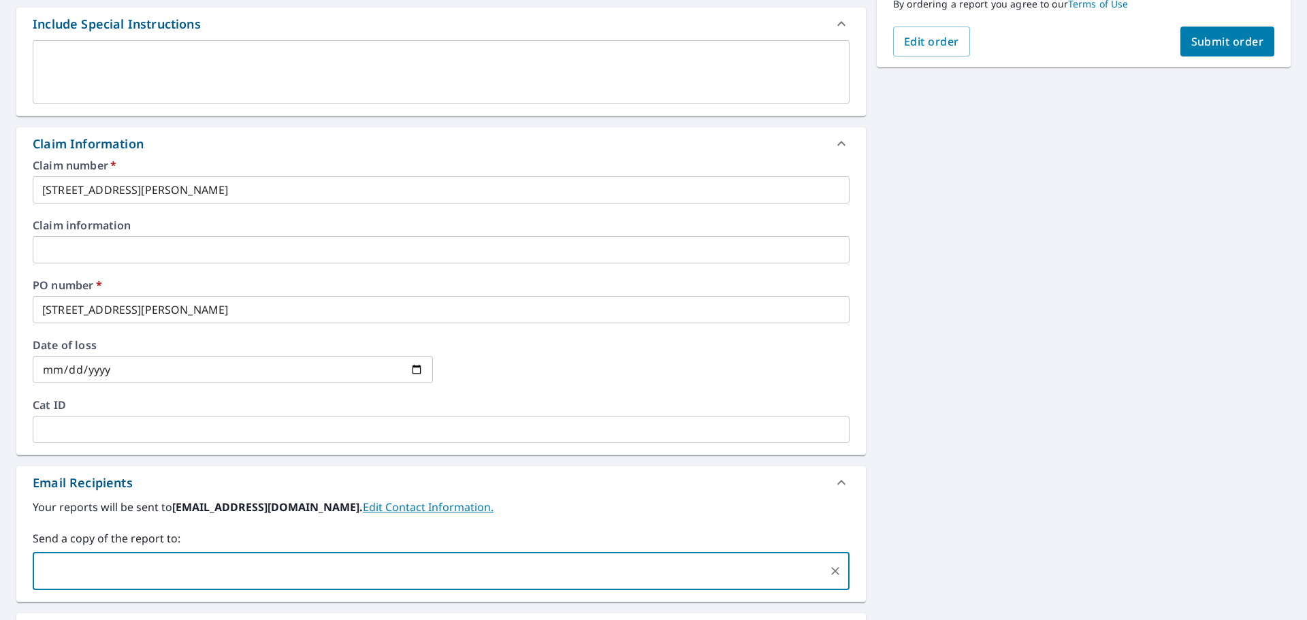
click at [1212, 40] on span "Submit order" at bounding box center [1227, 41] width 73 height 15
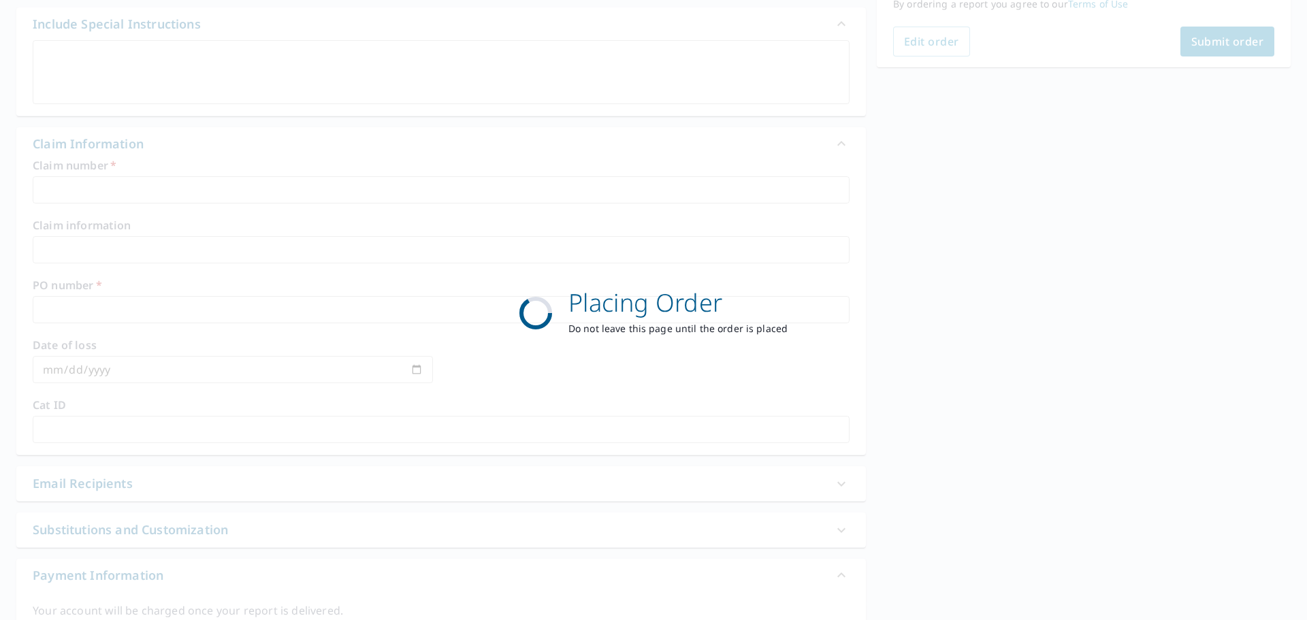
scroll to position [181, 0]
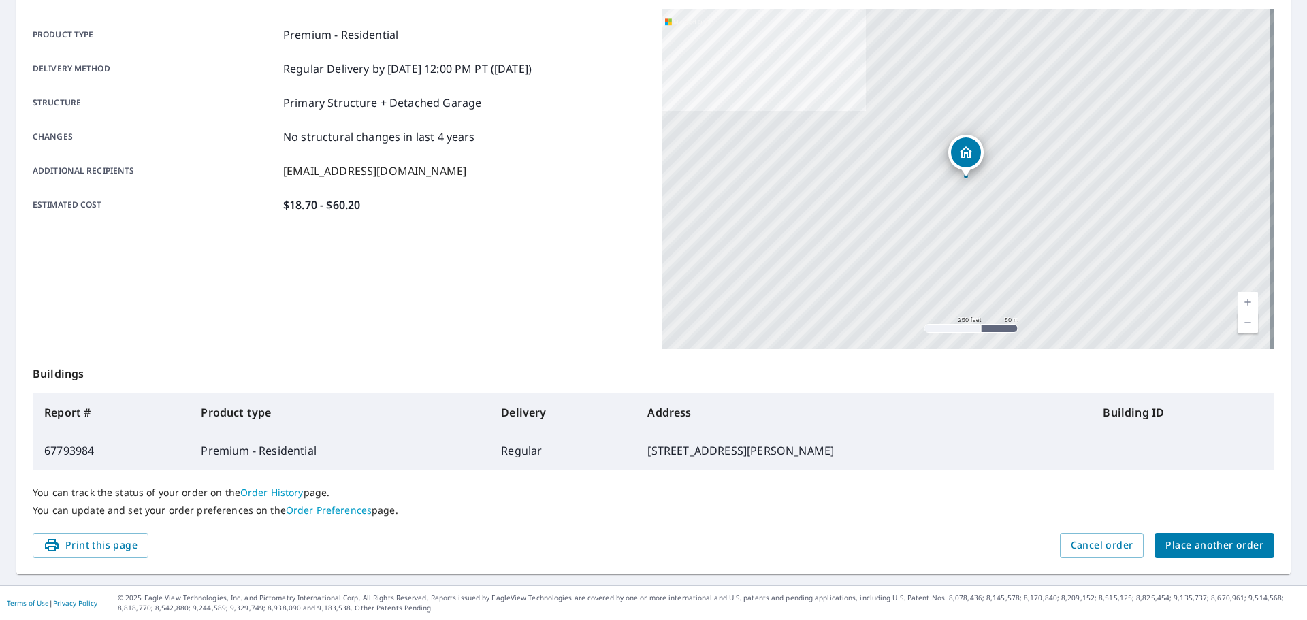
click at [1212, 553] on span "Place another order" at bounding box center [1214, 545] width 98 height 17
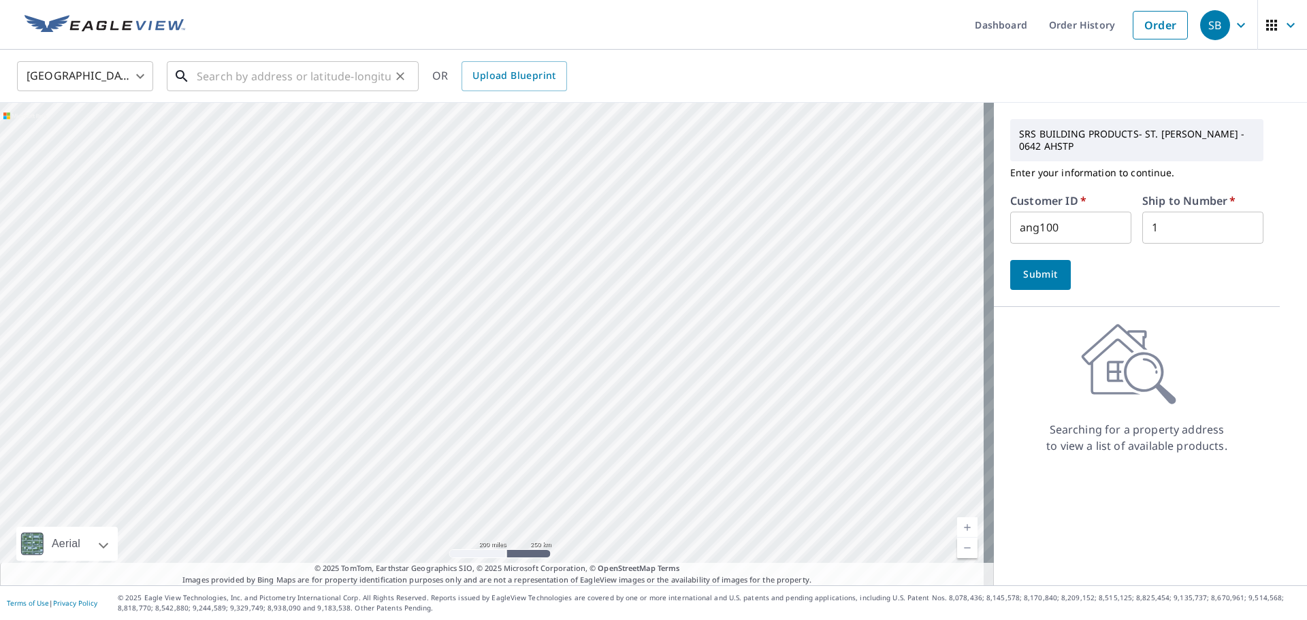
click at [278, 76] on input "text" at bounding box center [294, 76] width 194 height 38
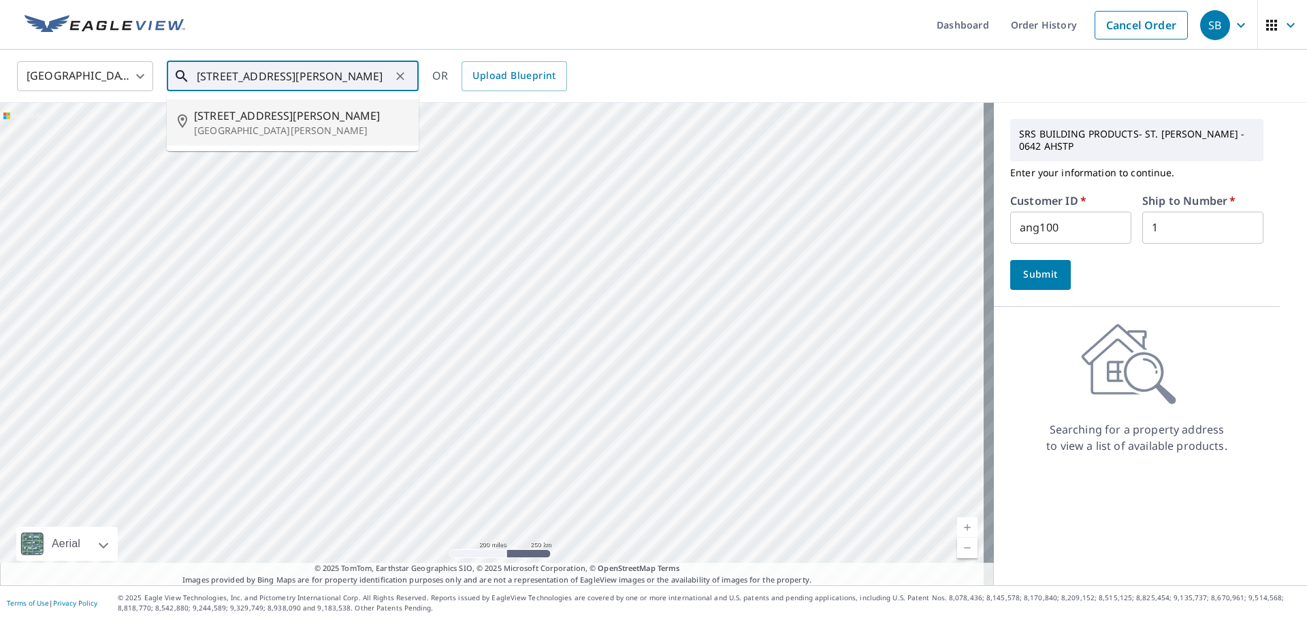
click at [255, 132] on p "[GEOGRAPHIC_DATA][PERSON_NAME]" at bounding box center [301, 131] width 214 height 14
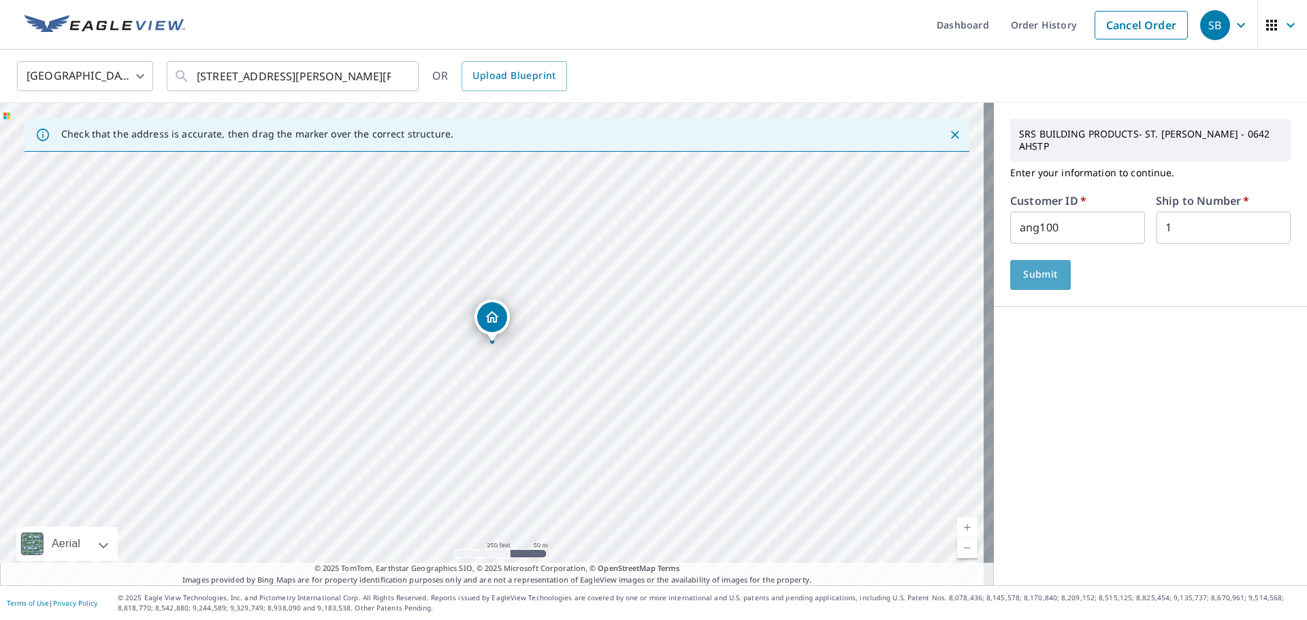
click at [1046, 272] on button "Submit" at bounding box center [1040, 275] width 61 height 30
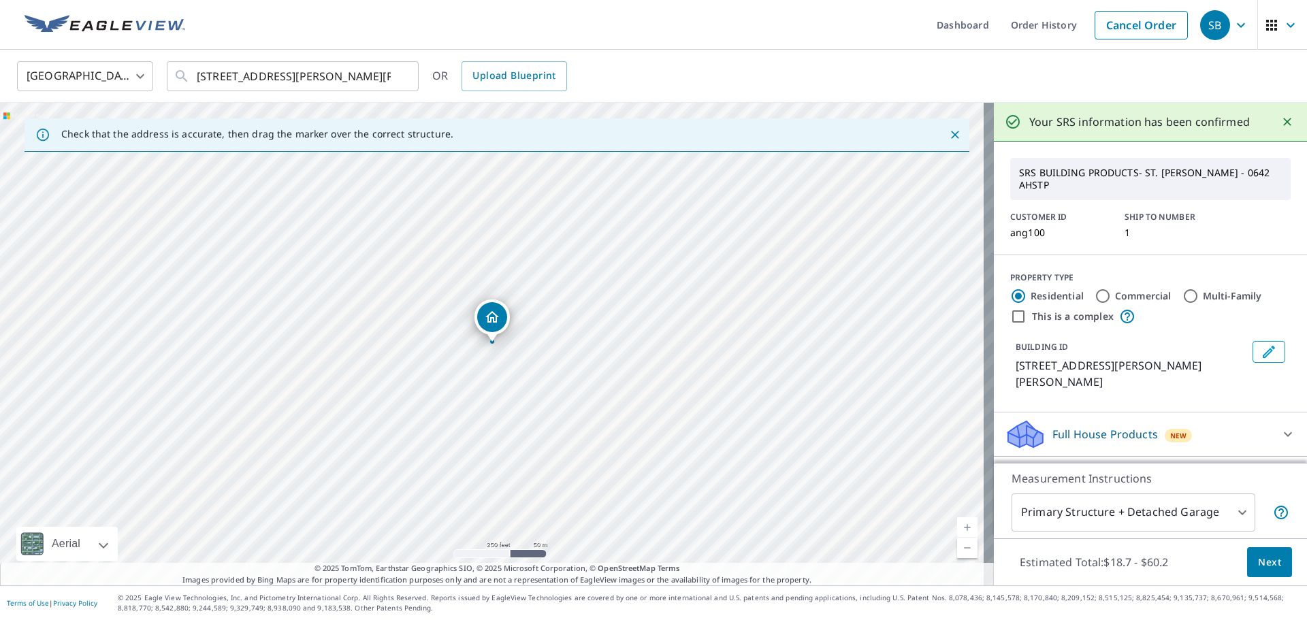
click at [1265, 568] on span "Next" at bounding box center [1269, 562] width 23 height 17
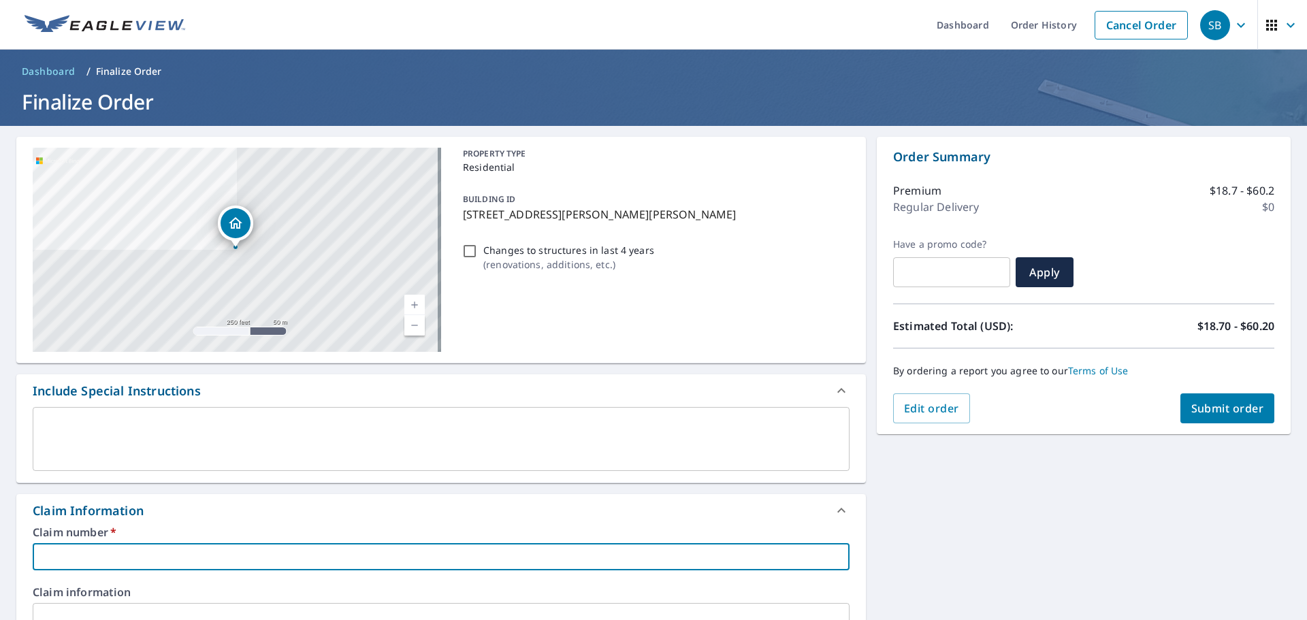
click at [342, 556] on input "text" at bounding box center [441, 556] width 817 height 27
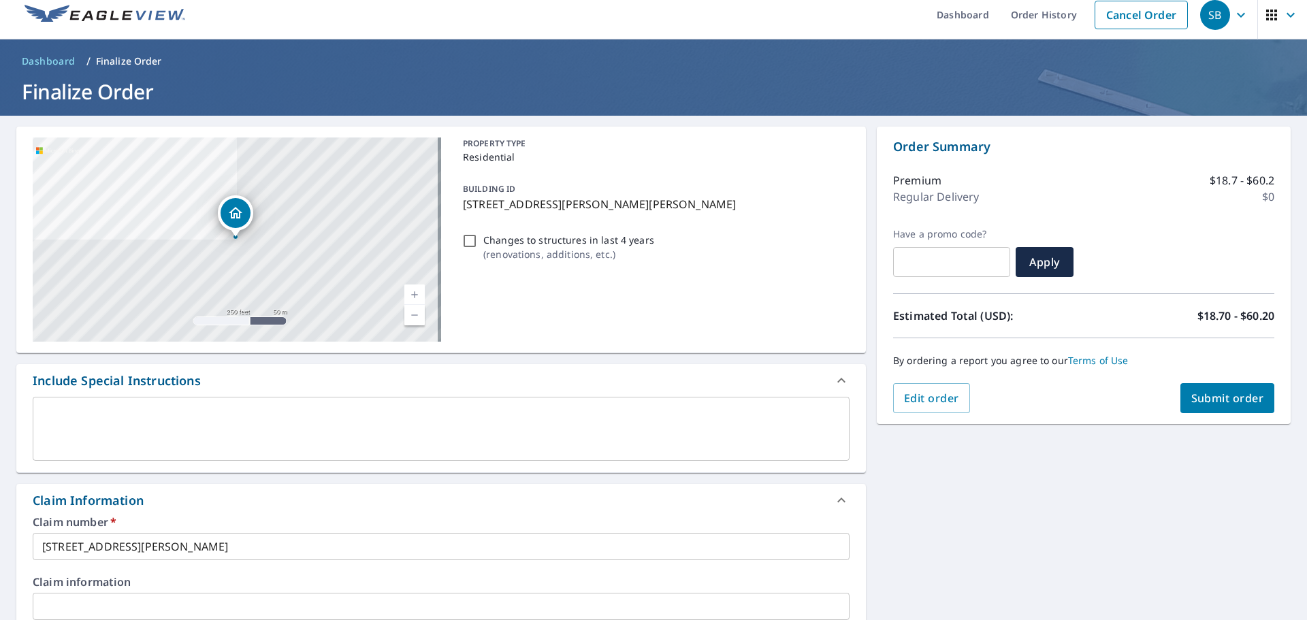
scroll to position [367, 0]
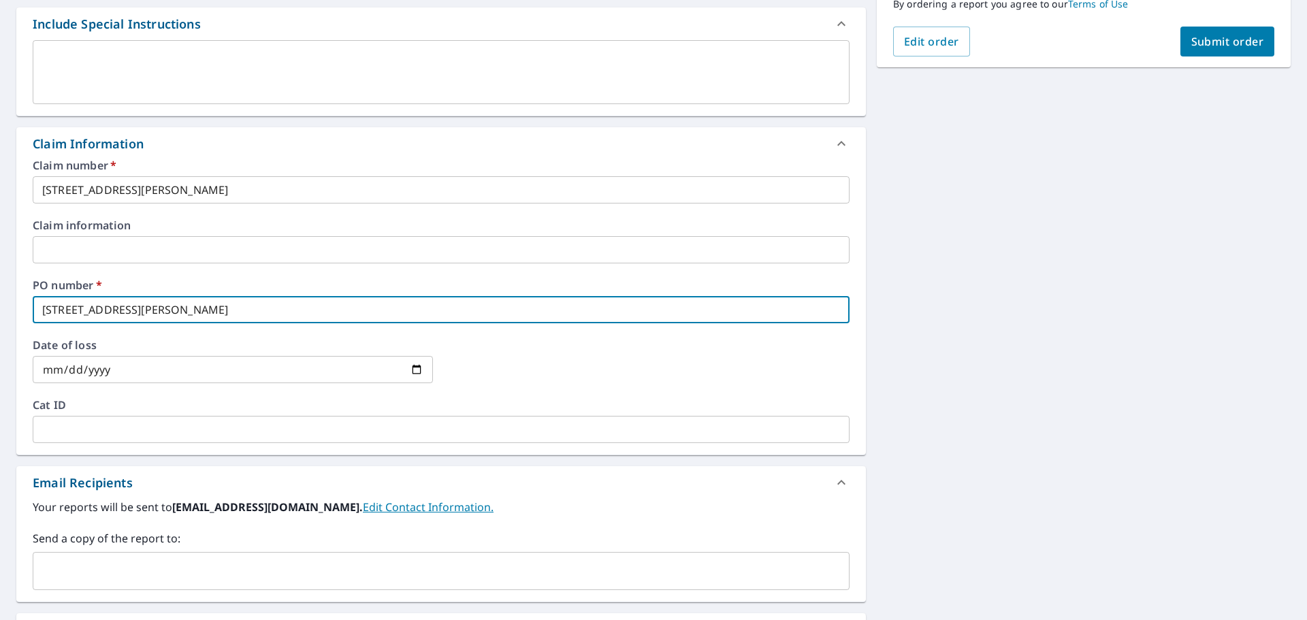
click at [270, 555] on div "​" at bounding box center [441, 571] width 817 height 38
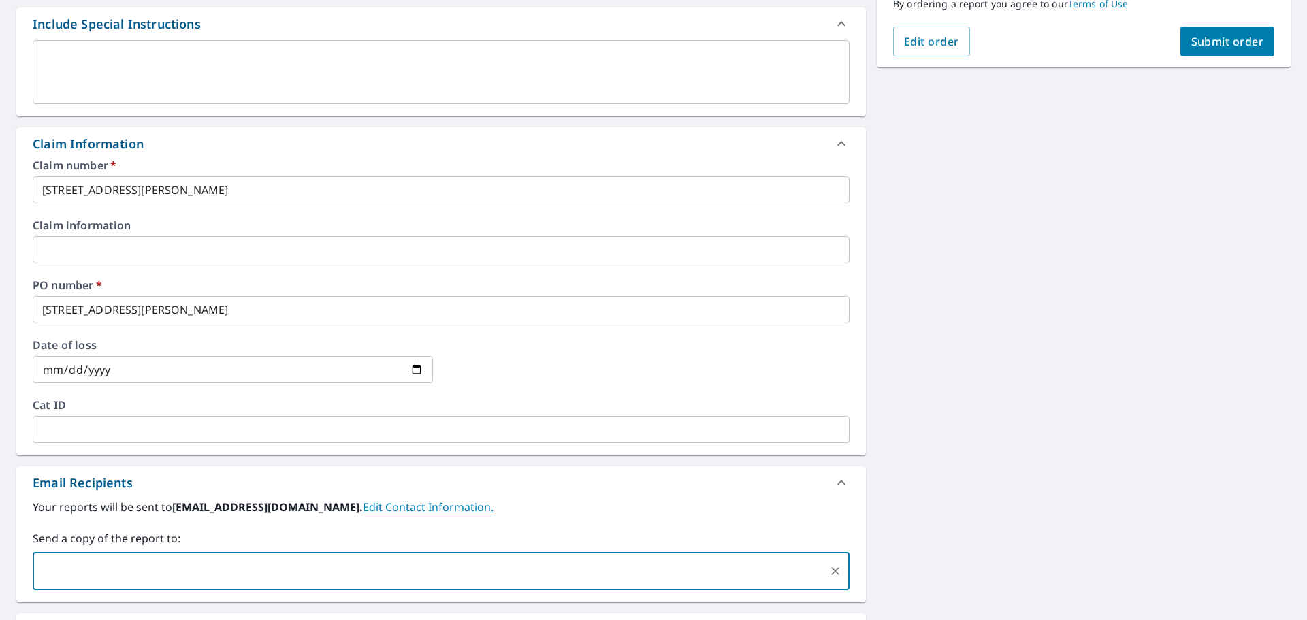
click at [1193, 44] on span "Submit order" at bounding box center [1227, 41] width 73 height 15
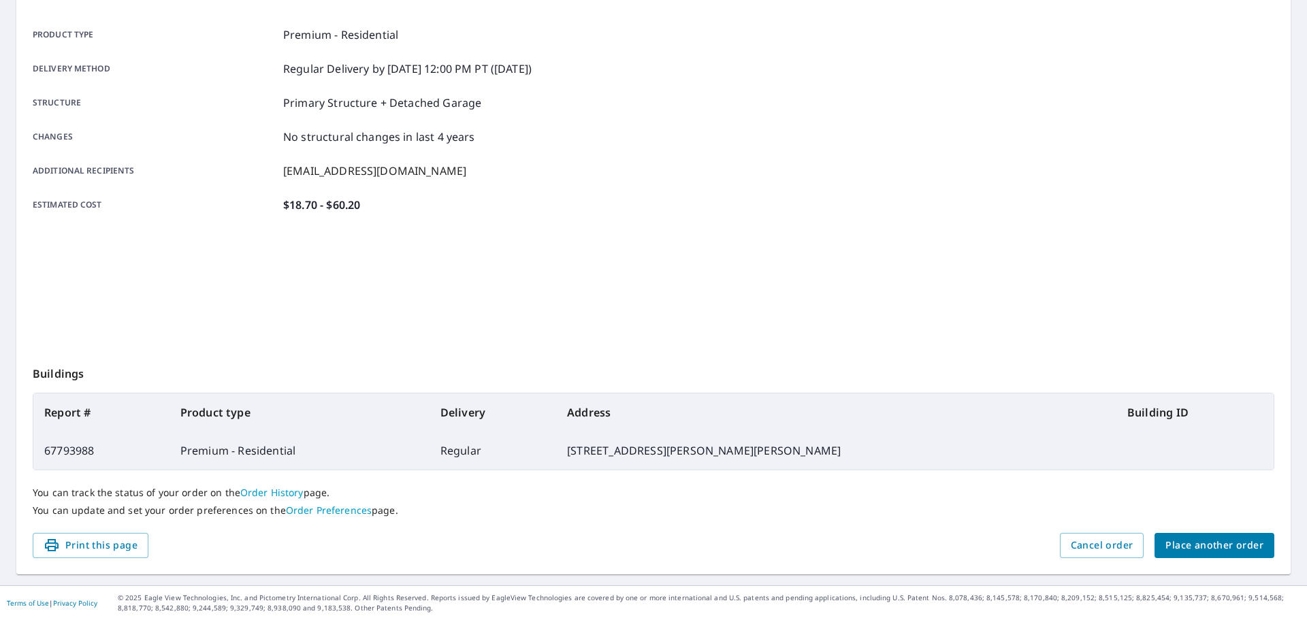
scroll to position [181, 0]
